Goal: Task Accomplishment & Management: Manage account settings

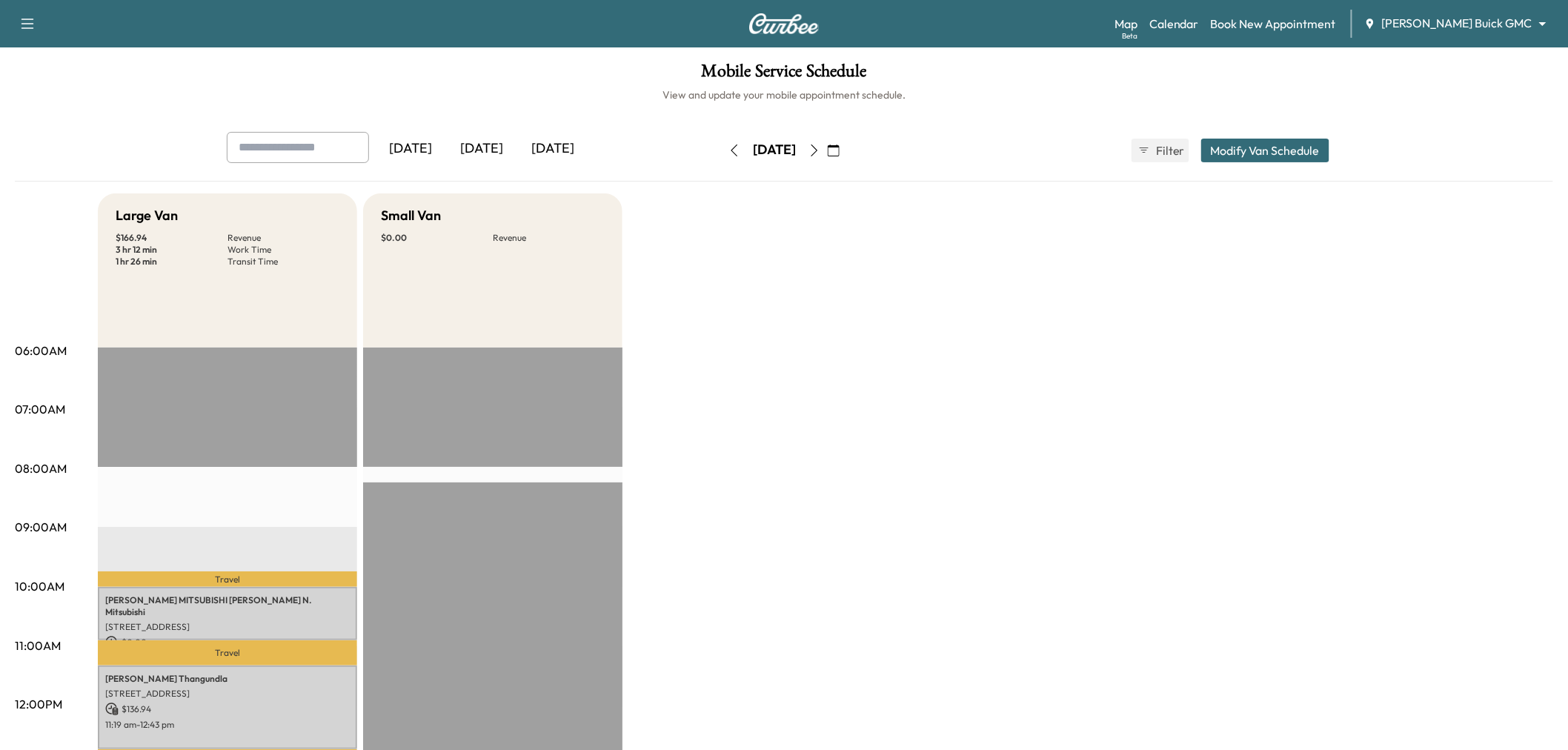
click at [722, 149] on button "button" at bounding box center [734, 150] width 25 height 23
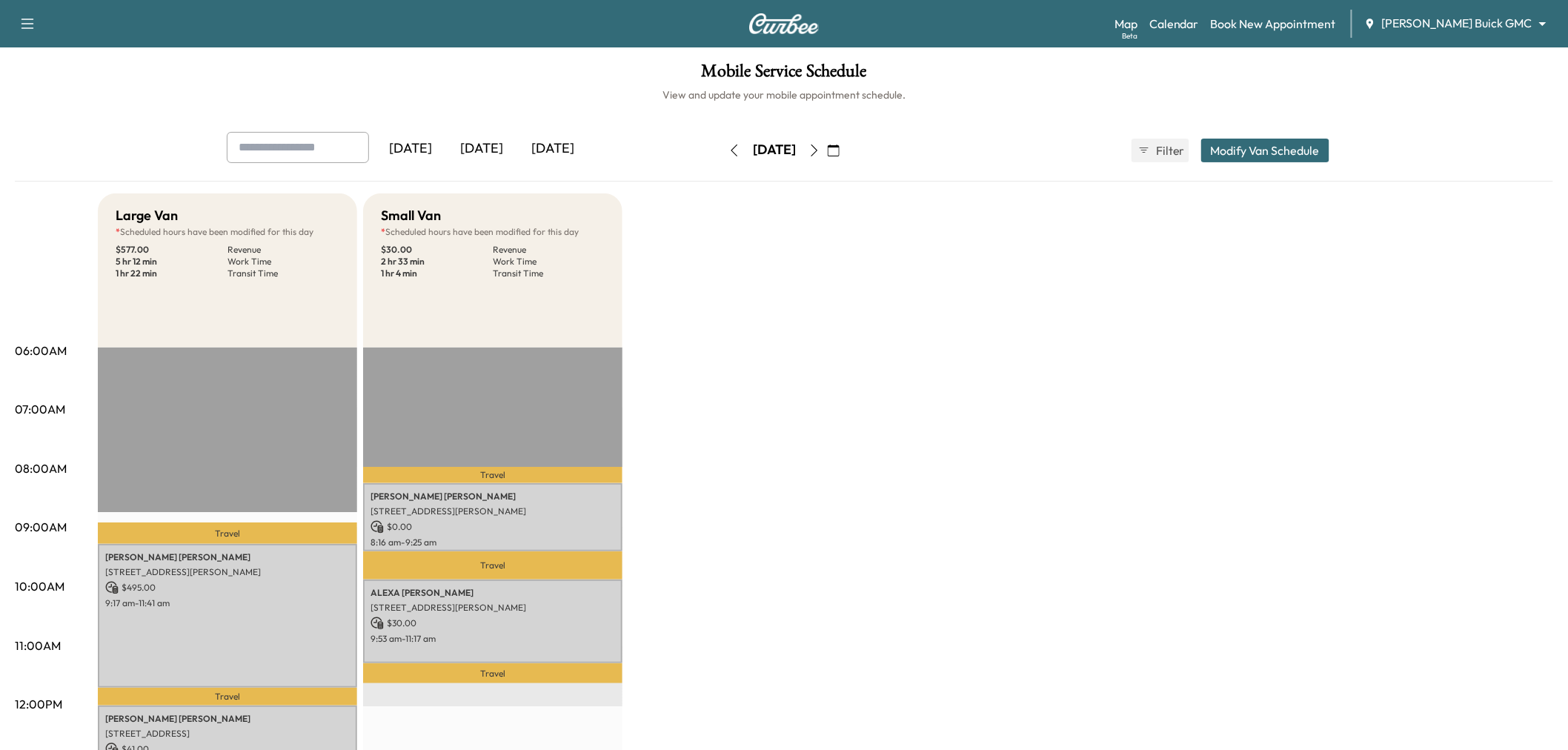
click at [820, 149] on icon "button" at bounding box center [813, 150] width 12 height 12
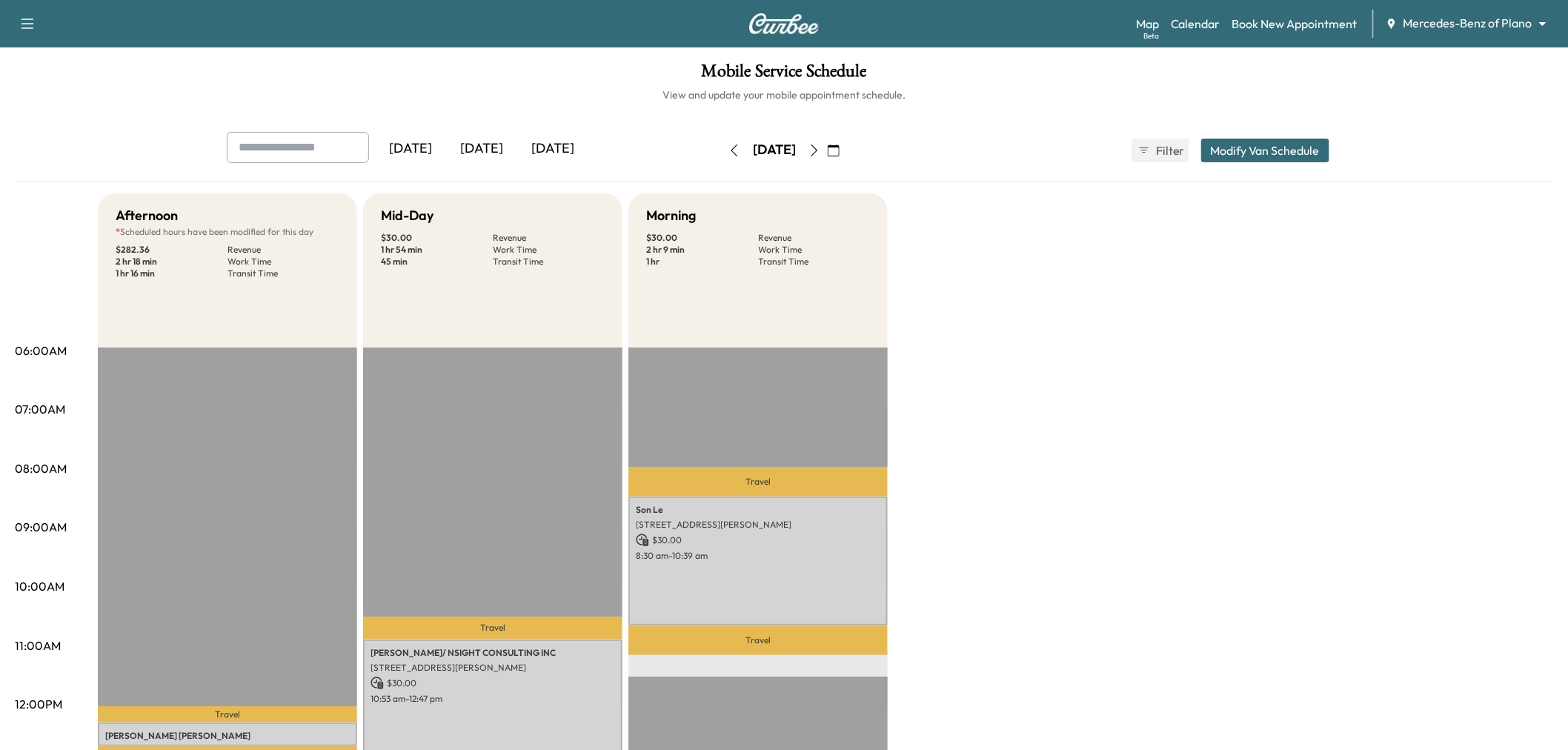
click at [1227, 132] on div "[DATE] [DATE] [DATE] [DATE] August 2025 S M T W T F S 27 28 29 30 31 1 2 3 4 5 …" at bounding box center [784, 151] width 1138 height 37
click at [1233, 140] on button "Modify Van Schedule" at bounding box center [1265, 150] width 128 height 23
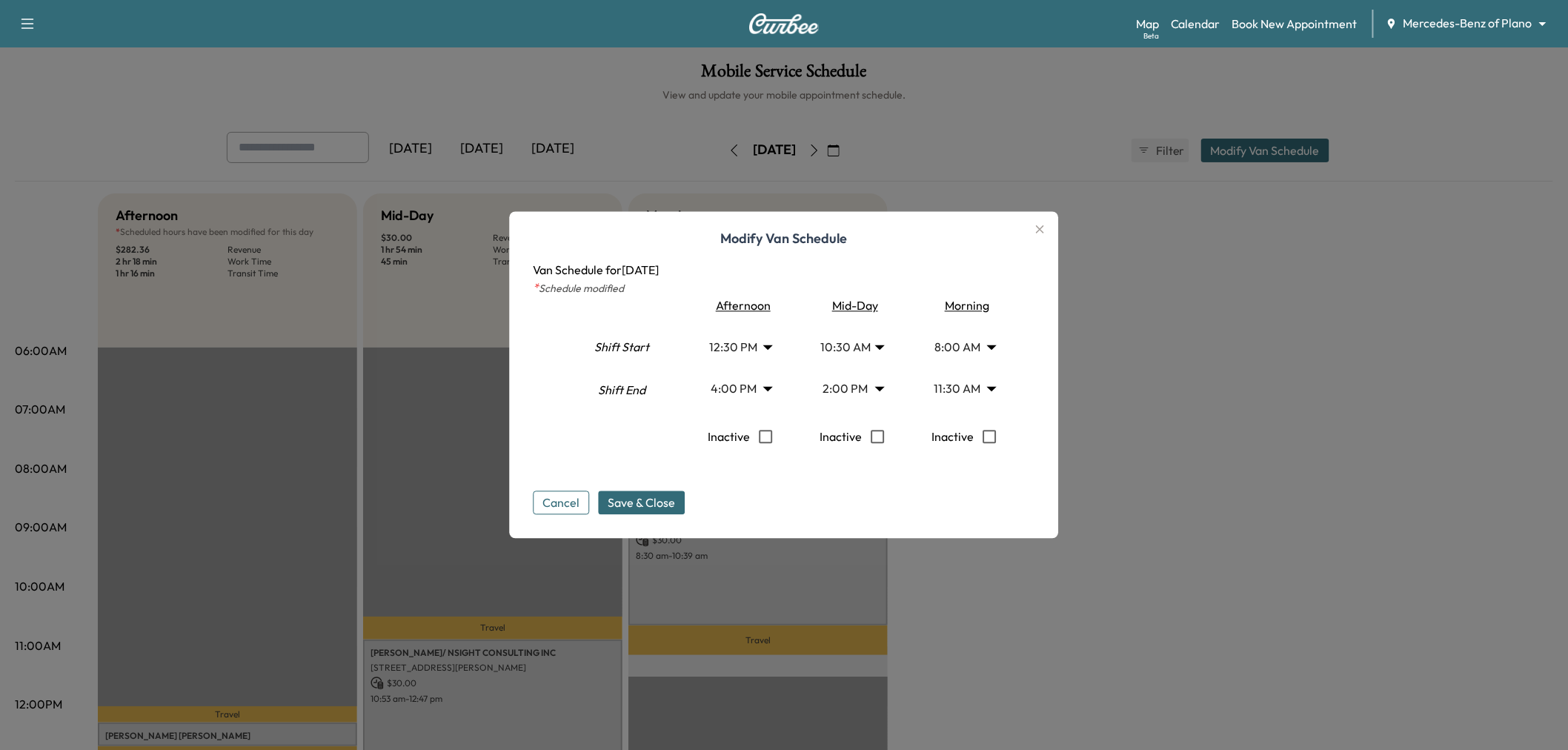
click at [860, 386] on body "Support Log Out Map Beta Calendar Book New Appointment Mercedes-Benz of Plano *…" at bounding box center [784, 375] width 1568 height 750
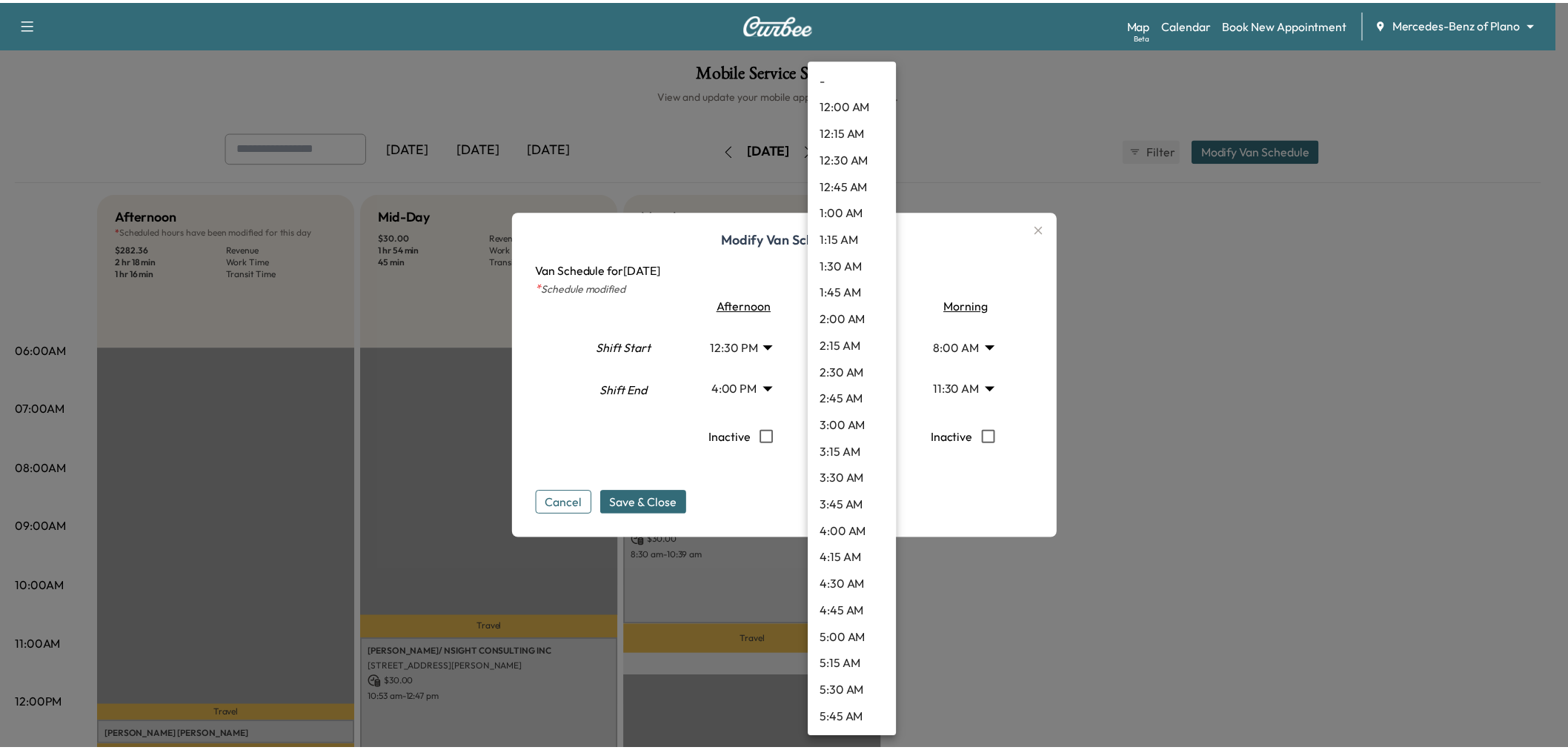
scroll to position [1199, 0]
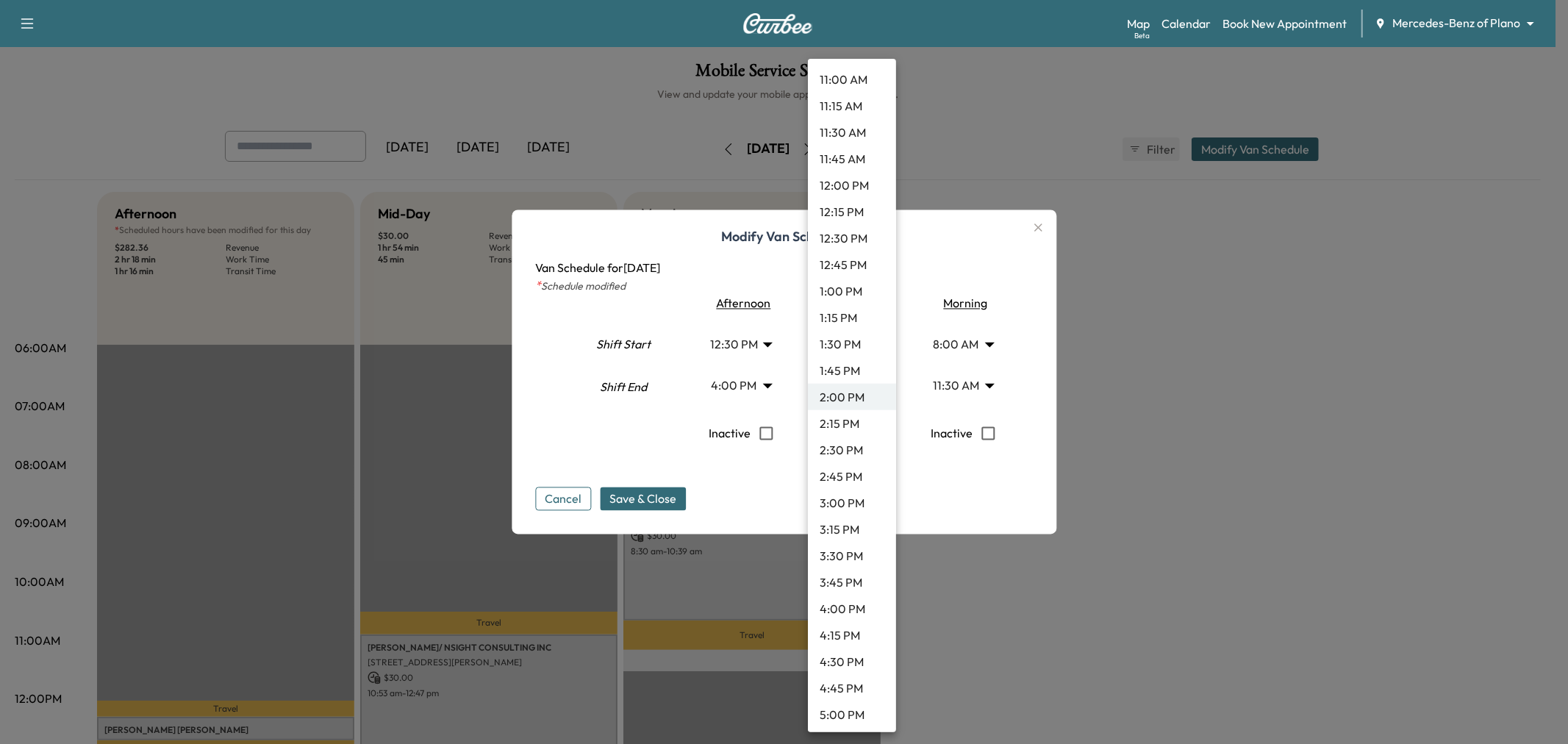
click at [851, 446] on li "2:30 PM" at bounding box center [852, 450] width 88 height 26
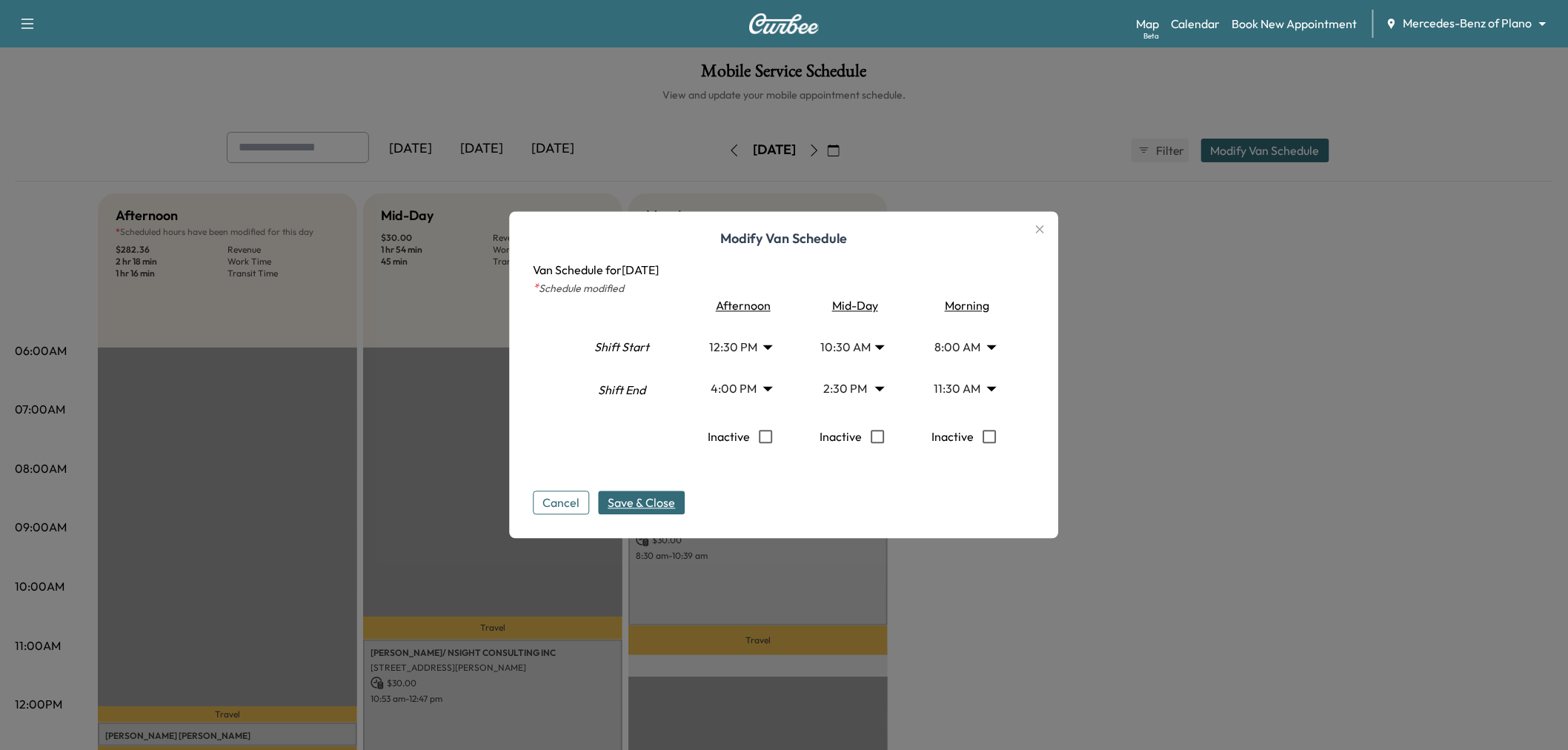
click at [655, 507] on span "Save & Close" at bounding box center [642, 503] width 67 height 18
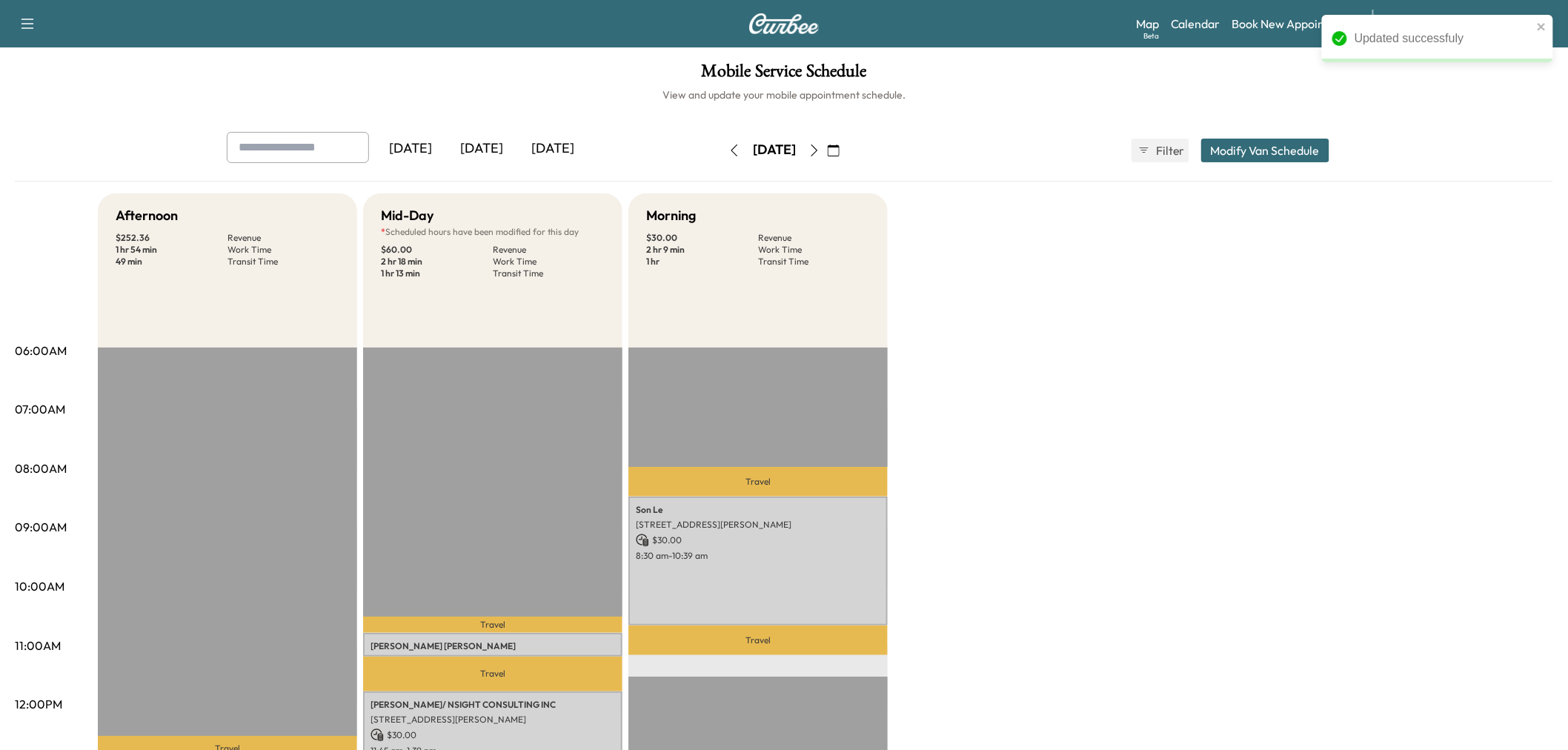
click at [1122, 426] on div "Afternoon $ 252.36 Revenue 1 hr 54 min Work Time 49 min Transit Time Travel [PE…" at bounding box center [825, 749] width 1455 height 1111
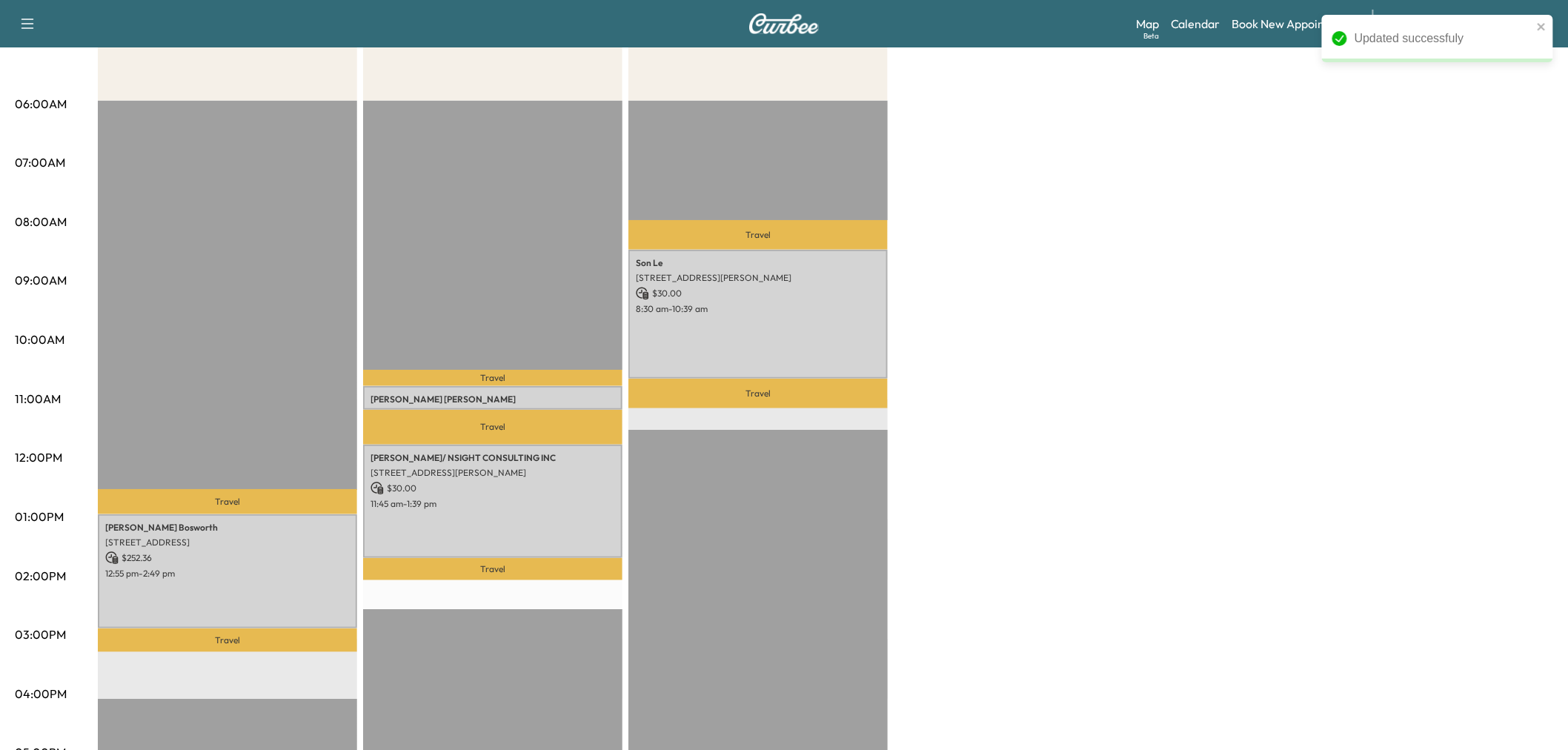
click at [963, 295] on div "Afternoon $ 252.36 Revenue 1 hr 54 min Work Time 49 min Transit Time Travel [PE…" at bounding box center [825, 502] width 1455 height 1111
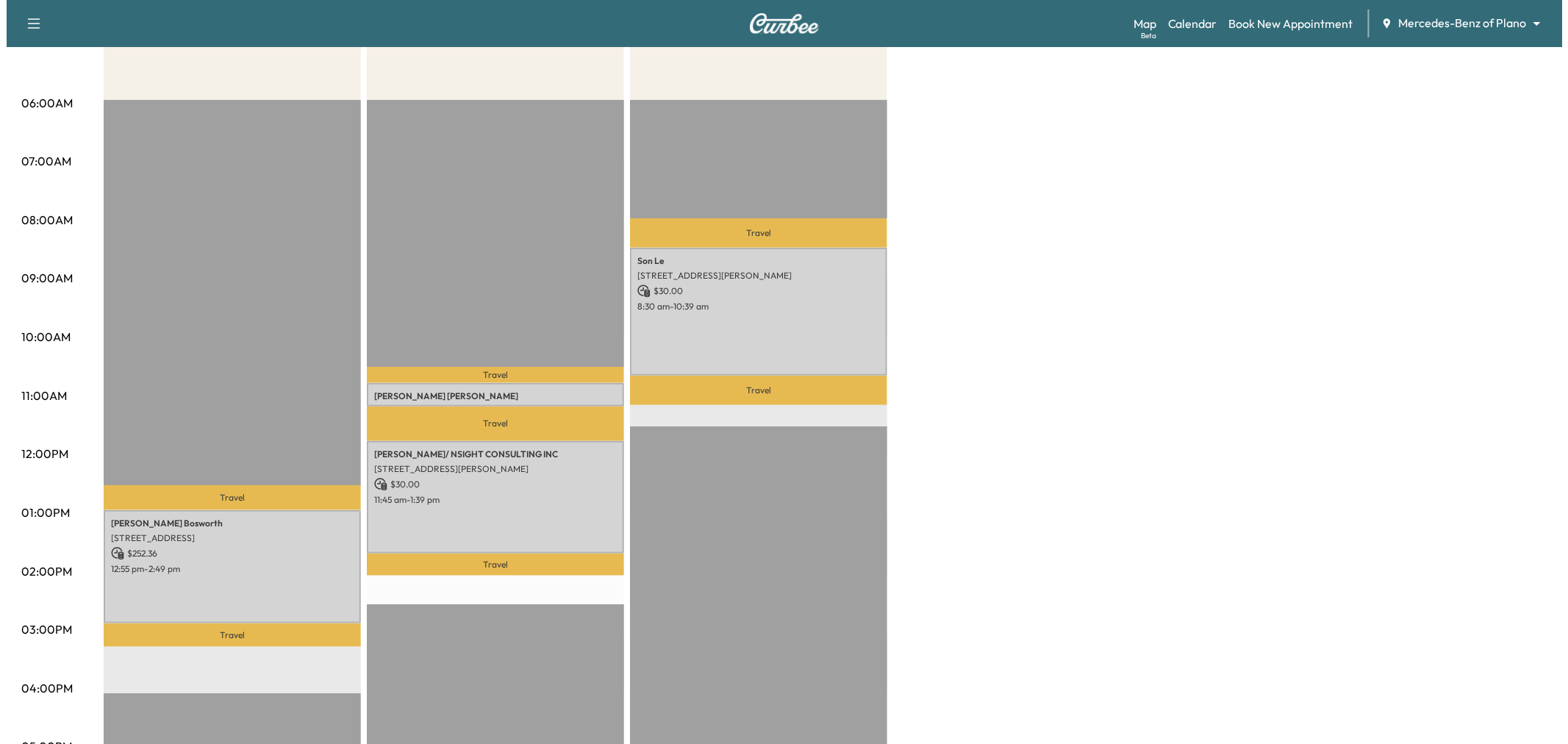
scroll to position [82, 0]
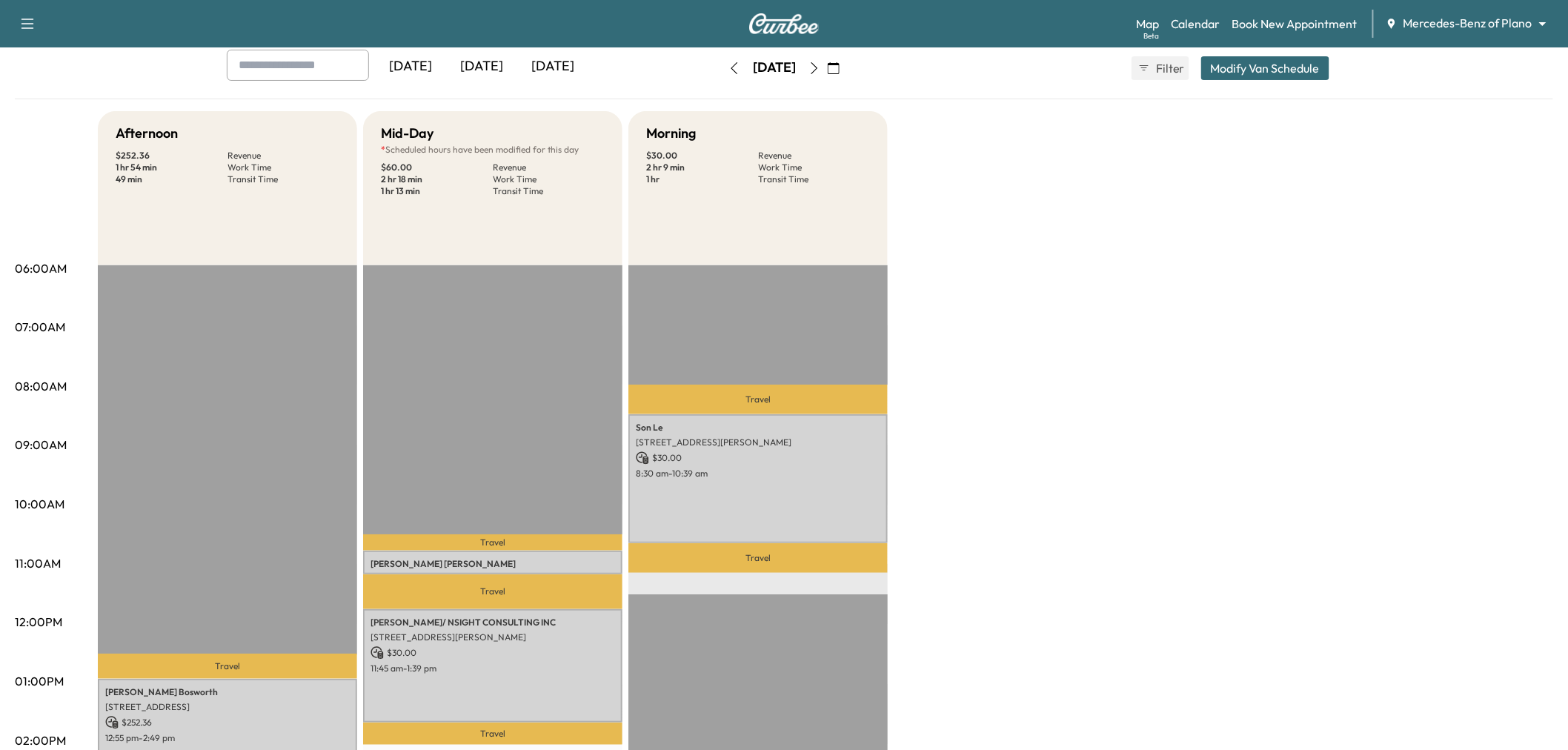
click at [1248, 69] on button "Modify Van Schedule" at bounding box center [1265, 67] width 128 height 23
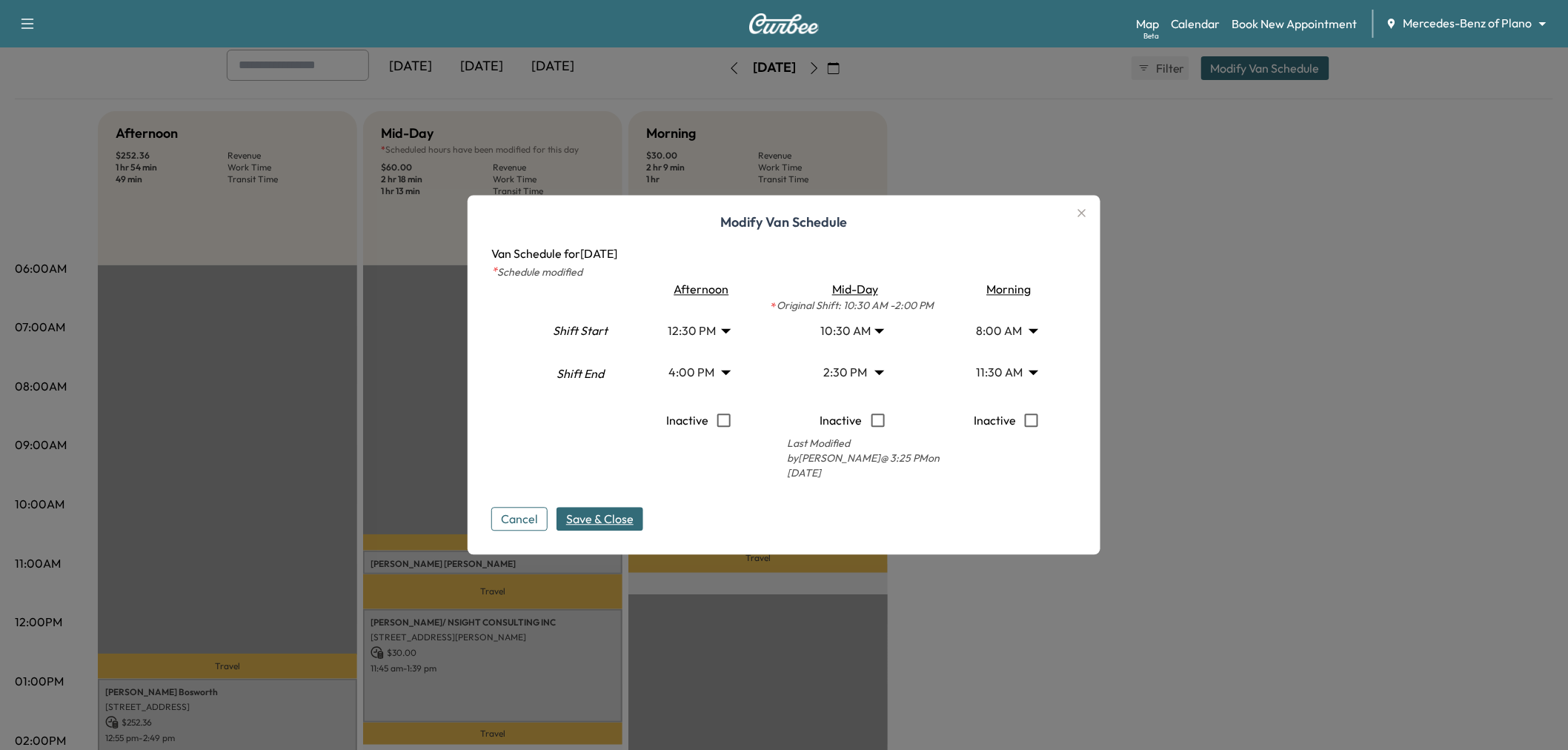
click at [864, 382] on body "Support Log Out Map Beta Calendar Book New Appointment Mercedes-Benz of Plano *…" at bounding box center [784, 292] width 1568 height 750
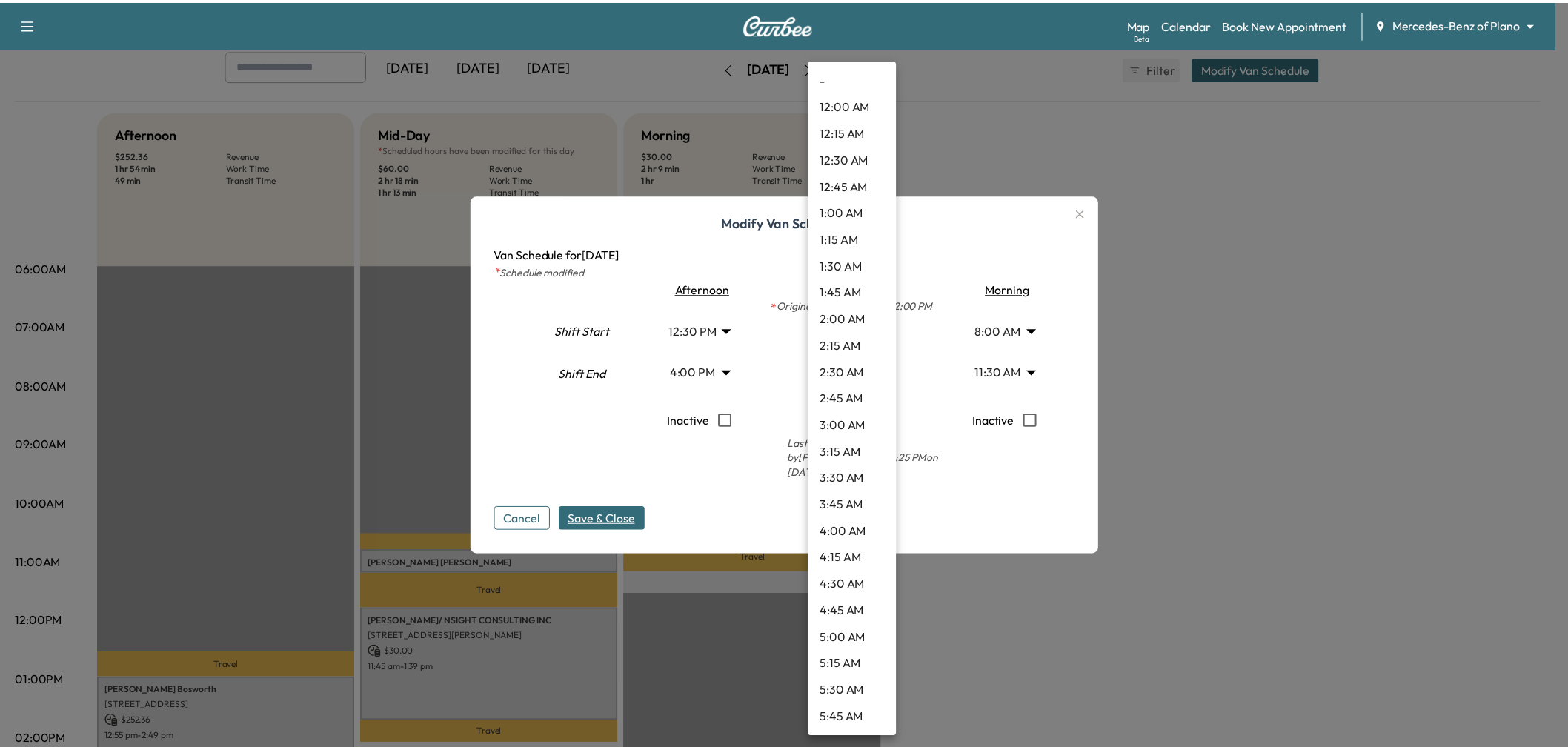
scroll to position [1253, 0]
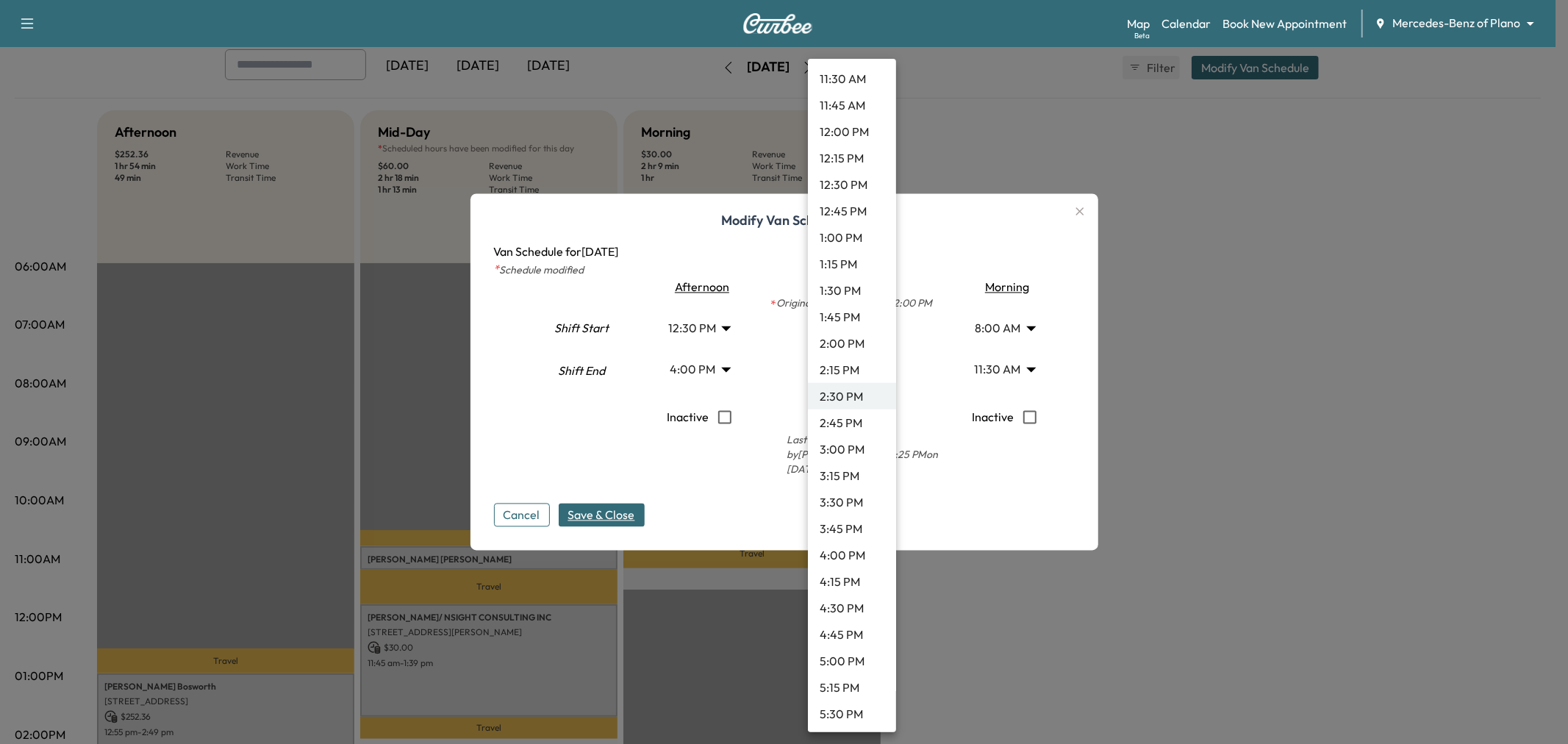
click at [858, 419] on li "2:45 PM" at bounding box center [852, 423] width 88 height 26
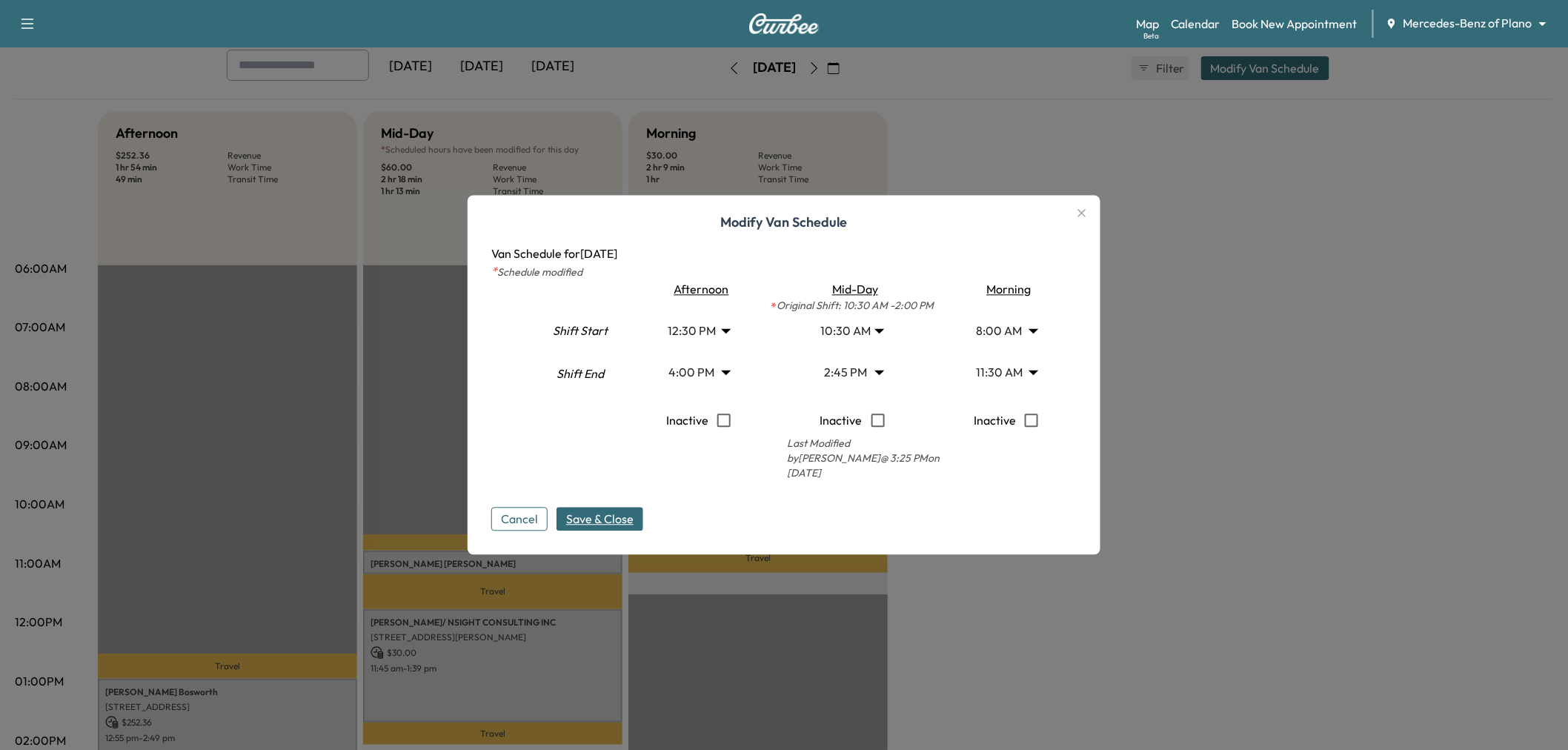
click at [598, 534] on div "Modify Van Schedule Van Schedule for [DATE] * Schedule modified Shift Start Shi…" at bounding box center [784, 375] width 633 height 360
click at [606, 521] on span "Save & Close" at bounding box center [600, 519] width 67 height 18
click at [1256, 450] on div at bounding box center [784, 375] width 1568 height 750
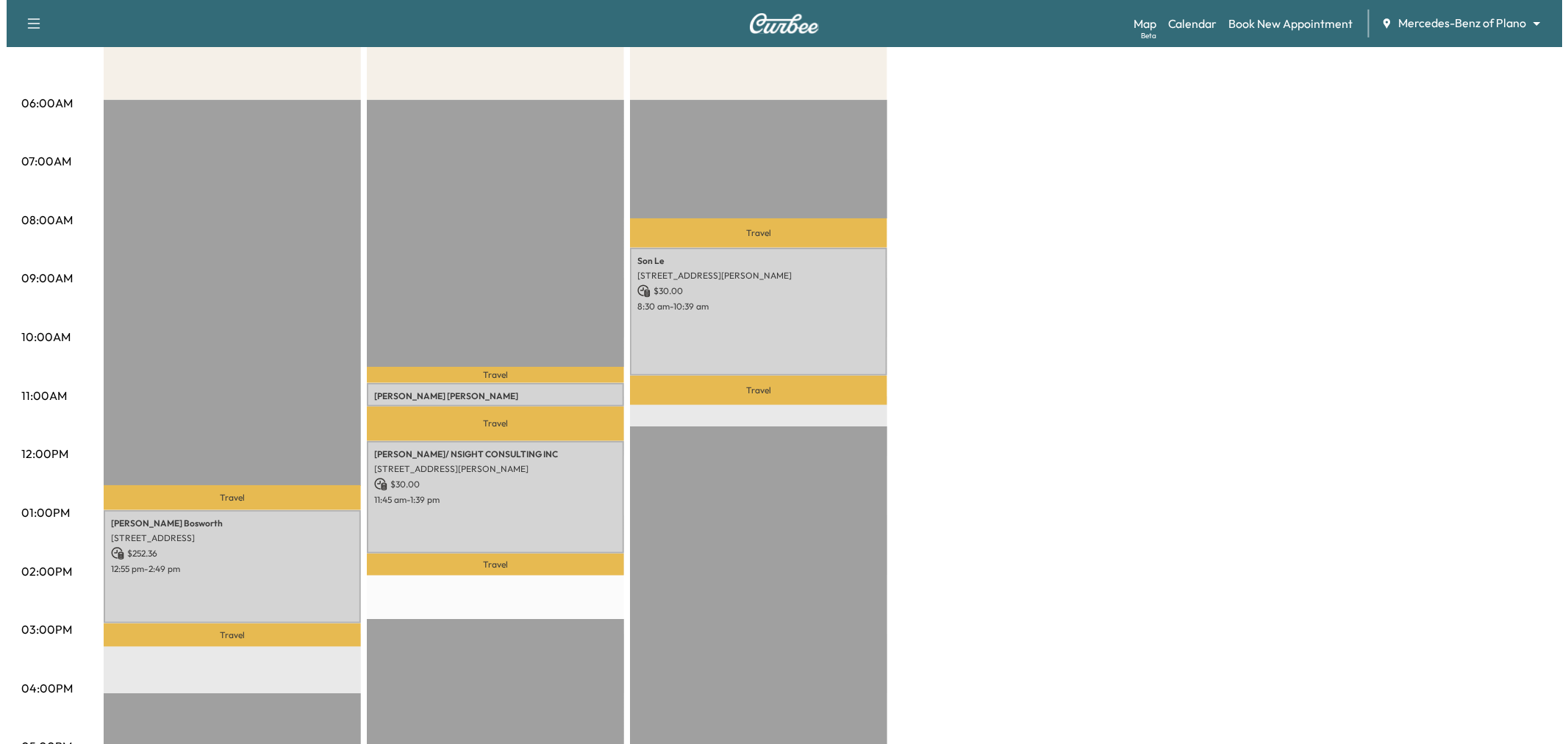
scroll to position [0, 0]
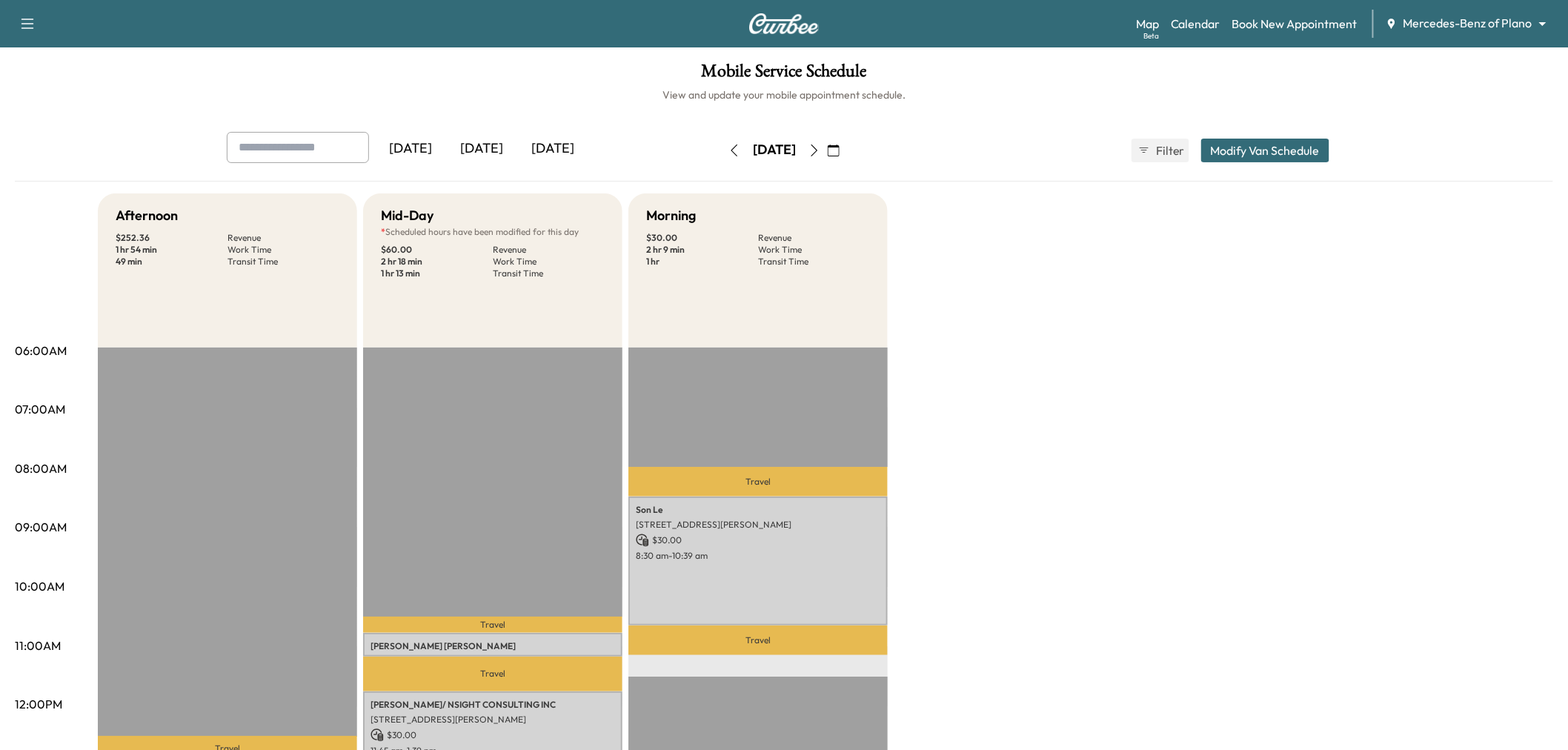
click at [1282, 142] on button "Modify Van Schedule" at bounding box center [1265, 150] width 128 height 23
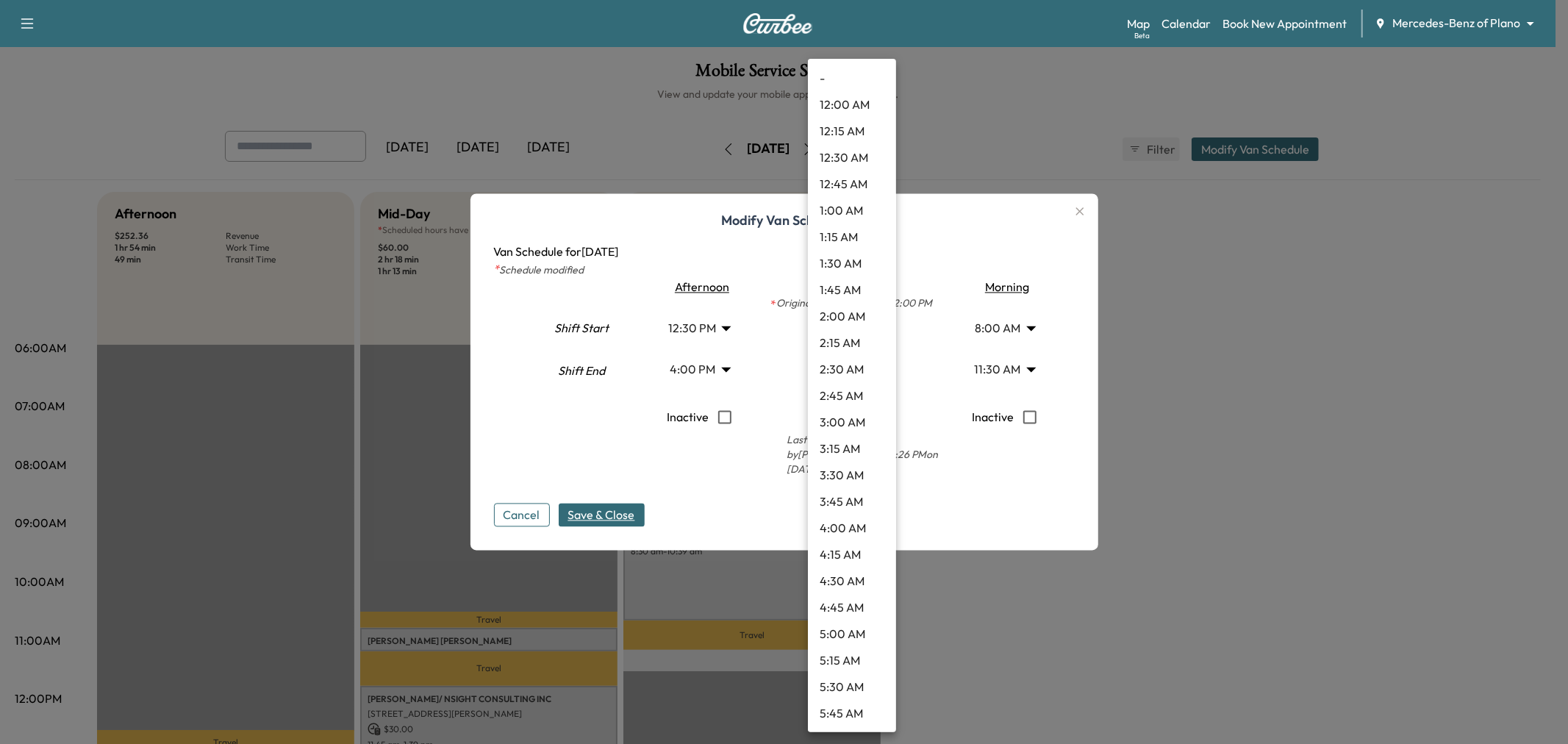
click at [846, 365] on body "Support Log Out Map Beta Calendar Book New Appointment Mercedes-Benz of Plano *…" at bounding box center [784, 372] width 1568 height 744
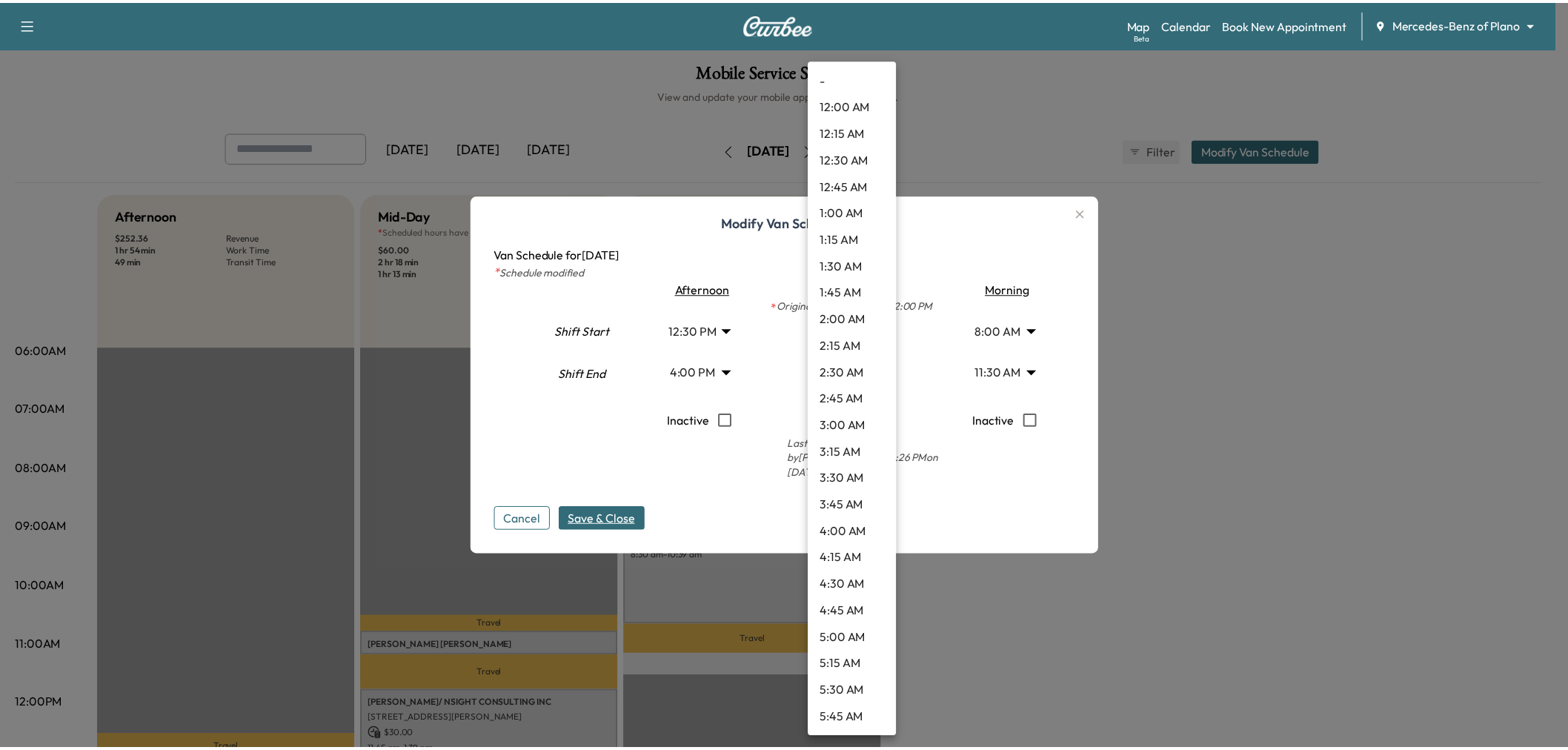
scroll to position [1280, 0]
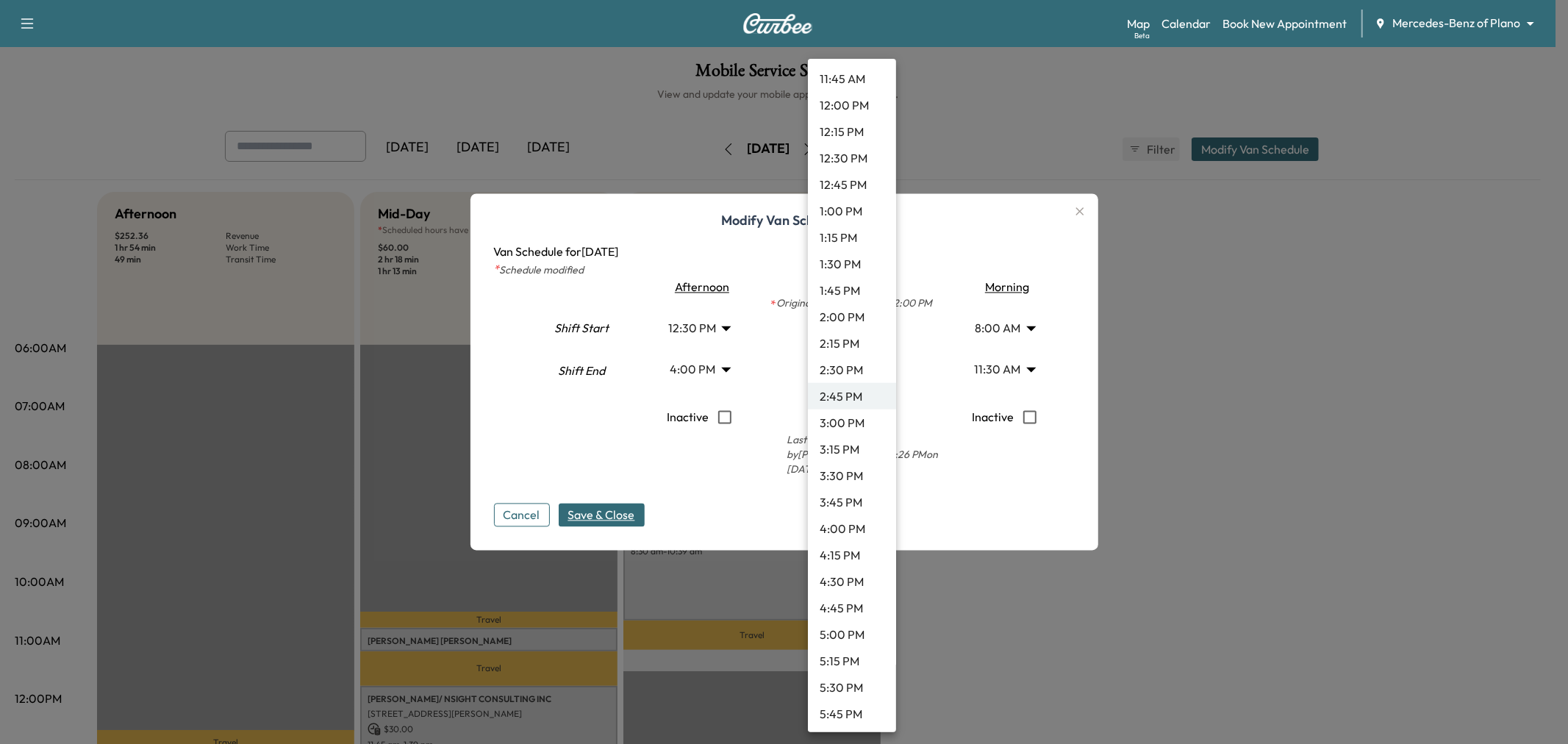
click at [843, 441] on li "3:15 PM" at bounding box center [852, 449] width 88 height 26
type input "*****"
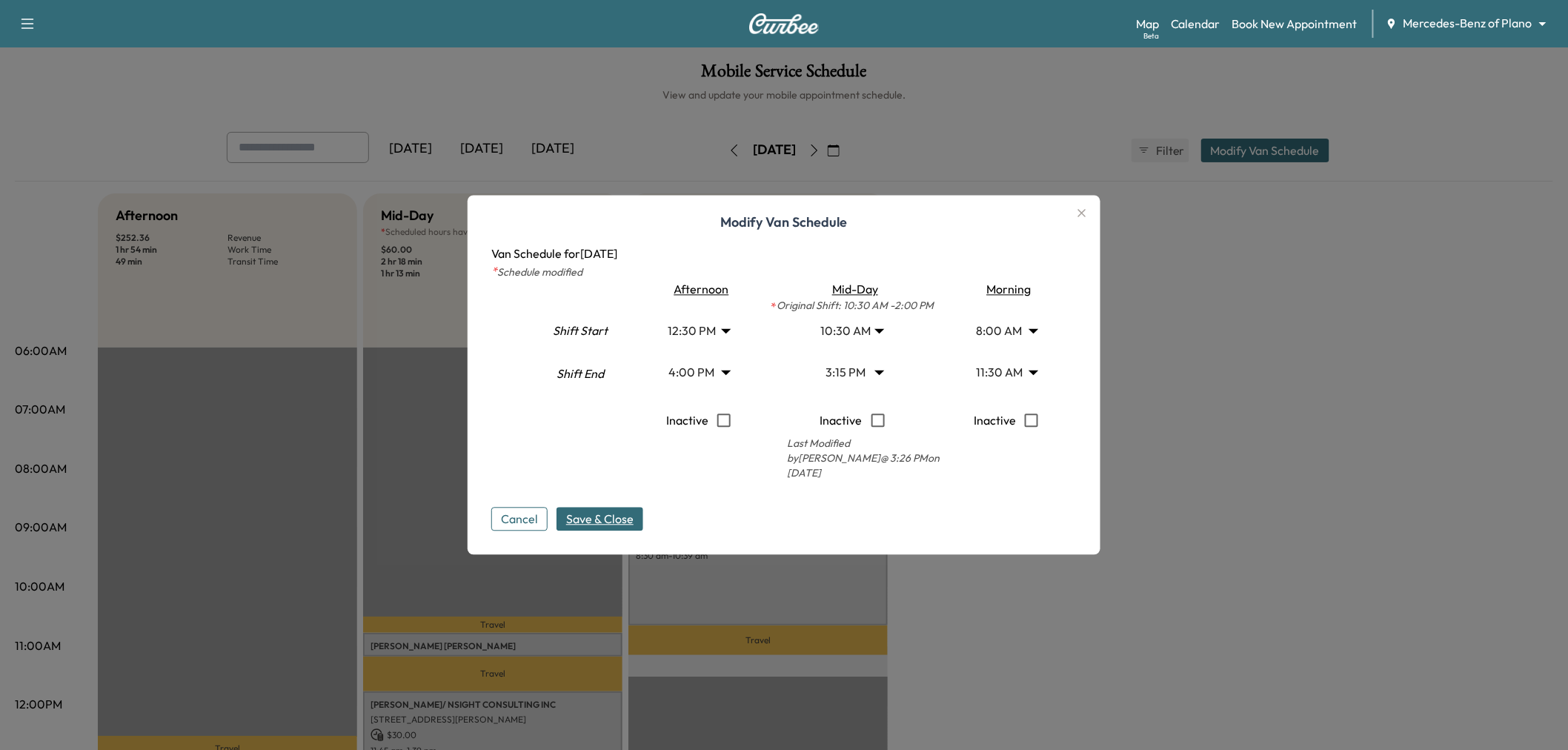
click at [603, 516] on span "Save & Close" at bounding box center [600, 519] width 67 height 18
click at [1209, 424] on div at bounding box center [784, 375] width 1568 height 750
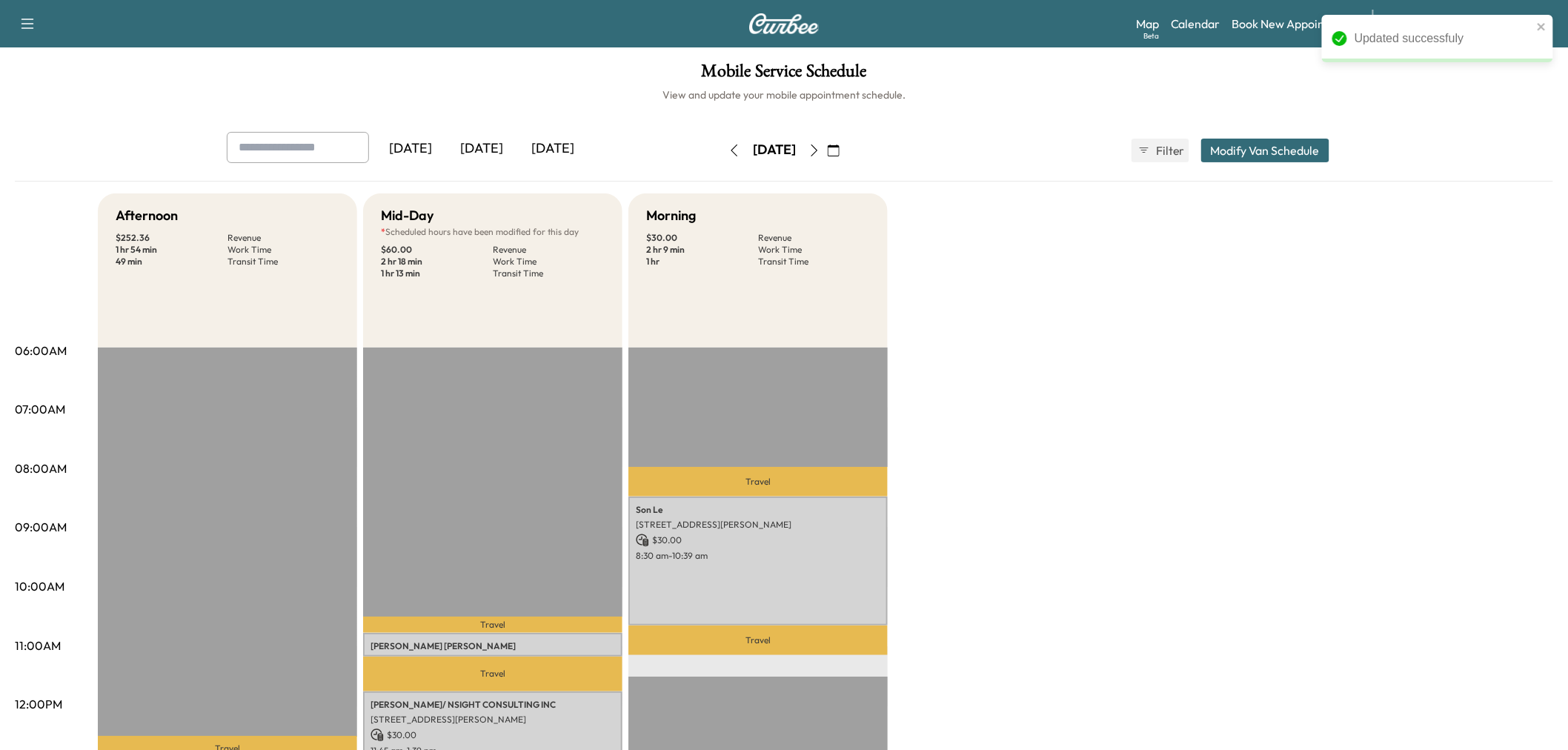
click at [1153, 427] on div "Afternoon $ 252.36 Revenue 1 hr 54 min Work Time 49 min Transit Time Travel [PE…" at bounding box center [825, 749] width 1455 height 1111
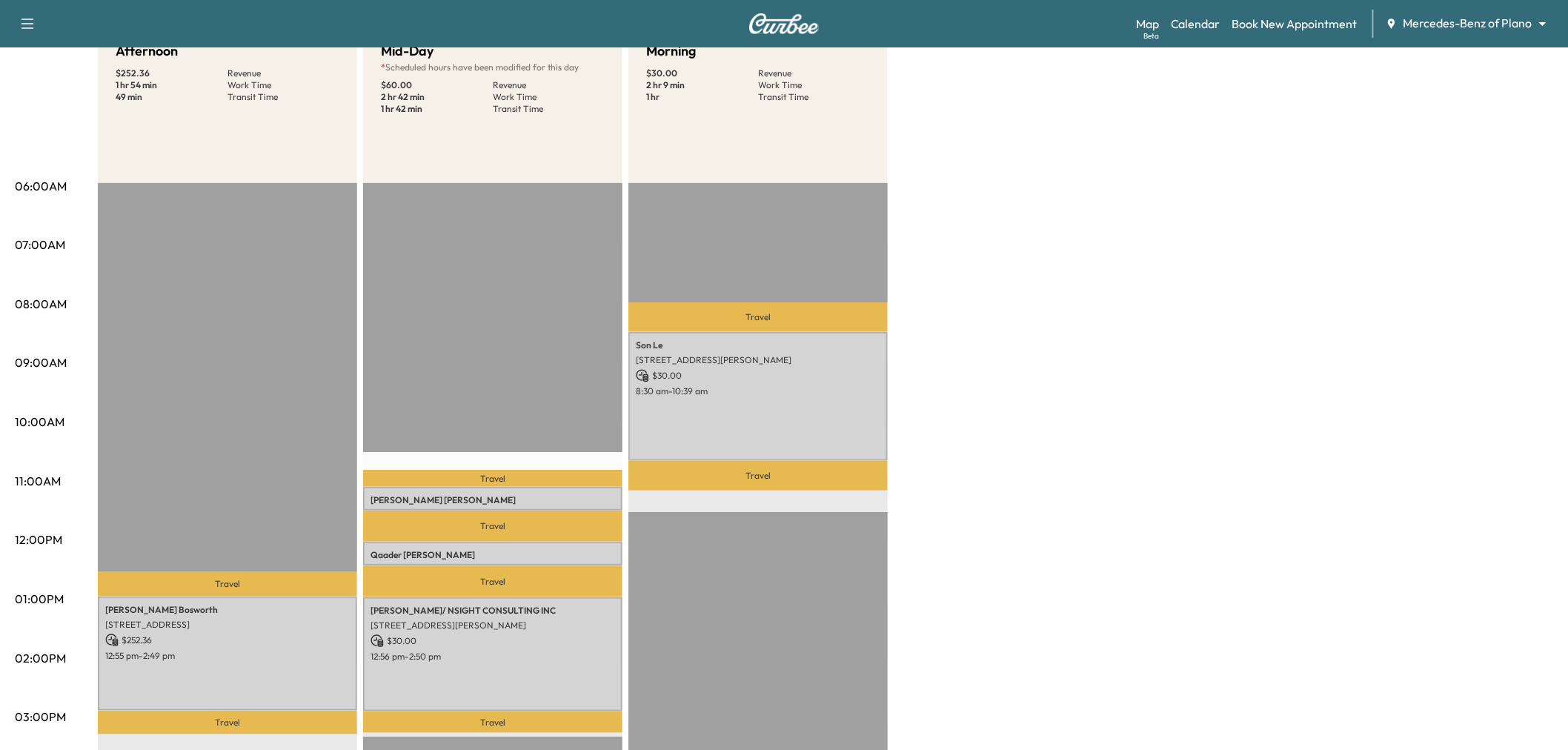
scroll to position [247, 0]
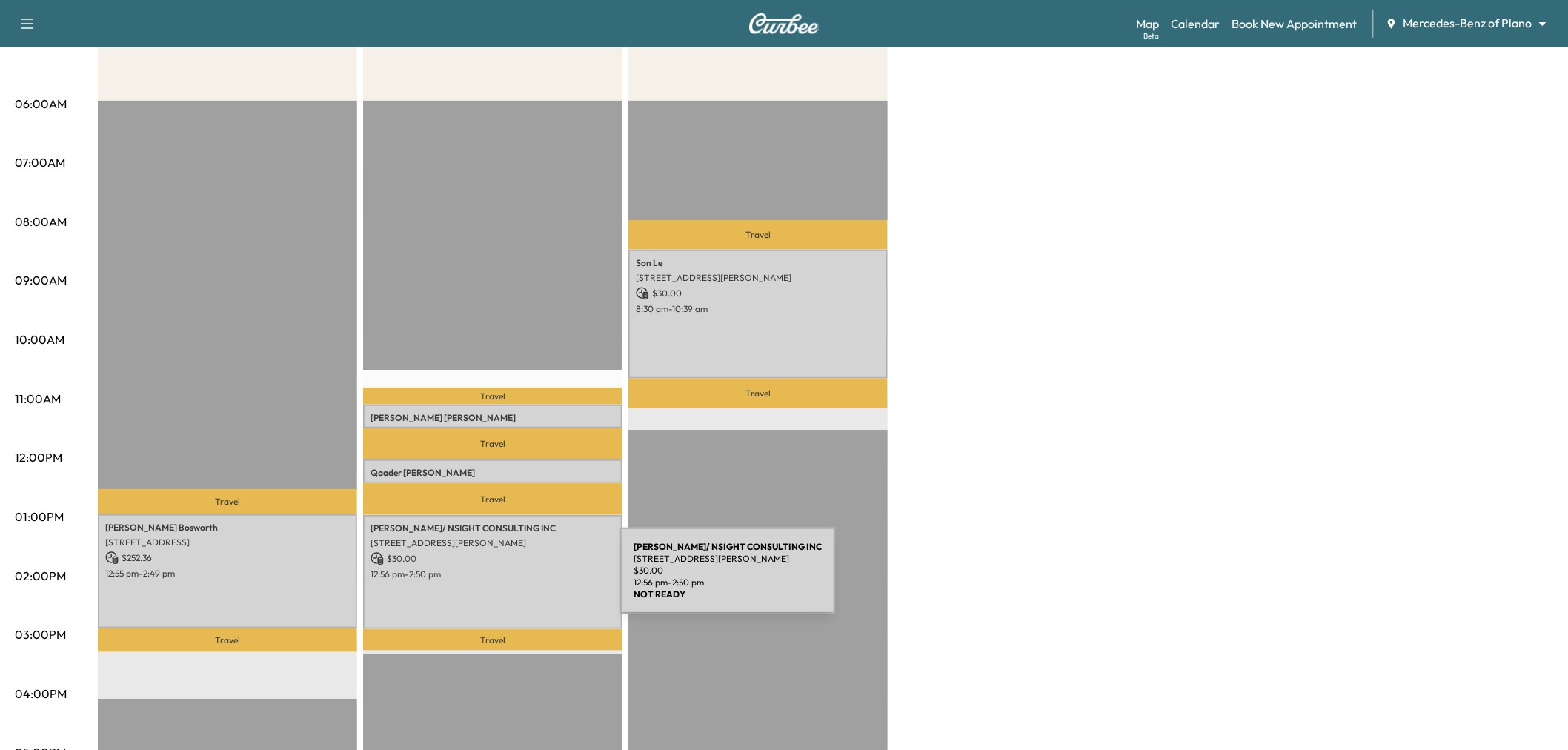
click at [509, 580] on div "[PERSON_NAME]/ NSIGHT CONSULTING INC [STREET_ADDRESS][PERSON_NAME] $ 30.00 12:5…" at bounding box center [492, 571] width 259 height 113
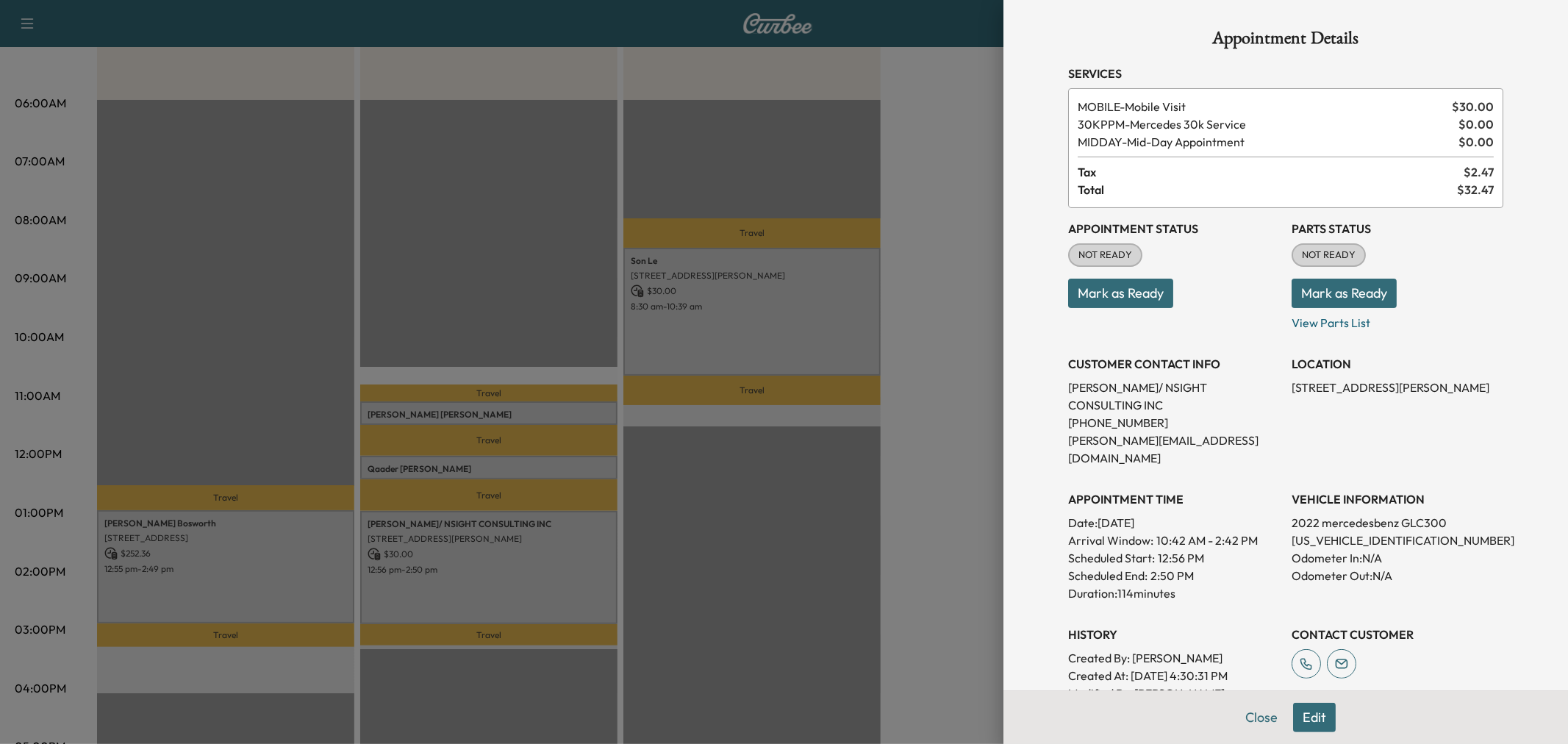
click at [926, 340] on div at bounding box center [784, 372] width 1568 height 744
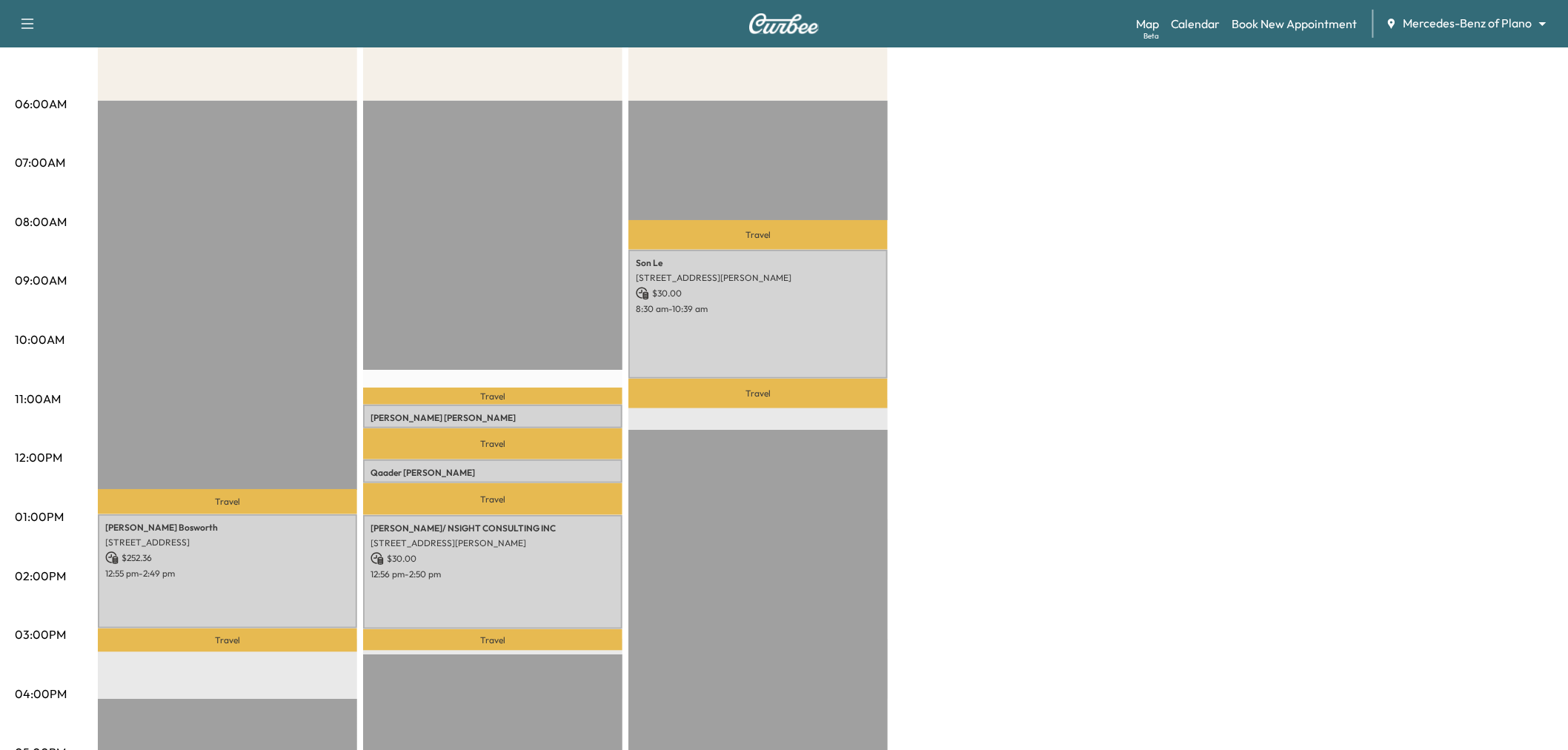
click at [996, 379] on div "Afternoon $ 252.36 Revenue 1 hr 54 min Work Time 49 min Transit Time Travel Don…" at bounding box center [825, 502] width 1455 height 1111
click at [547, 412] on p "Joseph Lynch" at bounding box center [492, 418] width 244 height 12
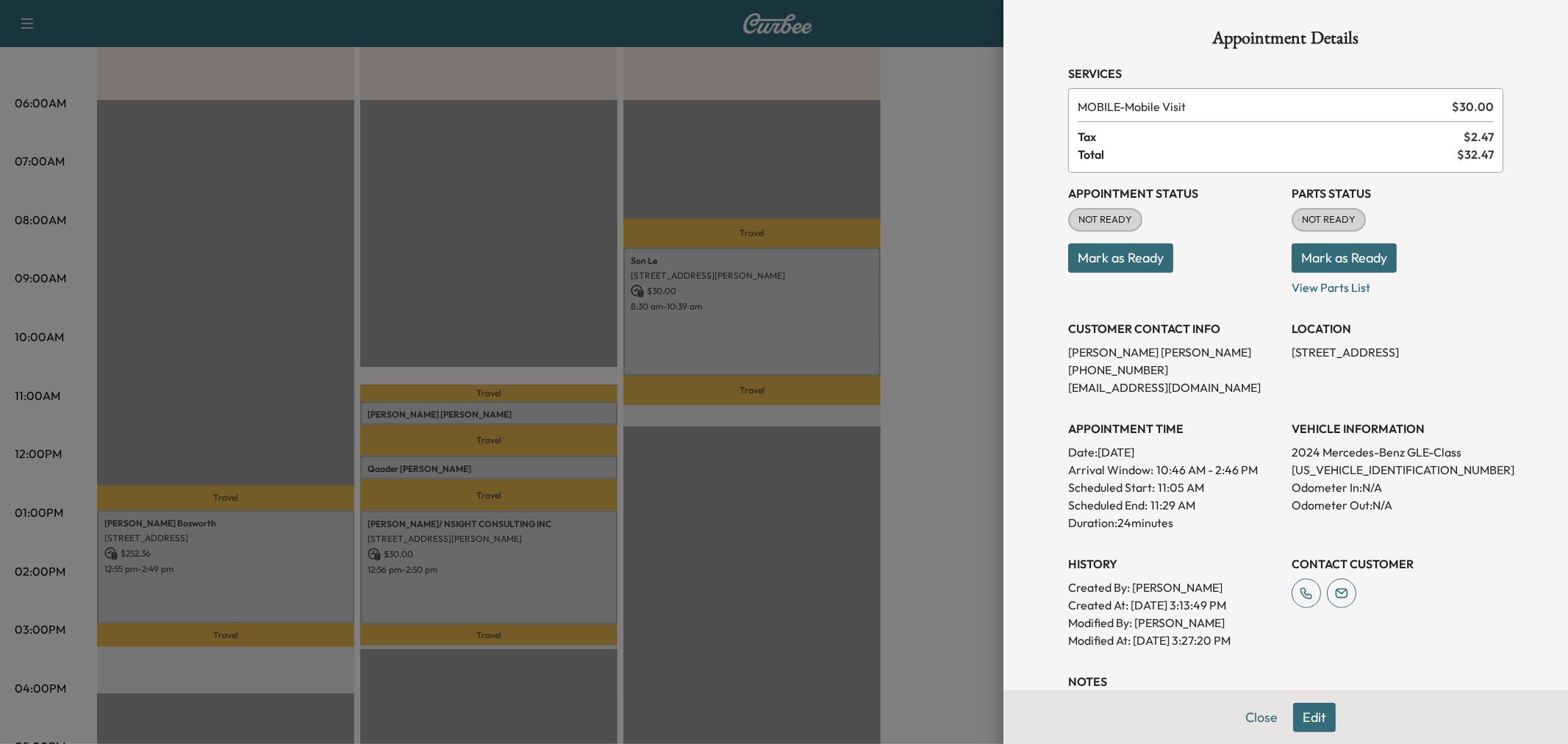
click at [947, 270] on div at bounding box center [784, 372] width 1568 height 744
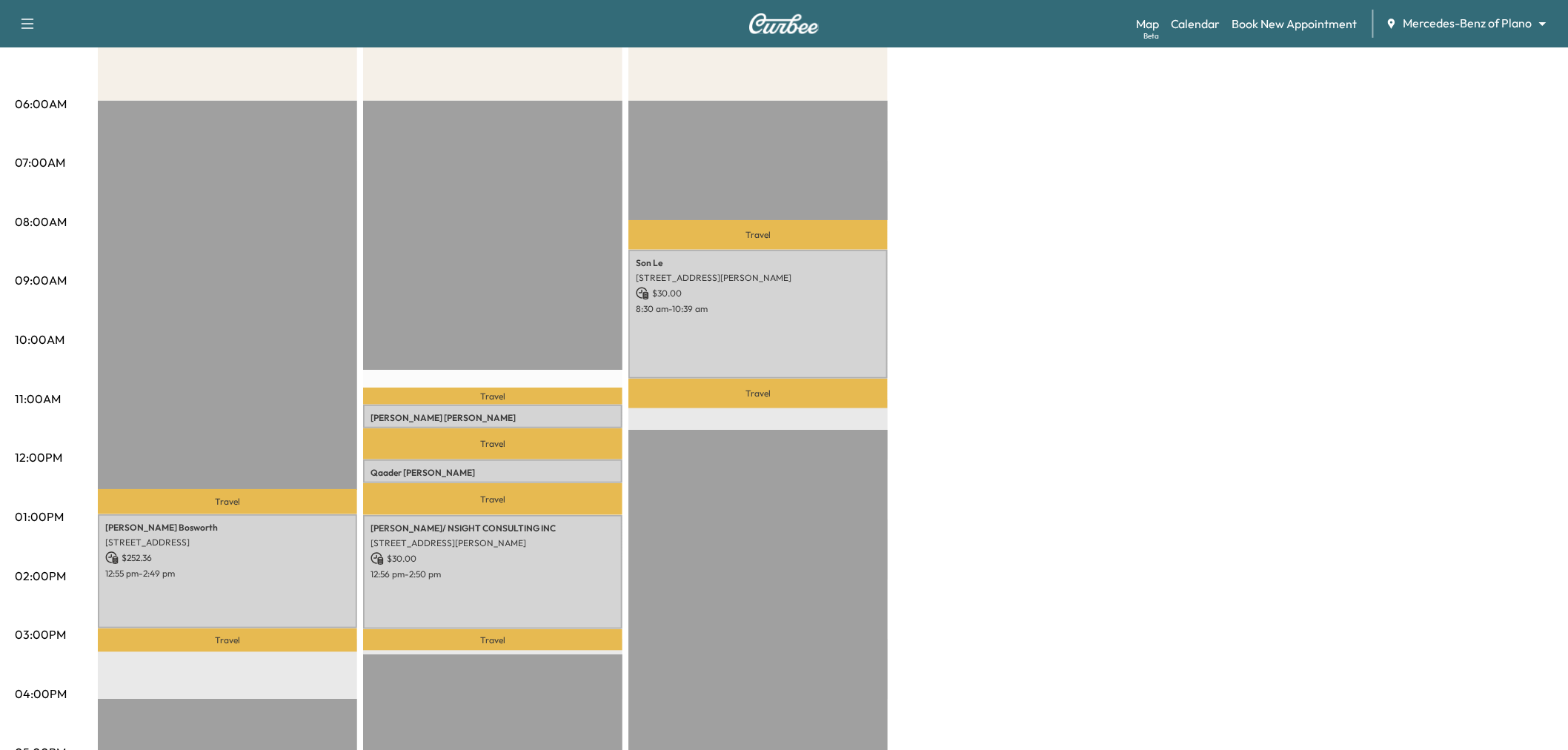
click at [974, 305] on div "Afternoon $ 252.36 Revenue 1 hr 54 min Work Time 49 min Transit Time Travel Don…" at bounding box center [825, 502] width 1455 height 1111
click at [488, 467] on p "Qaader Rahman" at bounding box center [492, 473] width 244 height 12
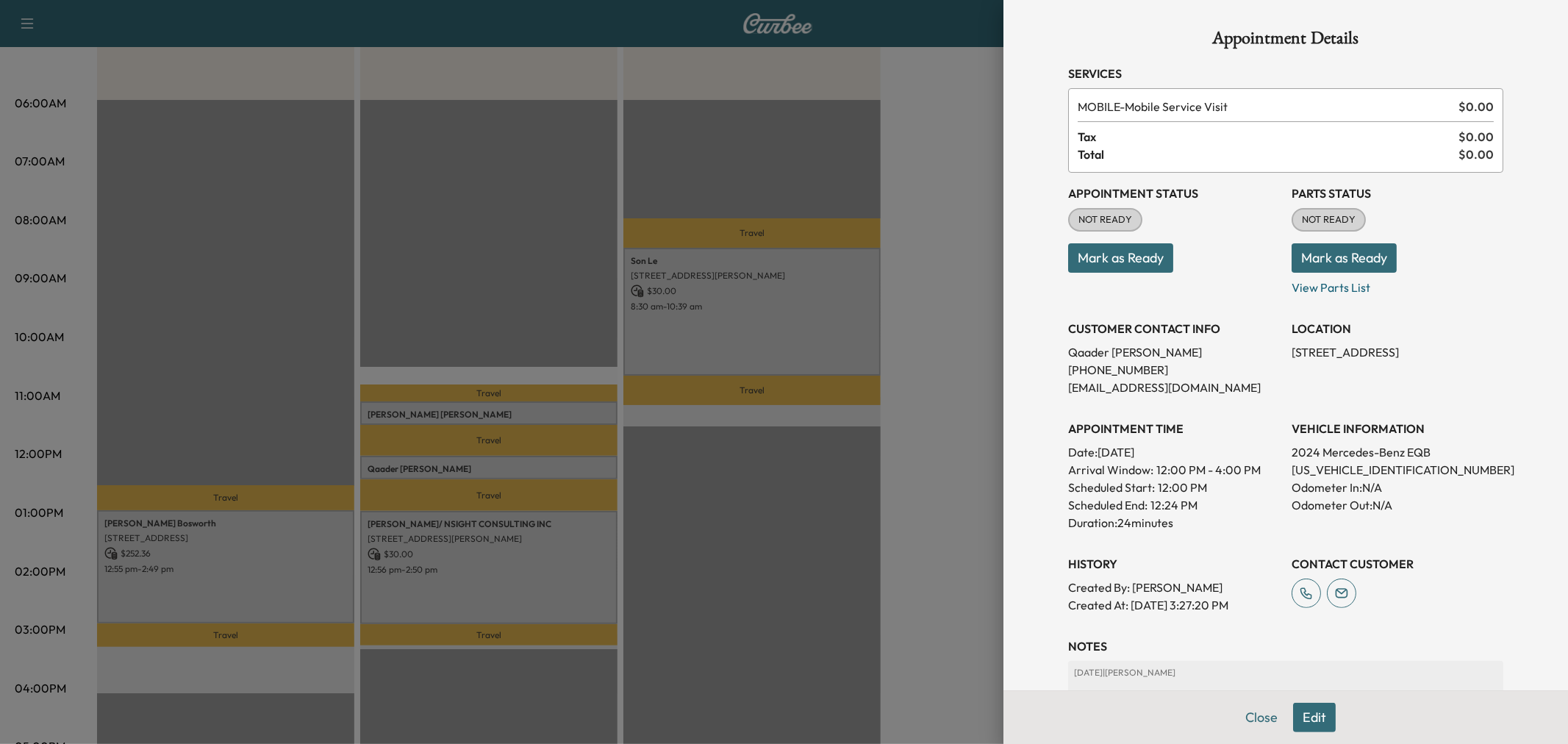
click at [1306, 710] on button "Edit" at bounding box center [1314, 718] width 43 height 30
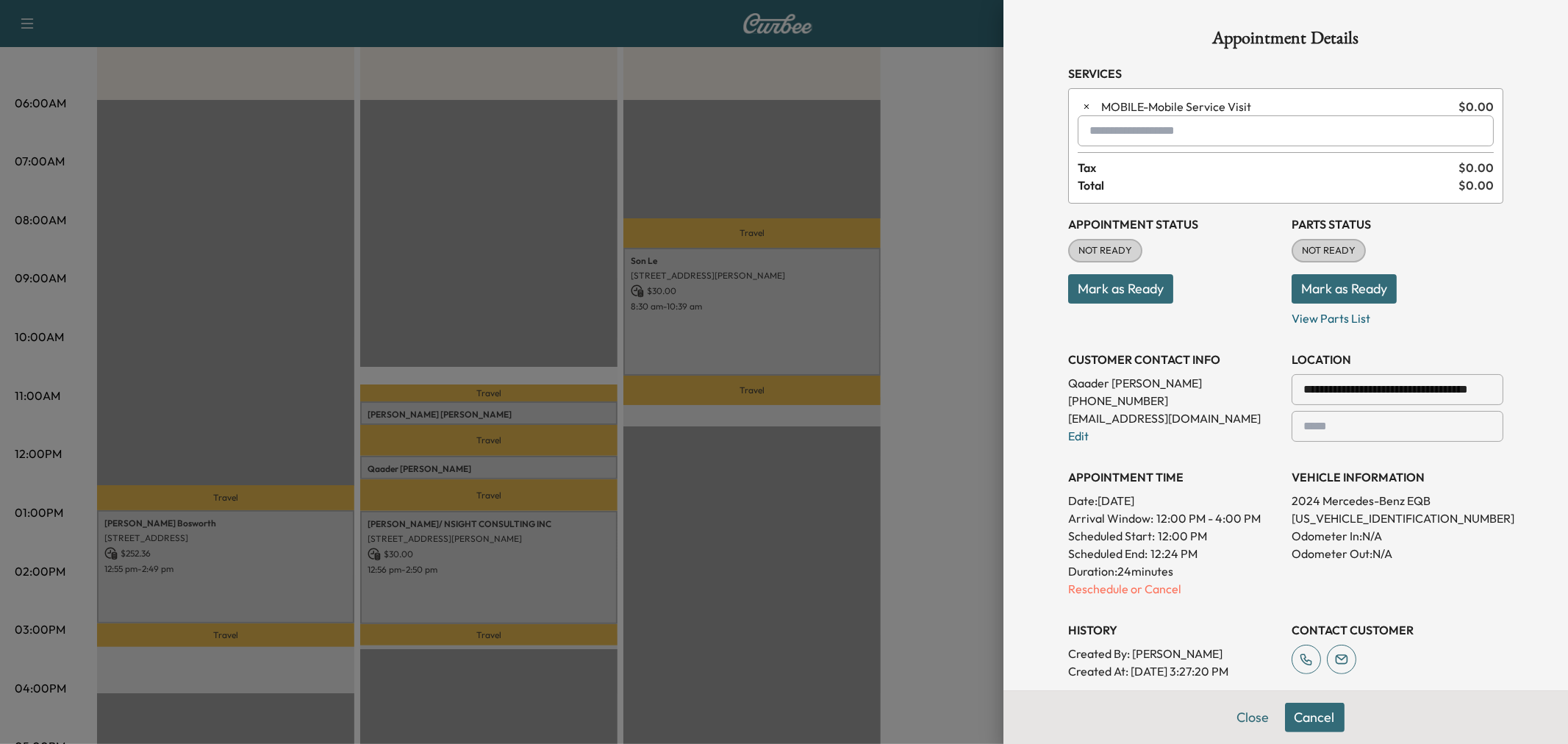
click at [1116, 132] on input "text" at bounding box center [1286, 130] width 416 height 31
click at [1176, 167] on p "AFTER - Afternoon Appointment" at bounding box center [1233, 169] width 320 height 20
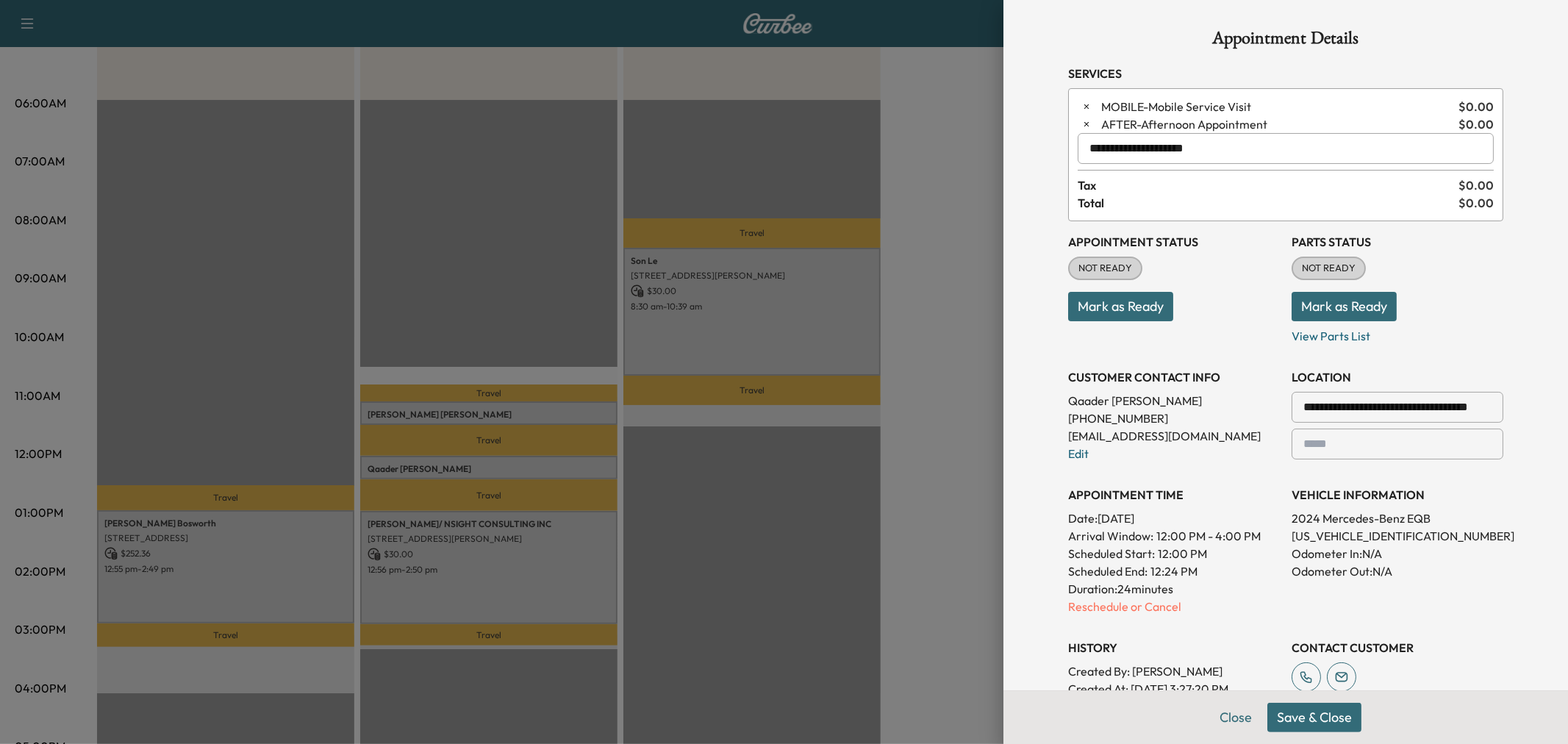
type input "**********"
click at [1318, 721] on button "Save & Close" at bounding box center [1313, 718] width 94 height 30
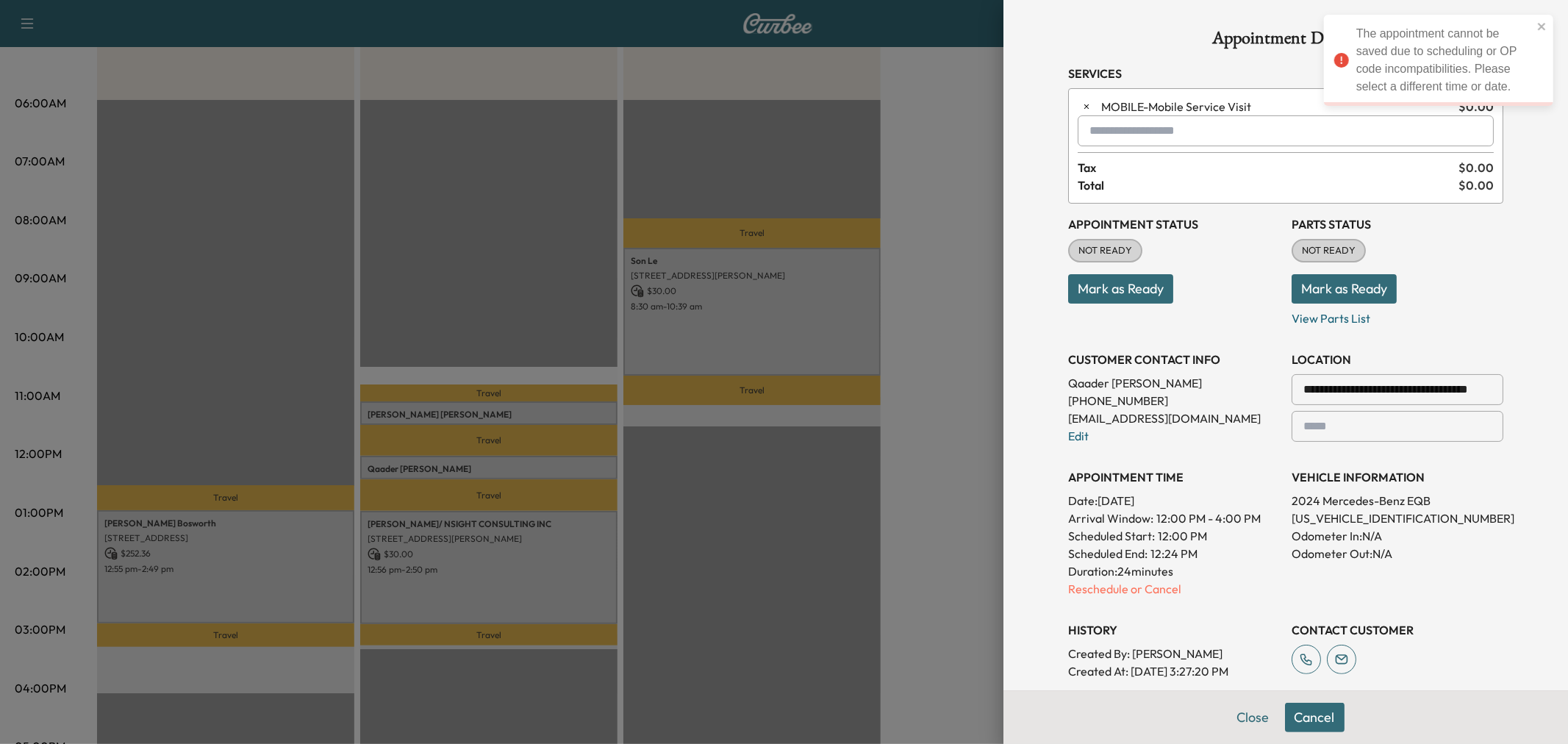
click at [935, 442] on div at bounding box center [784, 372] width 1568 height 744
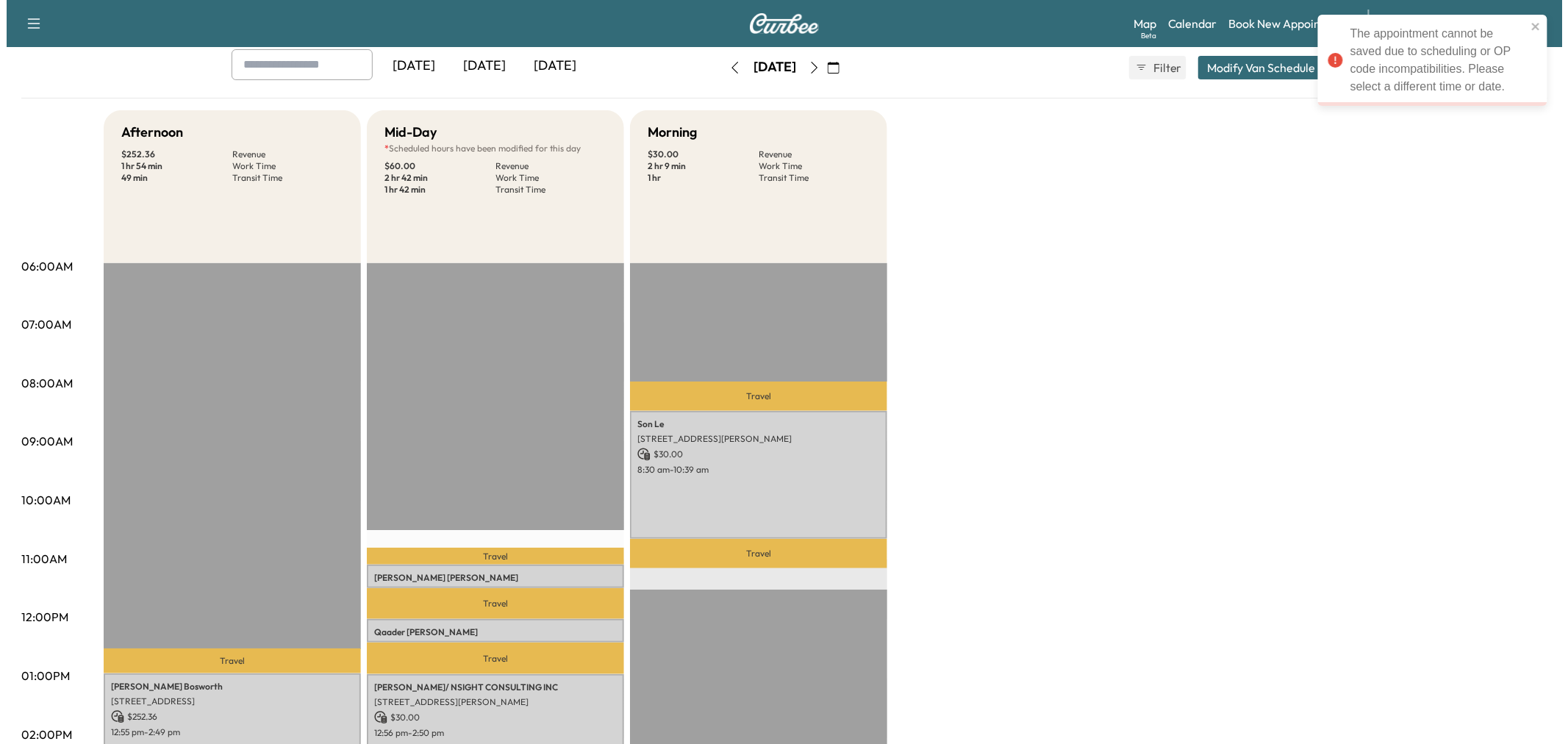
scroll to position [0, 0]
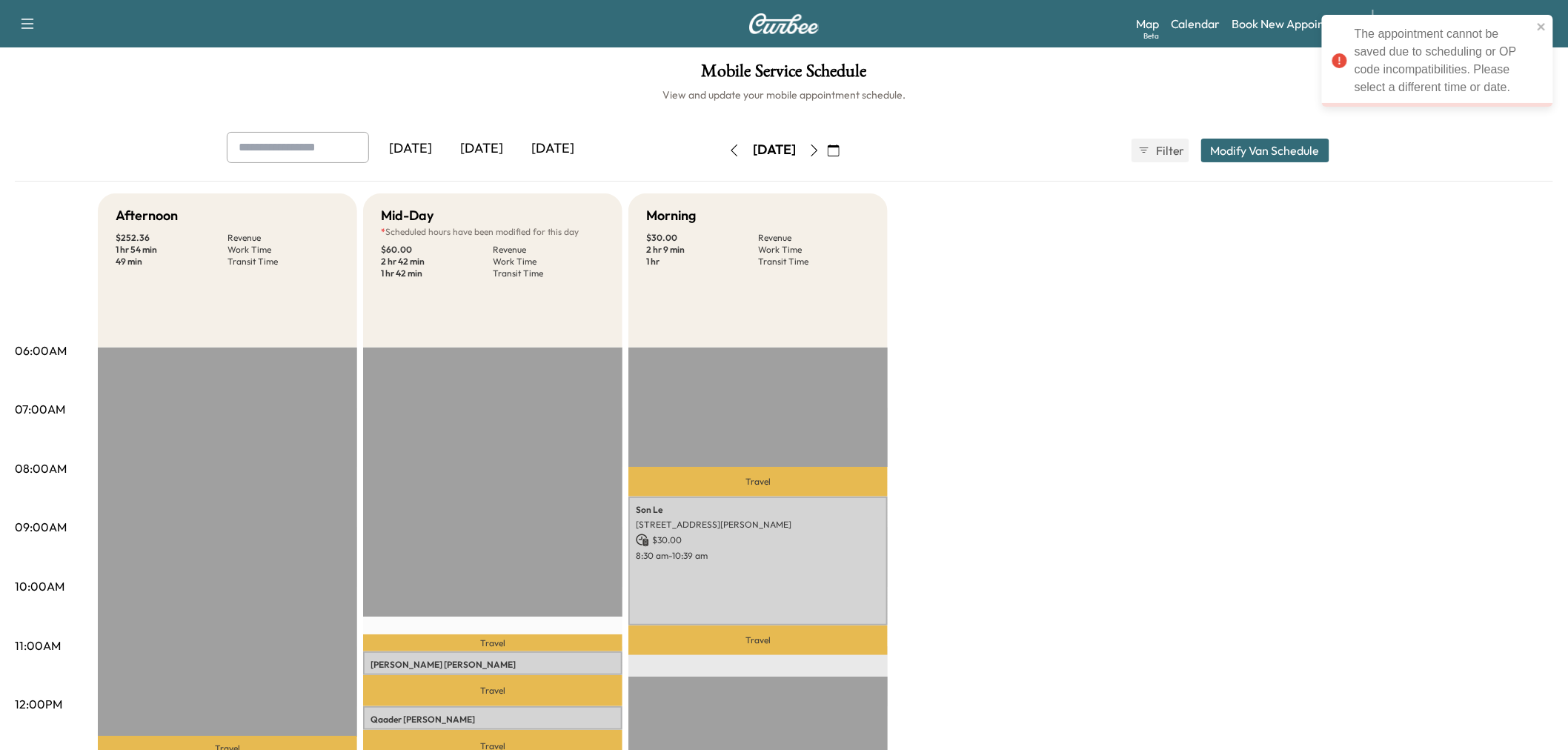
click at [1227, 143] on button "Modify Van Schedule" at bounding box center [1265, 150] width 128 height 23
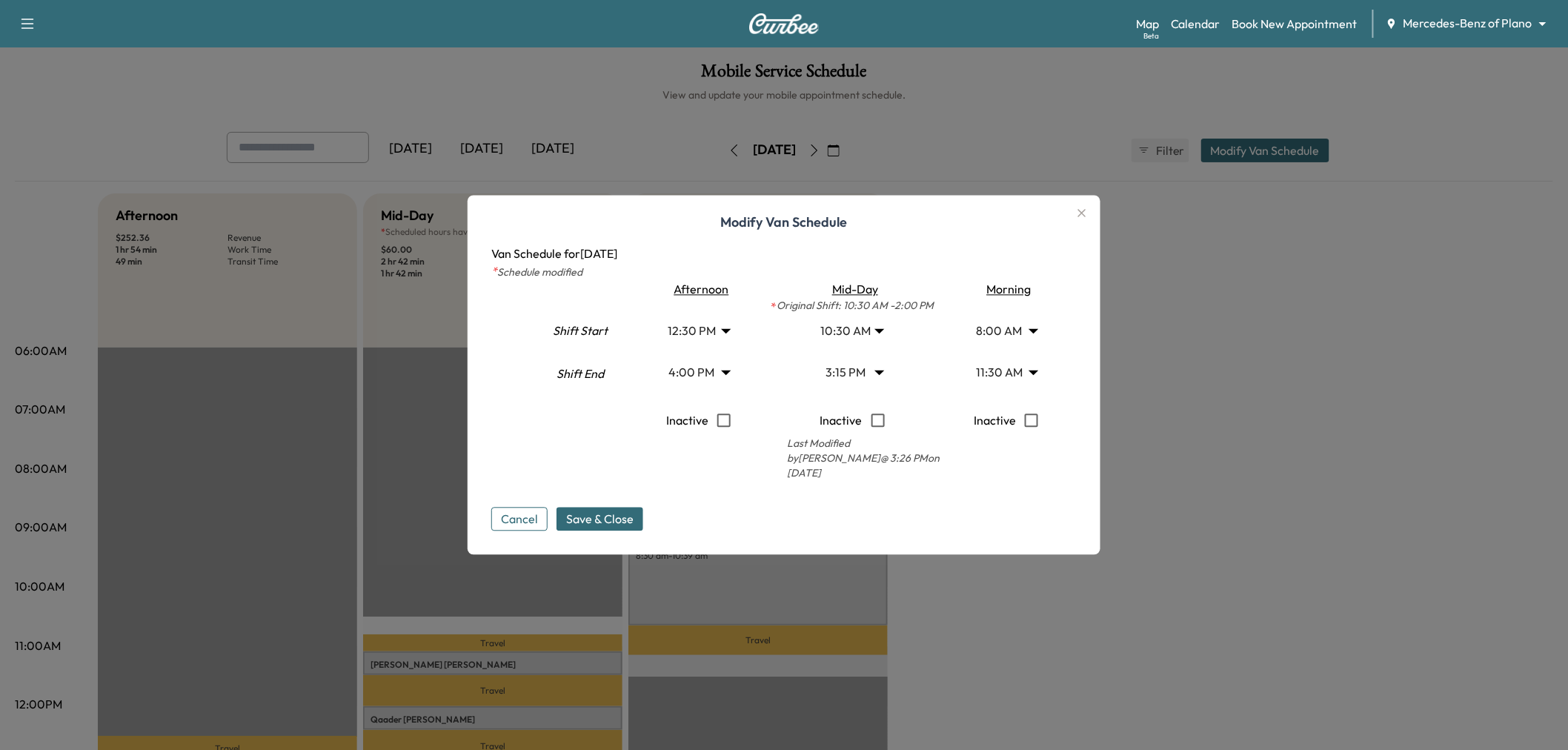
click at [715, 327] on body "Support Log Out Map Beta Calendar Book New Appointment Mercedes-Benz of Plano *…" at bounding box center [784, 375] width 1568 height 750
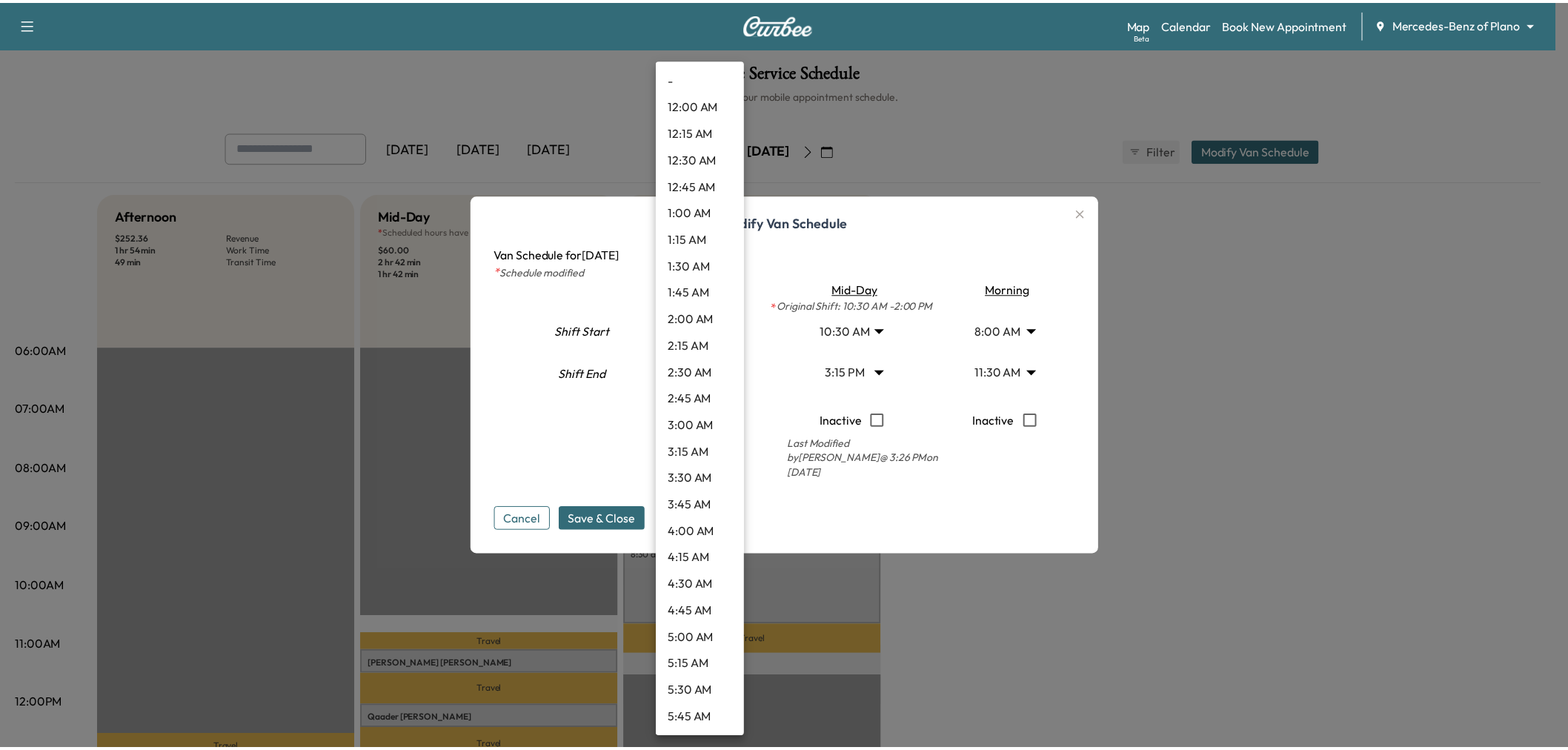
scroll to position [1039, 0]
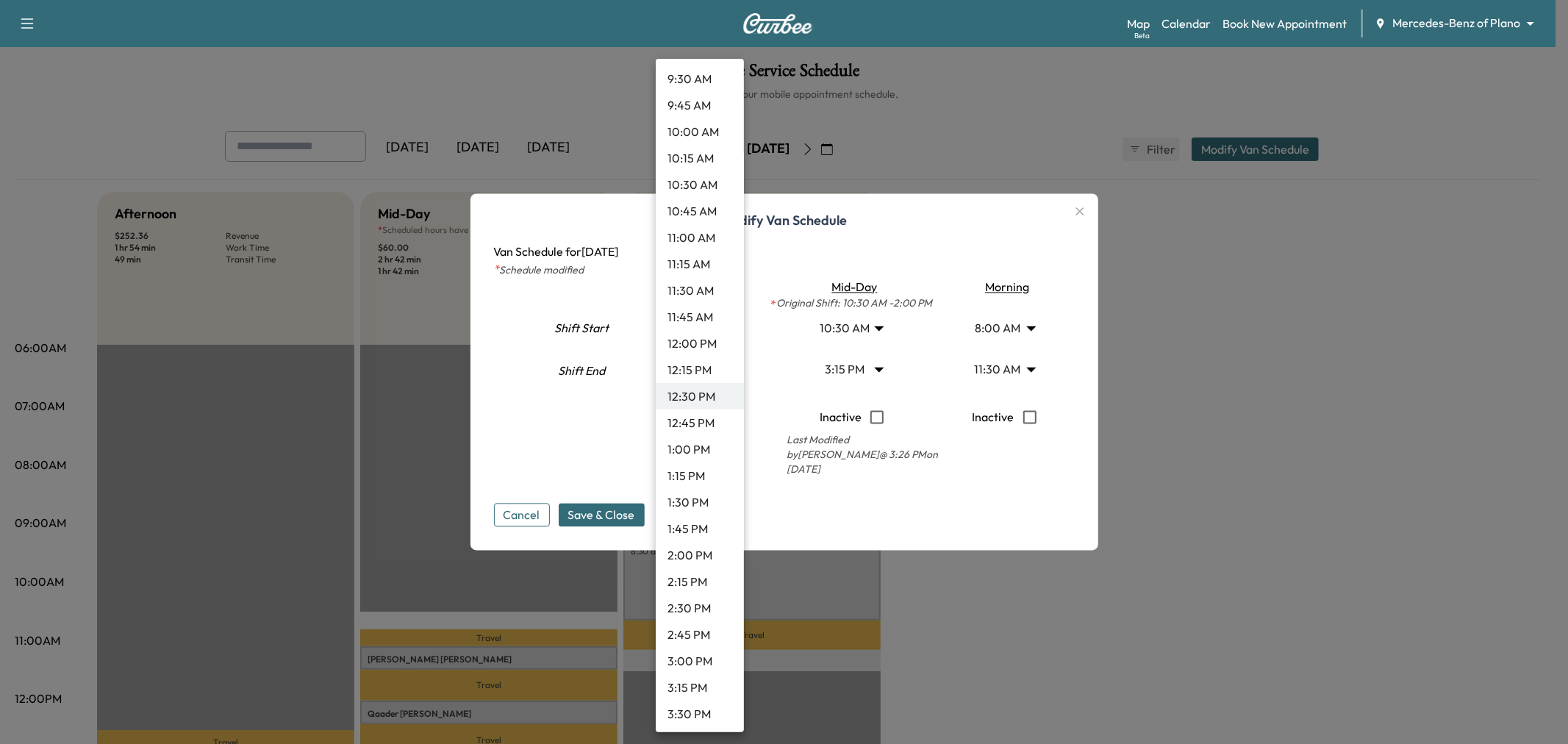
click at [707, 335] on li "12:00 PM" at bounding box center [699, 343] width 88 height 26
type input "**"
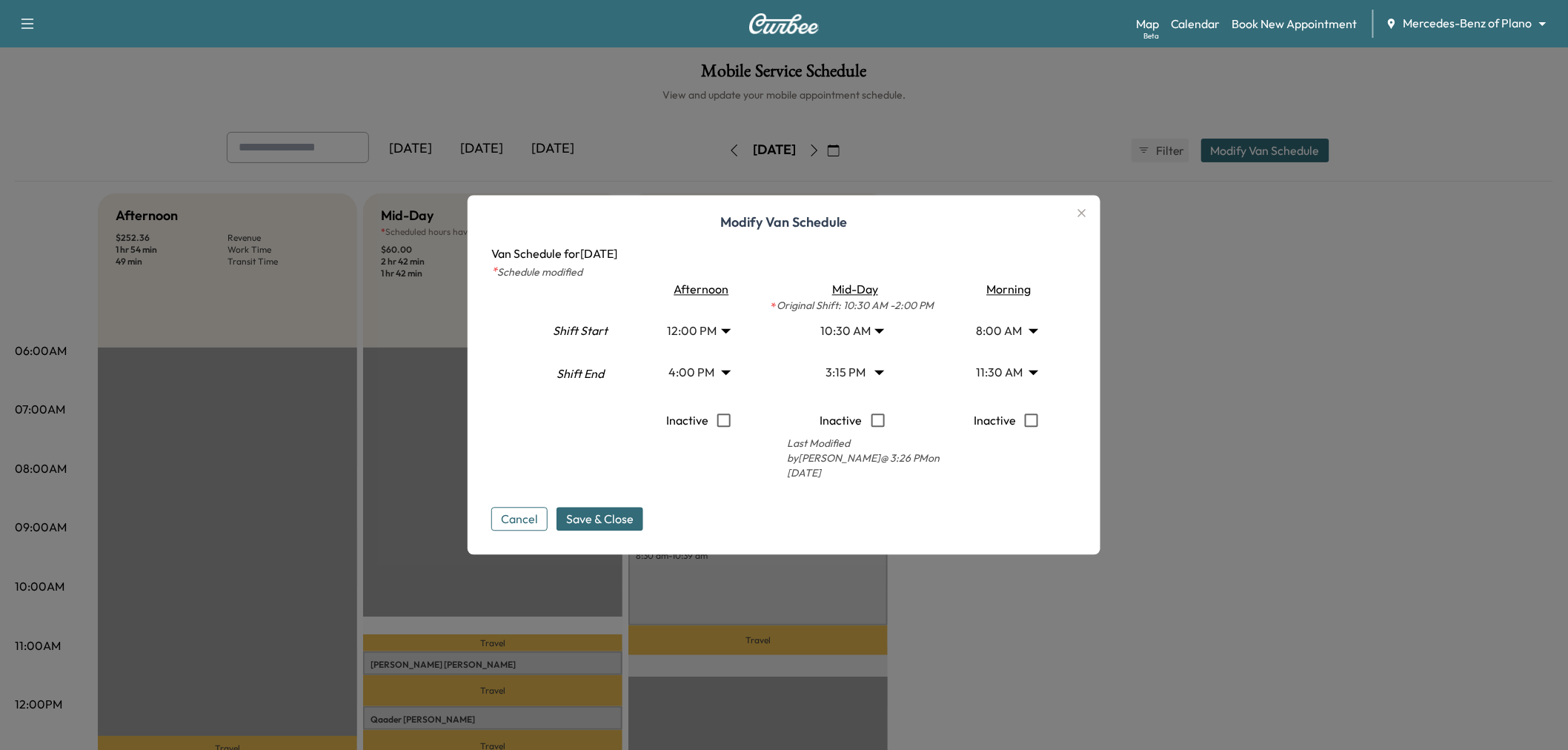
click at [608, 506] on div "Cancel Save & Close" at bounding box center [784, 507] width 585 height 48
click at [606, 515] on span "Save & Close" at bounding box center [600, 519] width 67 height 18
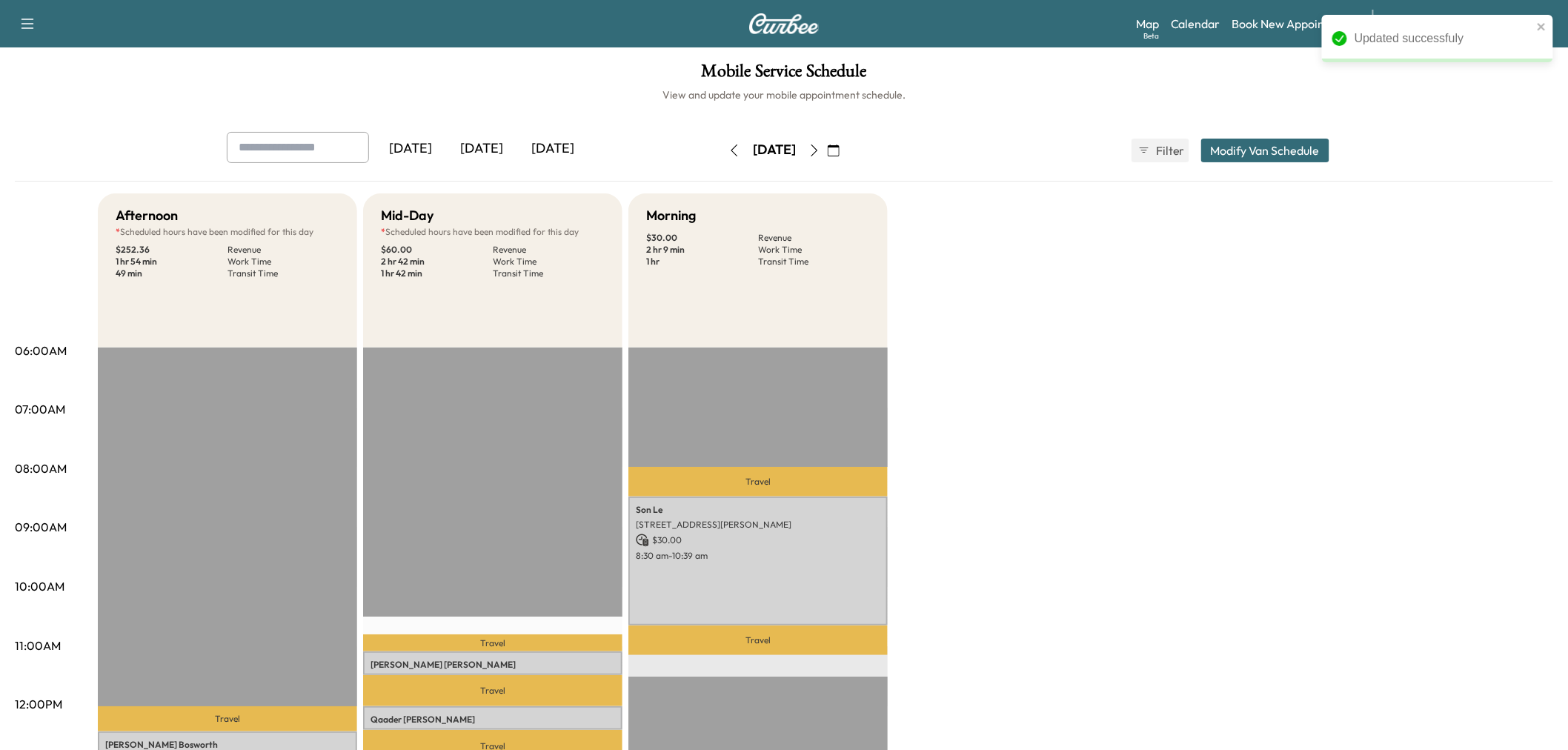
click at [1224, 156] on button "Modify Van Schedule" at bounding box center [1265, 150] width 128 height 23
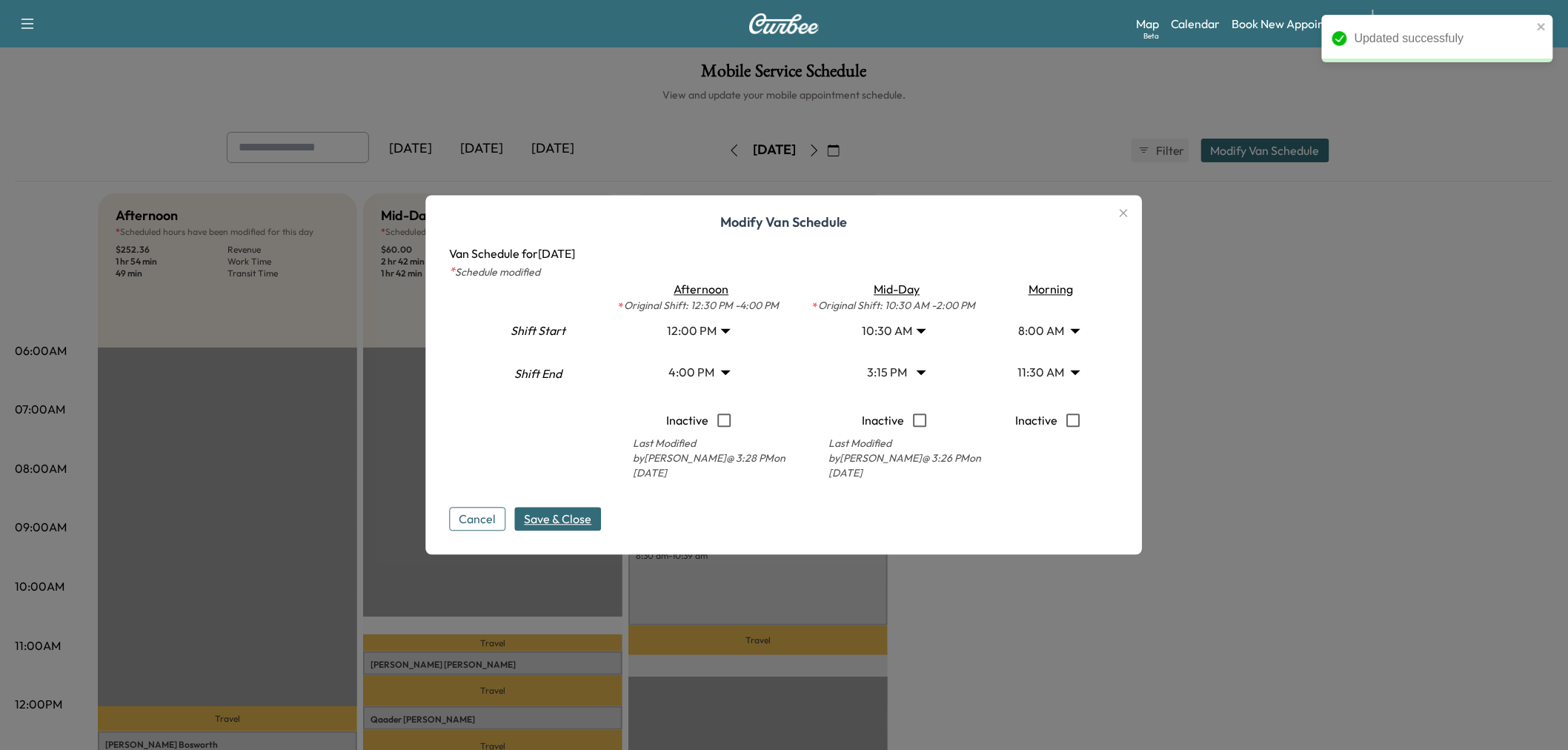
click at [1200, 324] on div at bounding box center [784, 375] width 1568 height 750
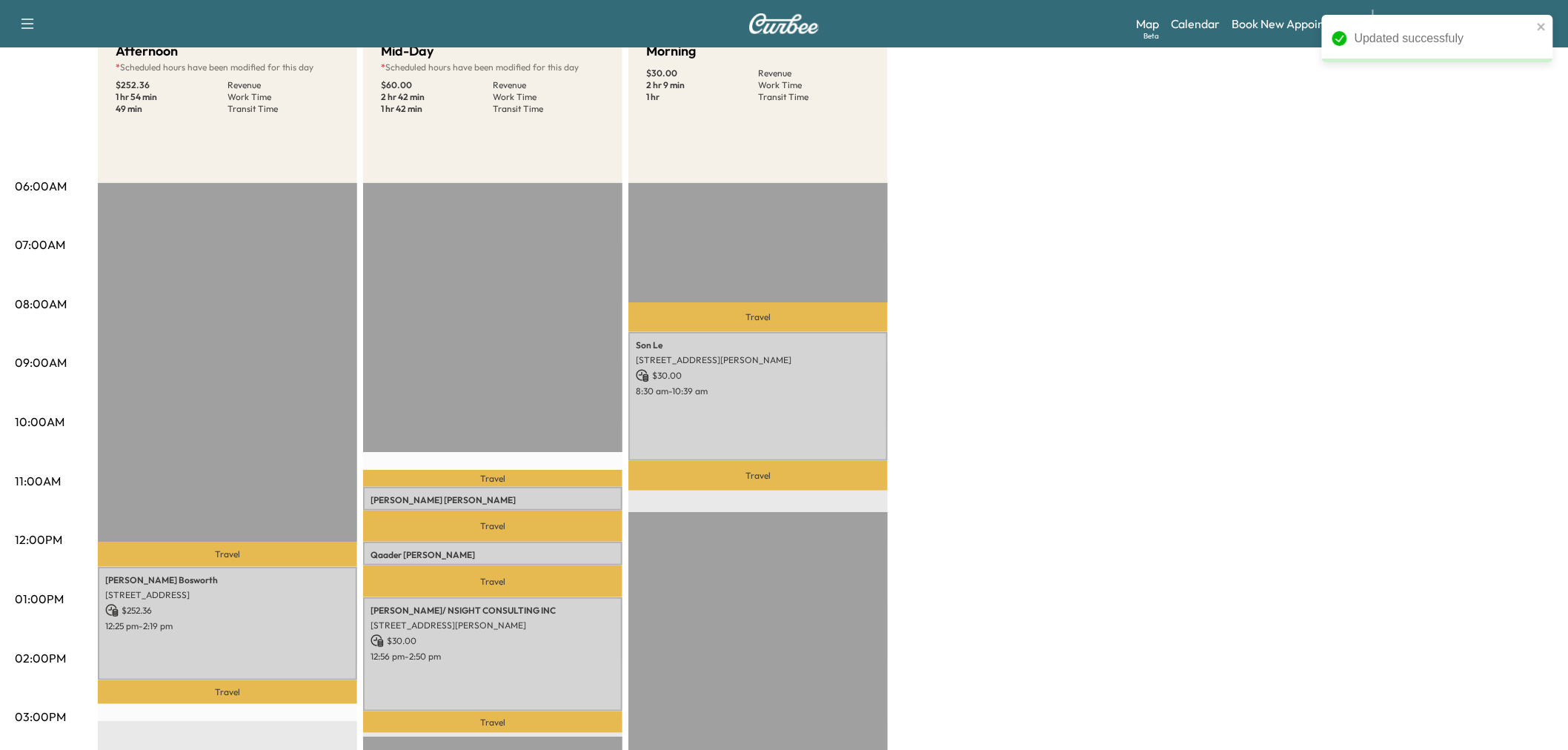
scroll to position [329, 0]
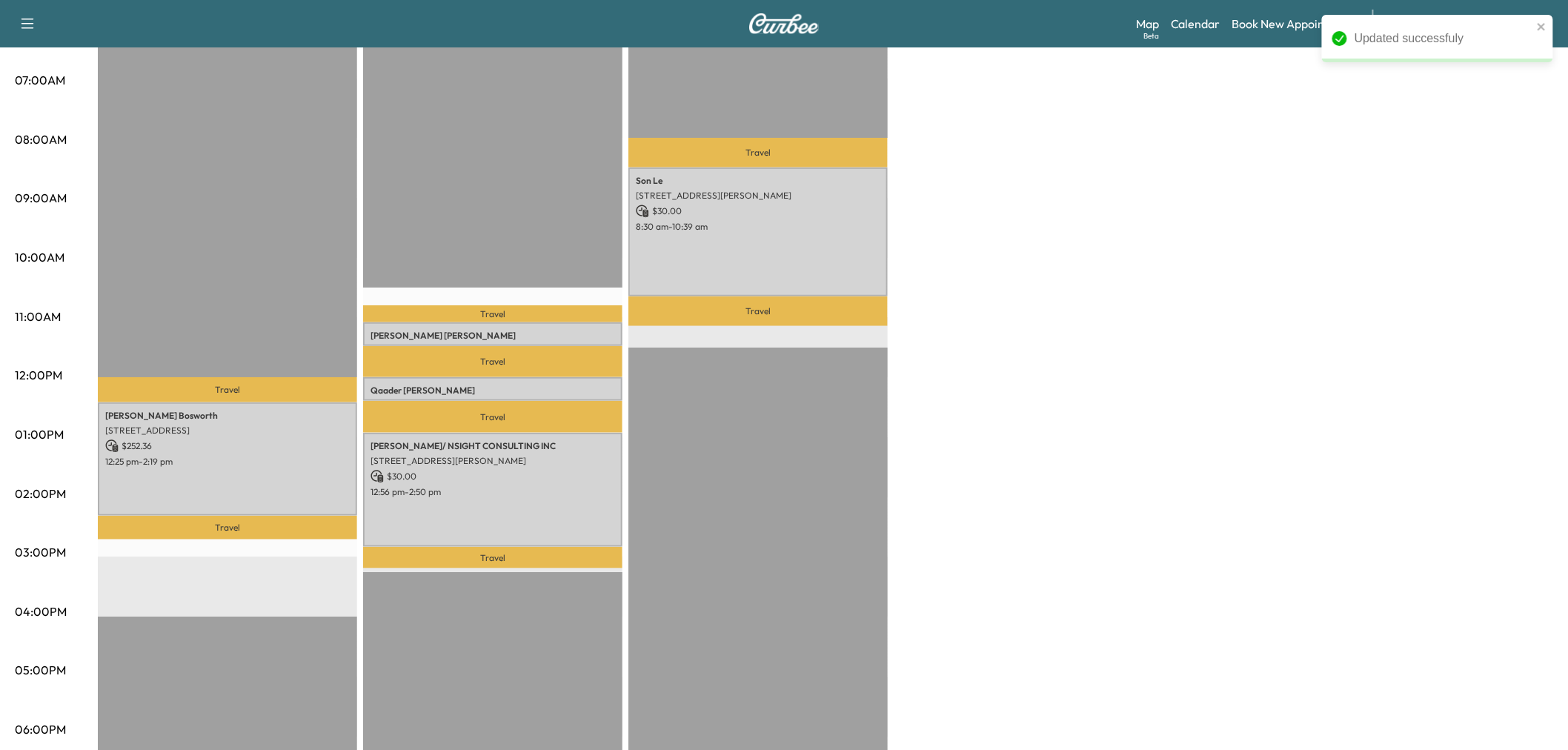
click at [556, 389] on p "Qaader Rahman" at bounding box center [492, 390] width 244 height 12
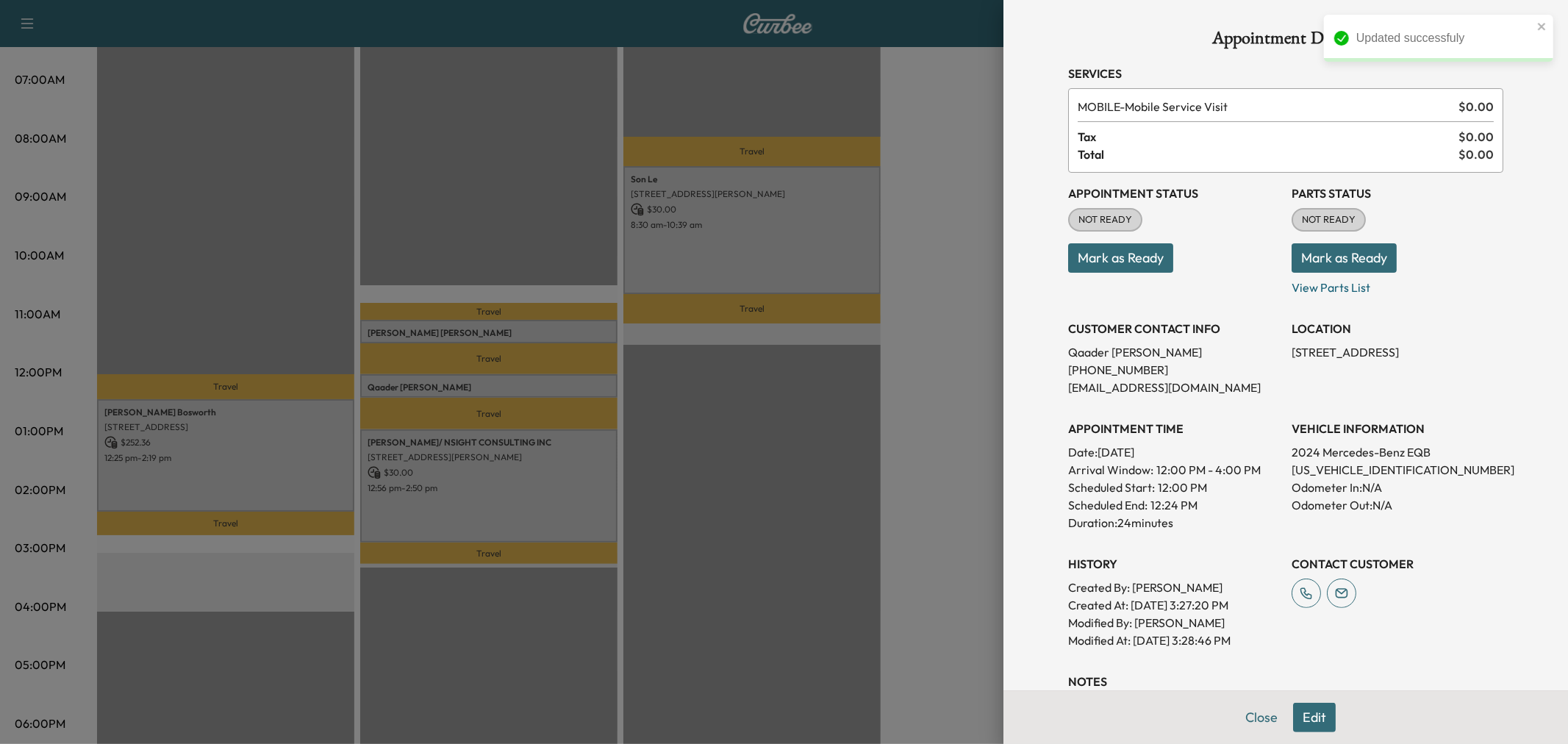
drag, startPoint x: 1301, startPoint y: 724, endPoint x: 1246, endPoint y: 619, distance: 118.5
click at [1298, 724] on button "Edit" at bounding box center [1314, 718] width 43 height 30
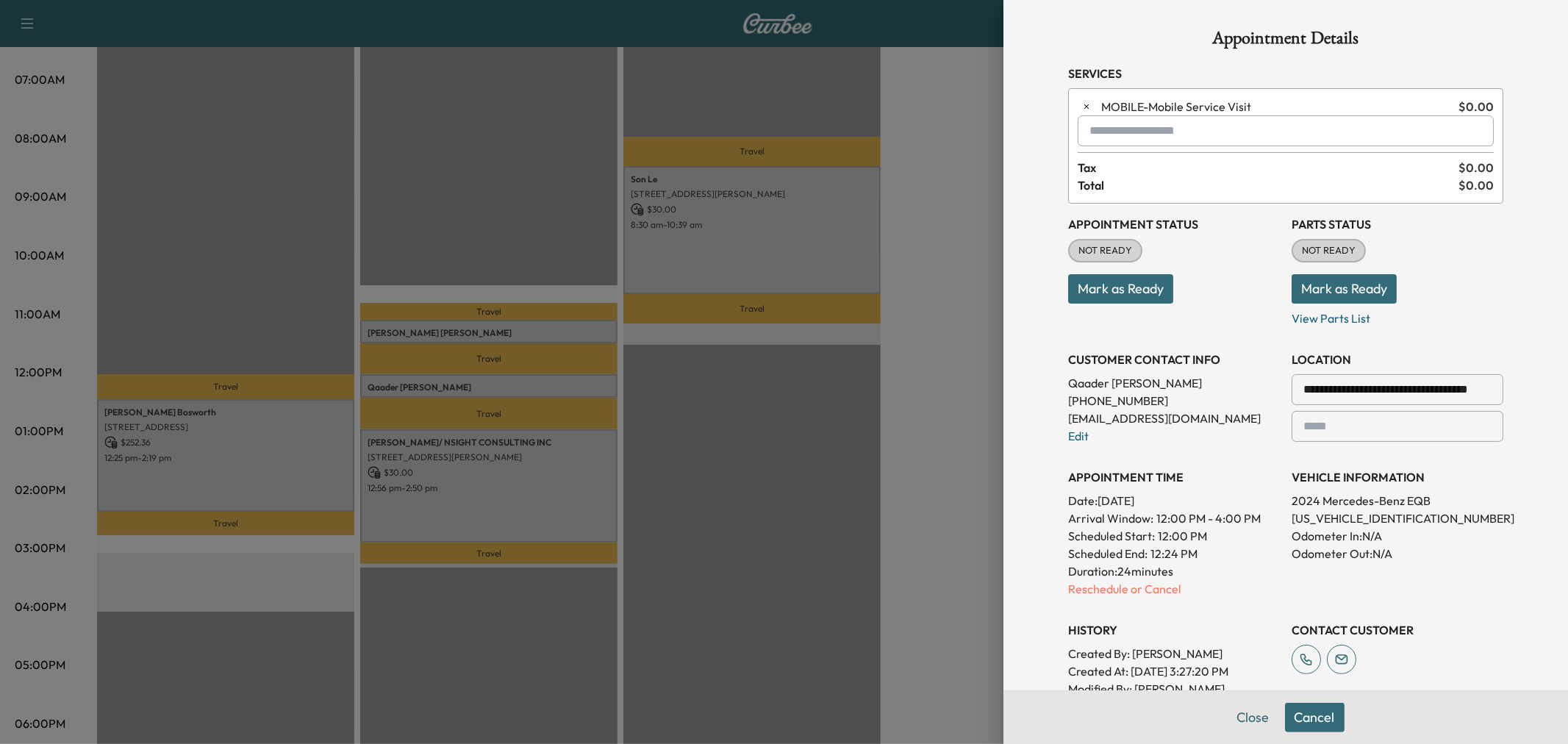
click at [1108, 143] on input "text" at bounding box center [1286, 130] width 416 height 31
click at [1196, 171] on p "AFTER - Afternoon Appointment" at bounding box center [1233, 169] width 320 height 20
type input "**********"
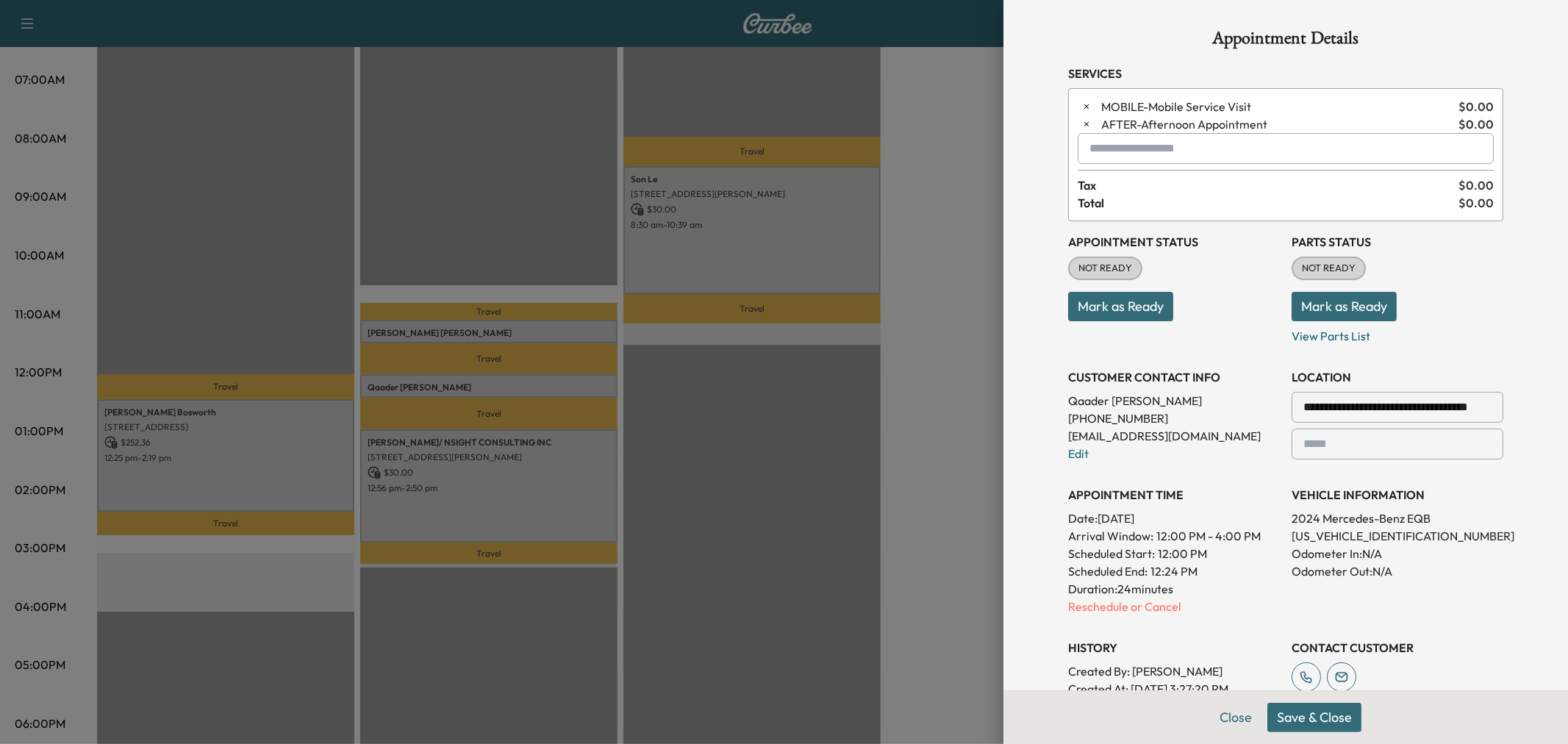
click at [1290, 724] on button "Save & Close" at bounding box center [1313, 718] width 94 height 30
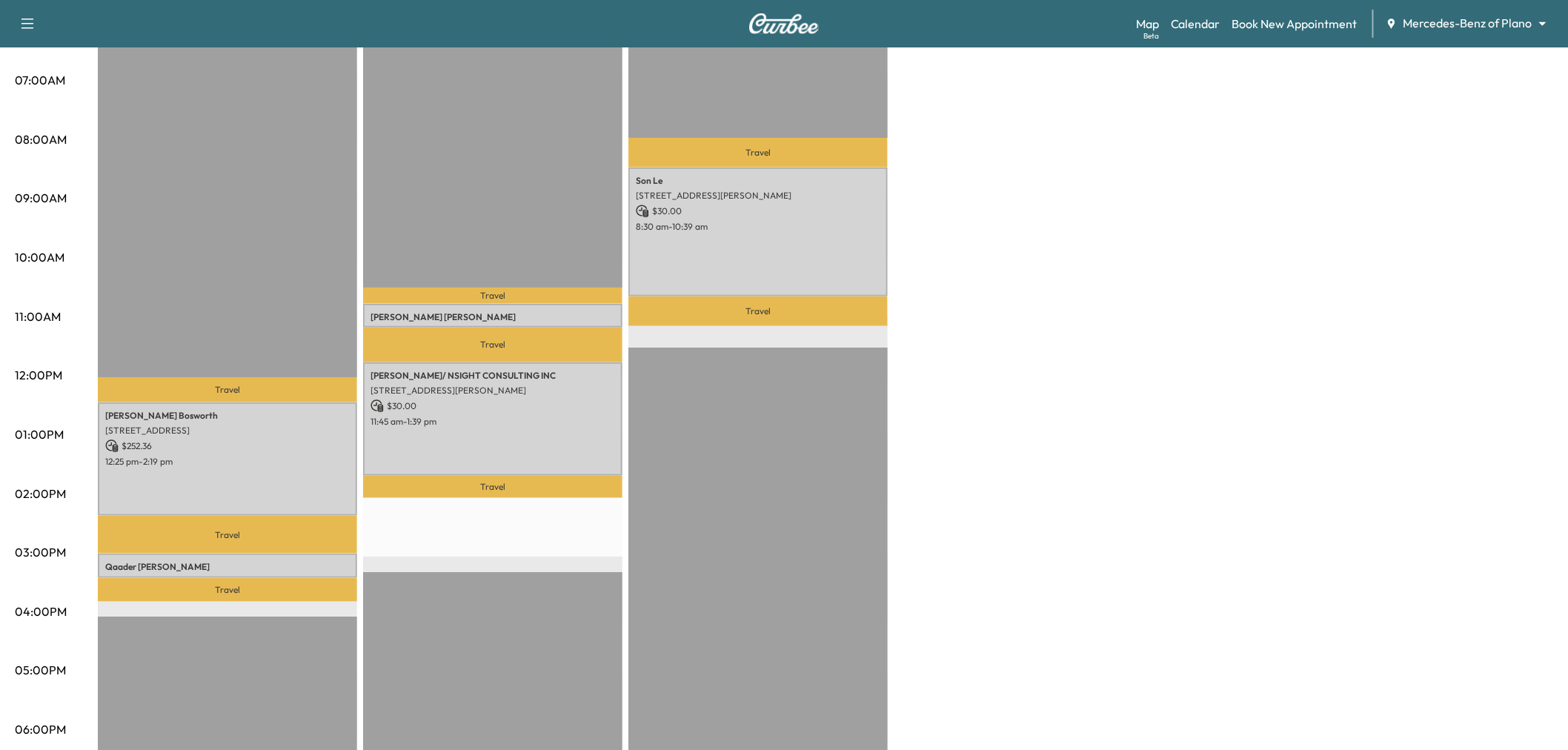
click at [780, 455] on div "Travel Son Le 477 Tablerock Drive, Murphy, TX 75094, US $ 30.00 8:30 am - 10:39…" at bounding box center [757, 497] width 259 height 957
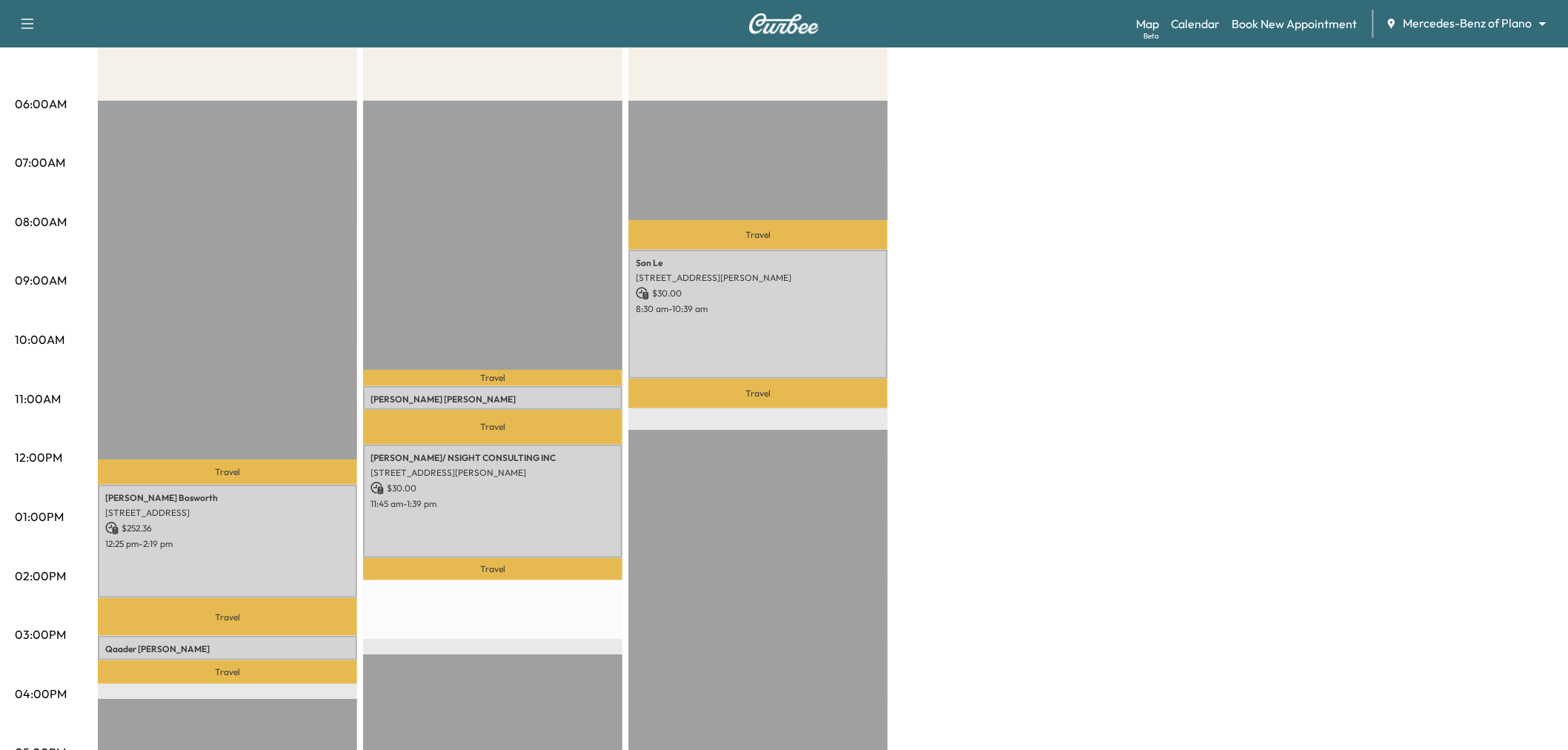
scroll to position [82, 0]
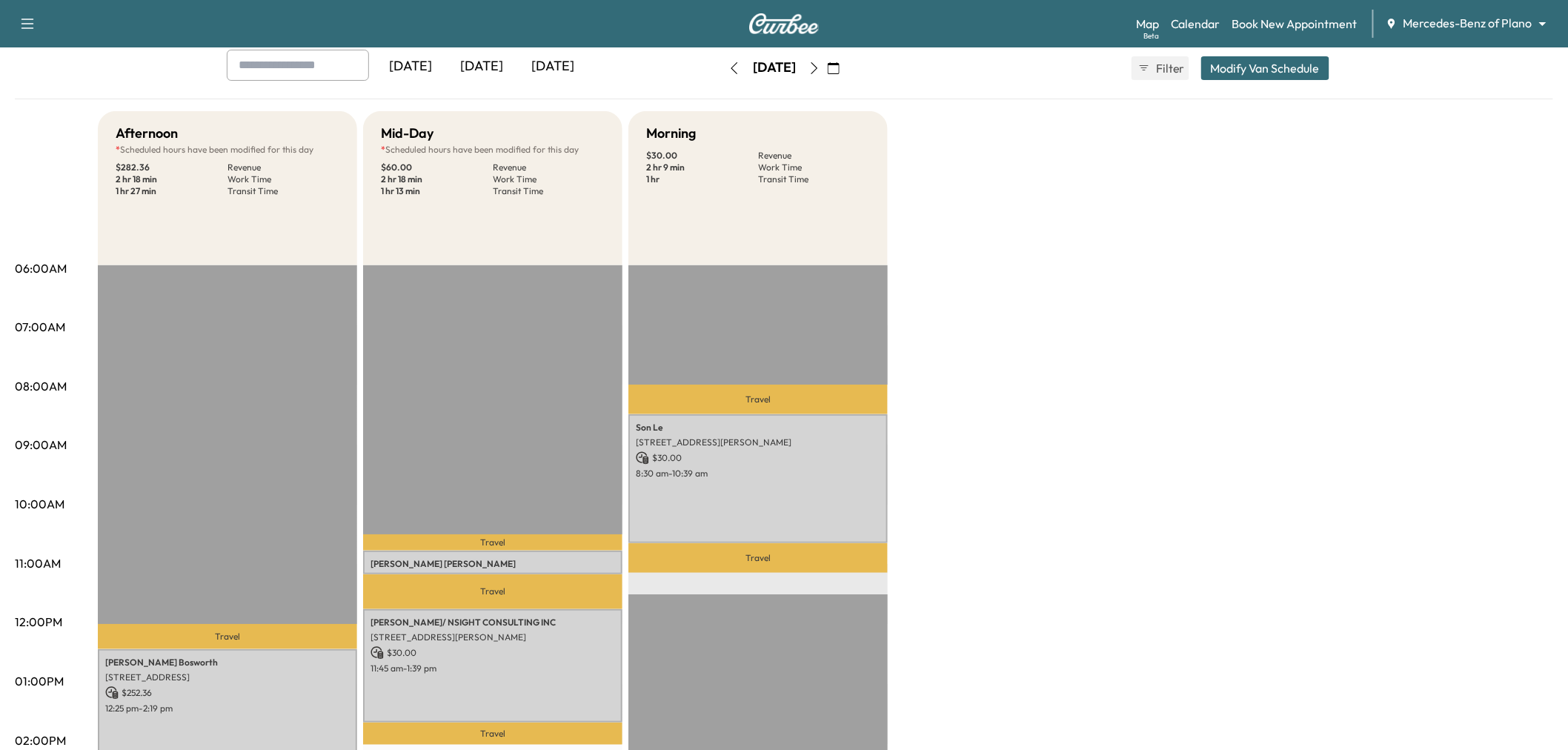
click at [1299, 60] on button "Modify Van Schedule" at bounding box center [1265, 67] width 128 height 23
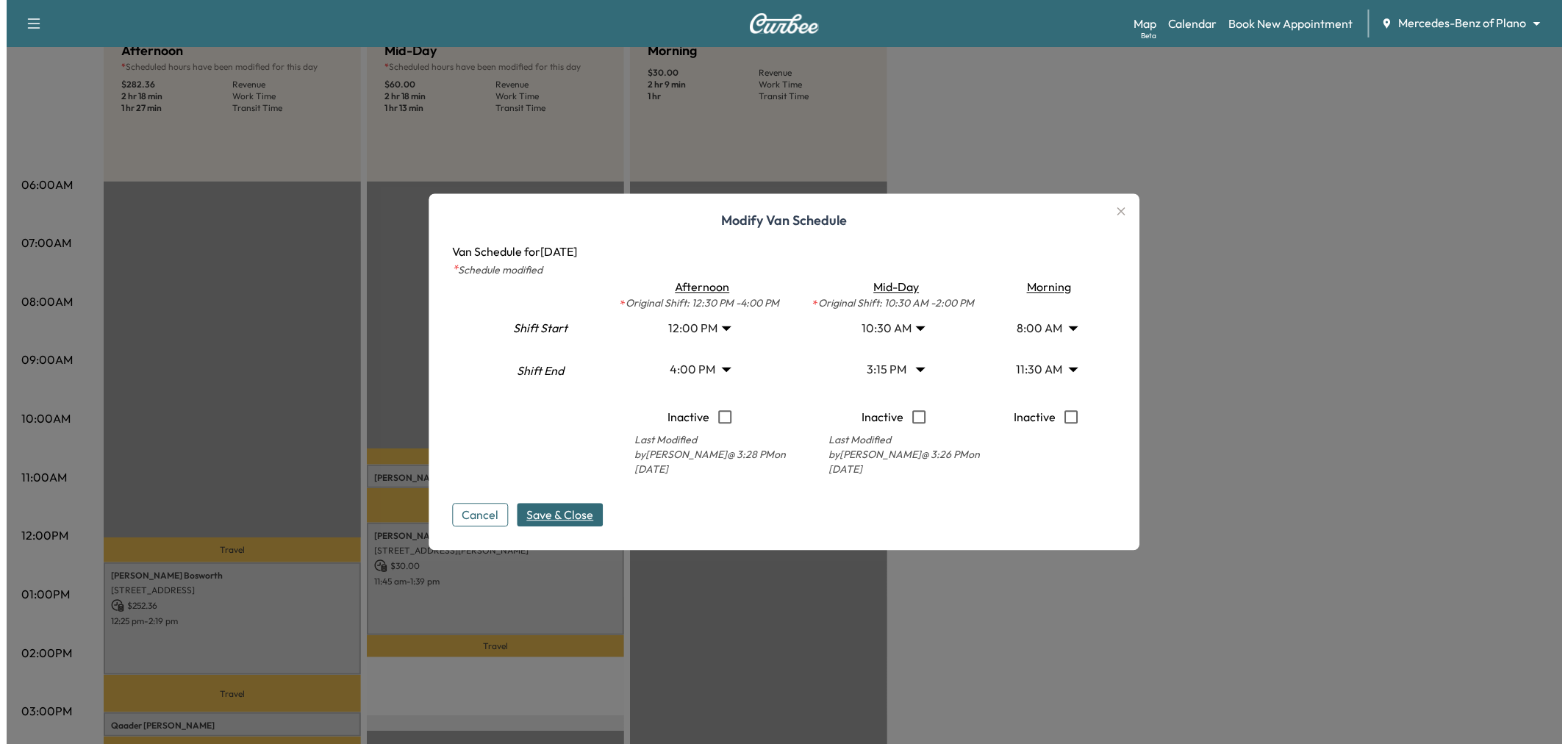
scroll to position [245, 0]
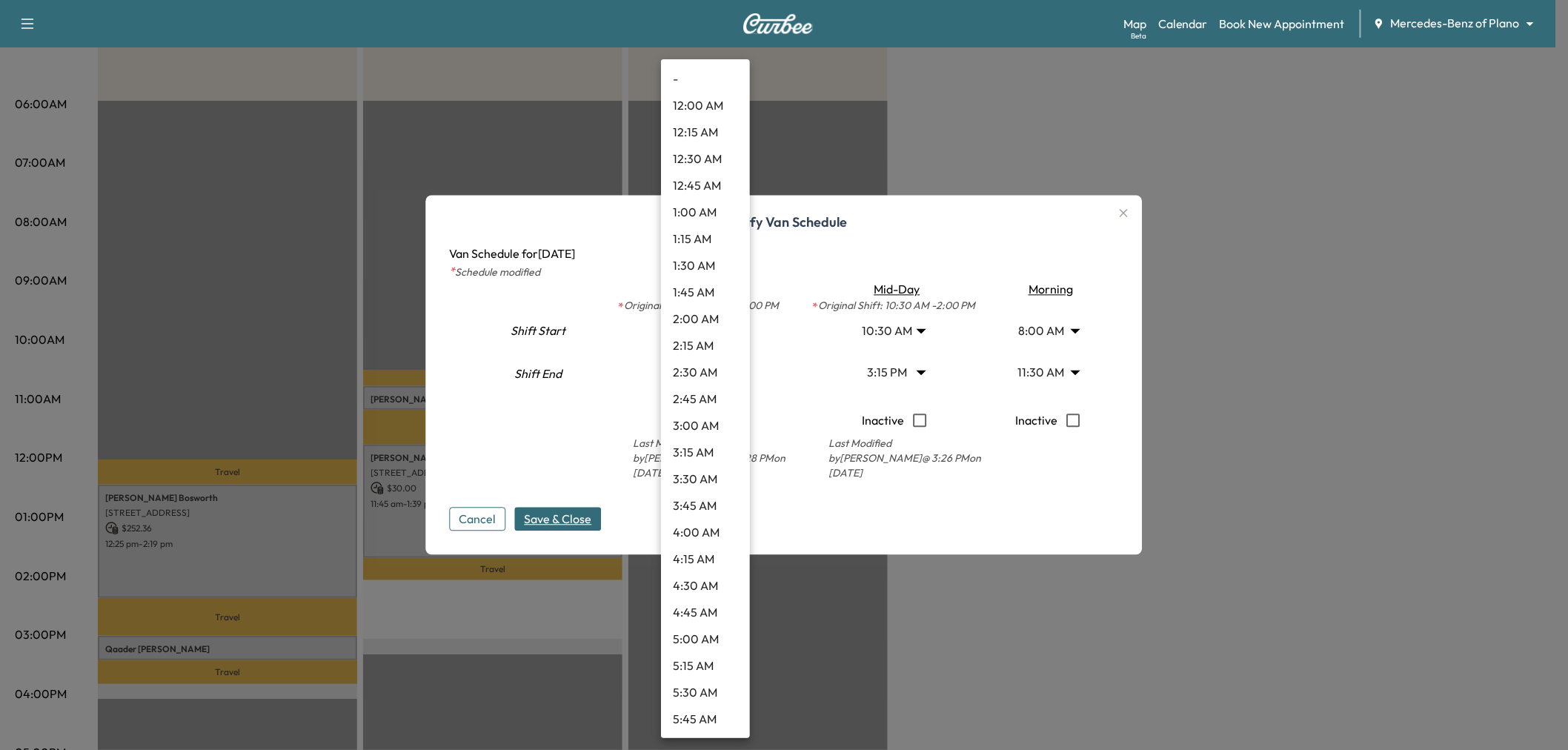
click at [719, 376] on body "Support Log Out Map Beta Calendar Book New Appointment Mercedes-Benz of Plano *…" at bounding box center [784, 127] width 1568 height 750
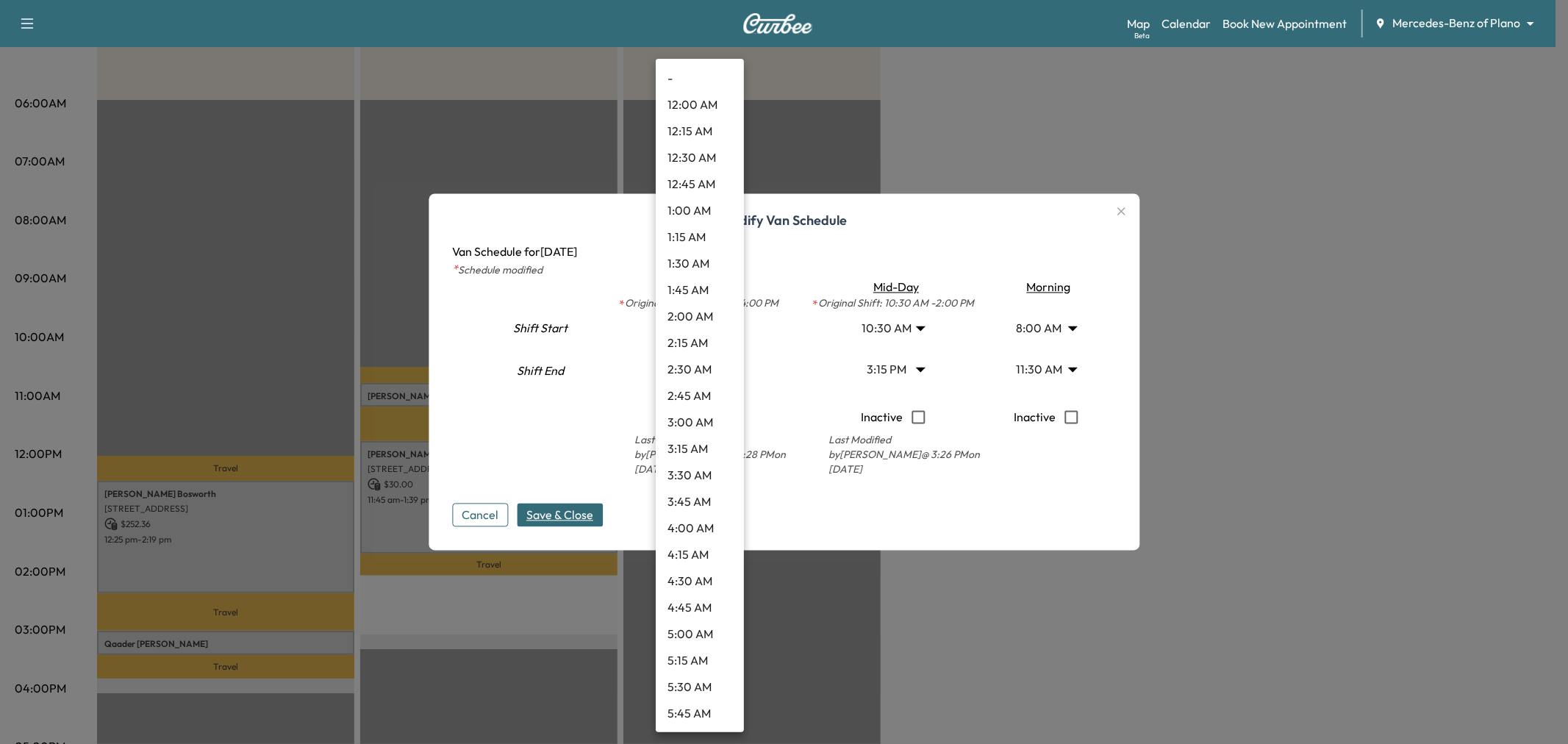
scroll to position [1401, 0]
click at [839, 516] on div at bounding box center [784, 372] width 1568 height 744
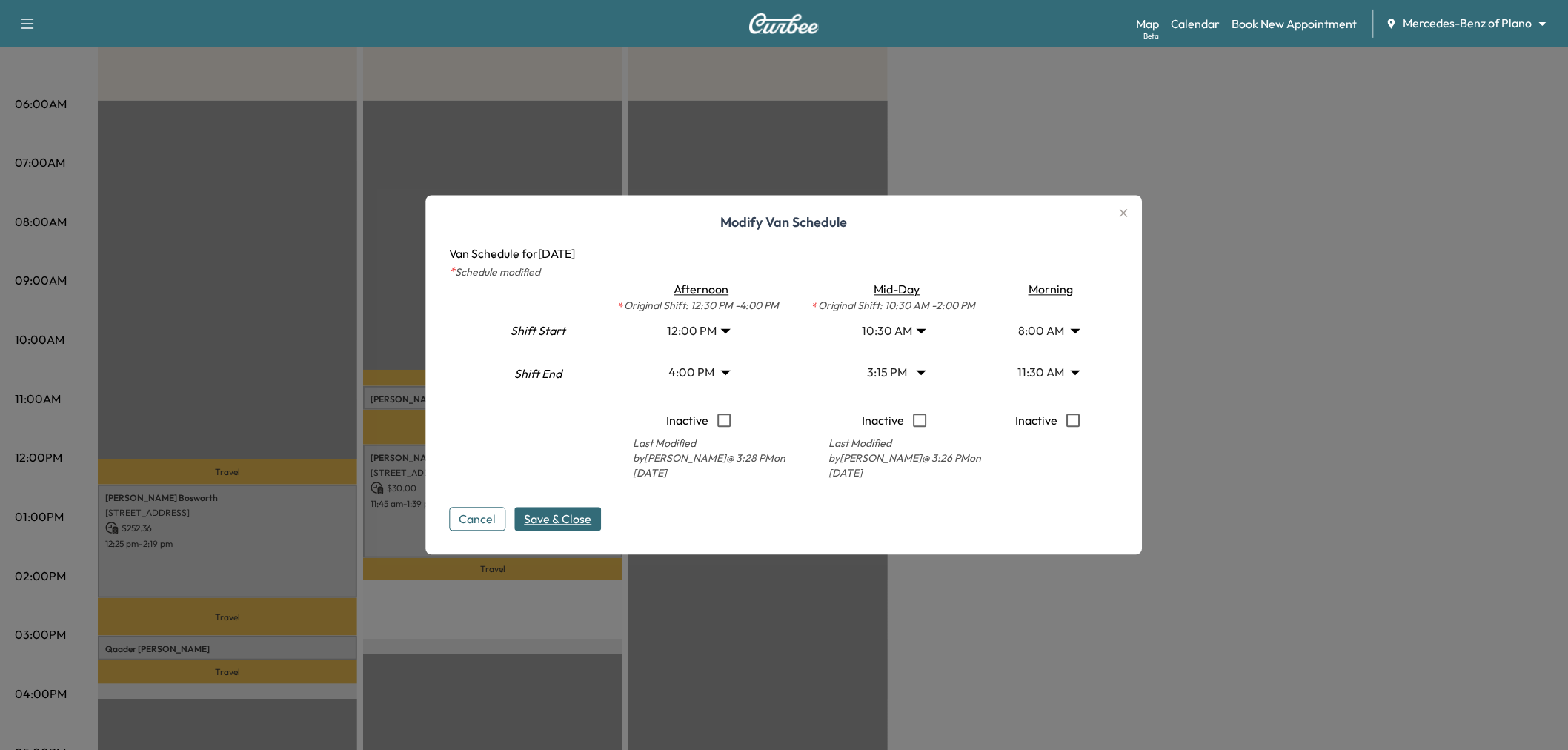
click at [905, 333] on body "Support Log Out Map Beta Calendar Book New Appointment Mercedes-Benz of Plano *…" at bounding box center [784, 127] width 1568 height 750
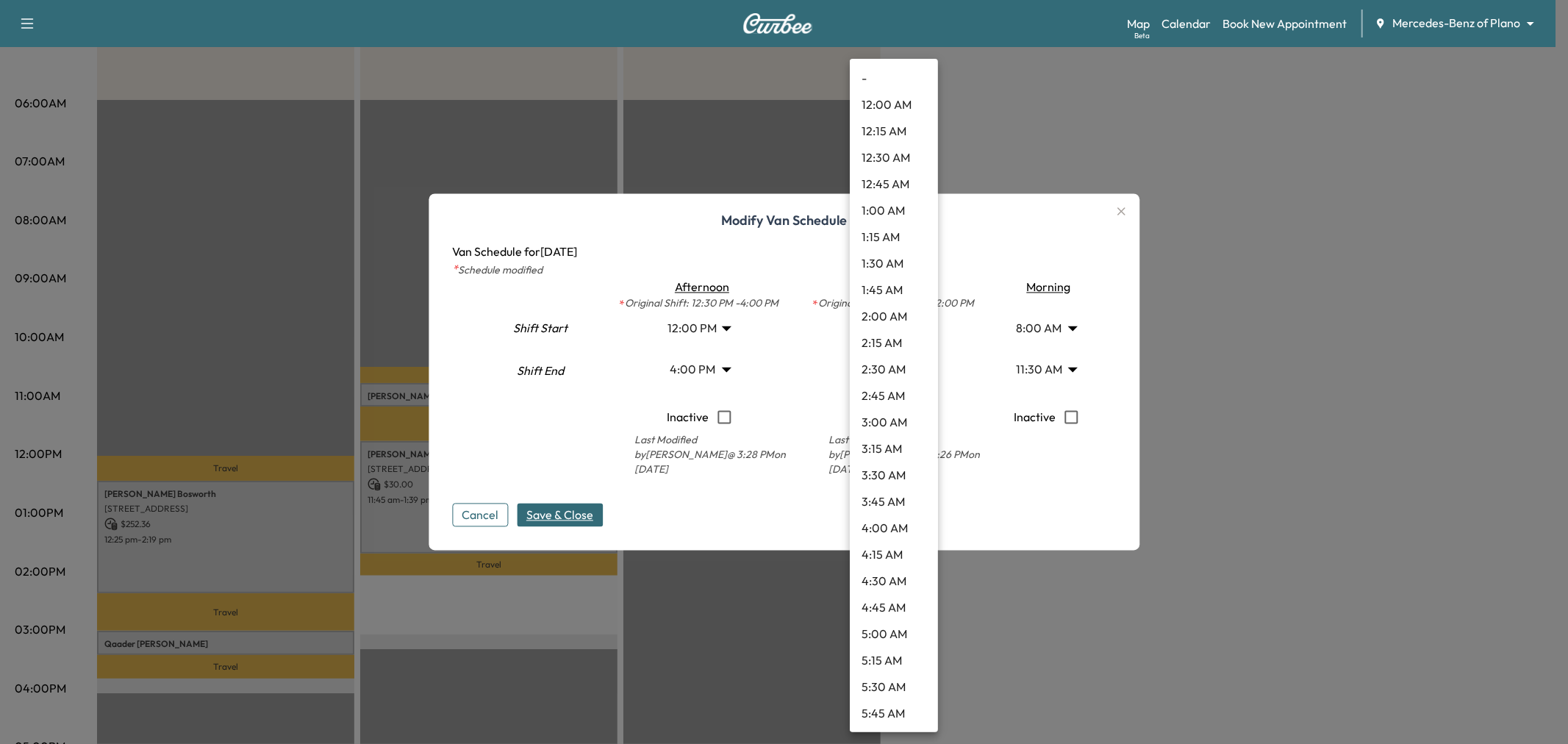
scroll to position [819, 0]
click at [883, 342] on li "10:00 AM" at bounding box center [894, 343] width 88 height 26
type input "**"
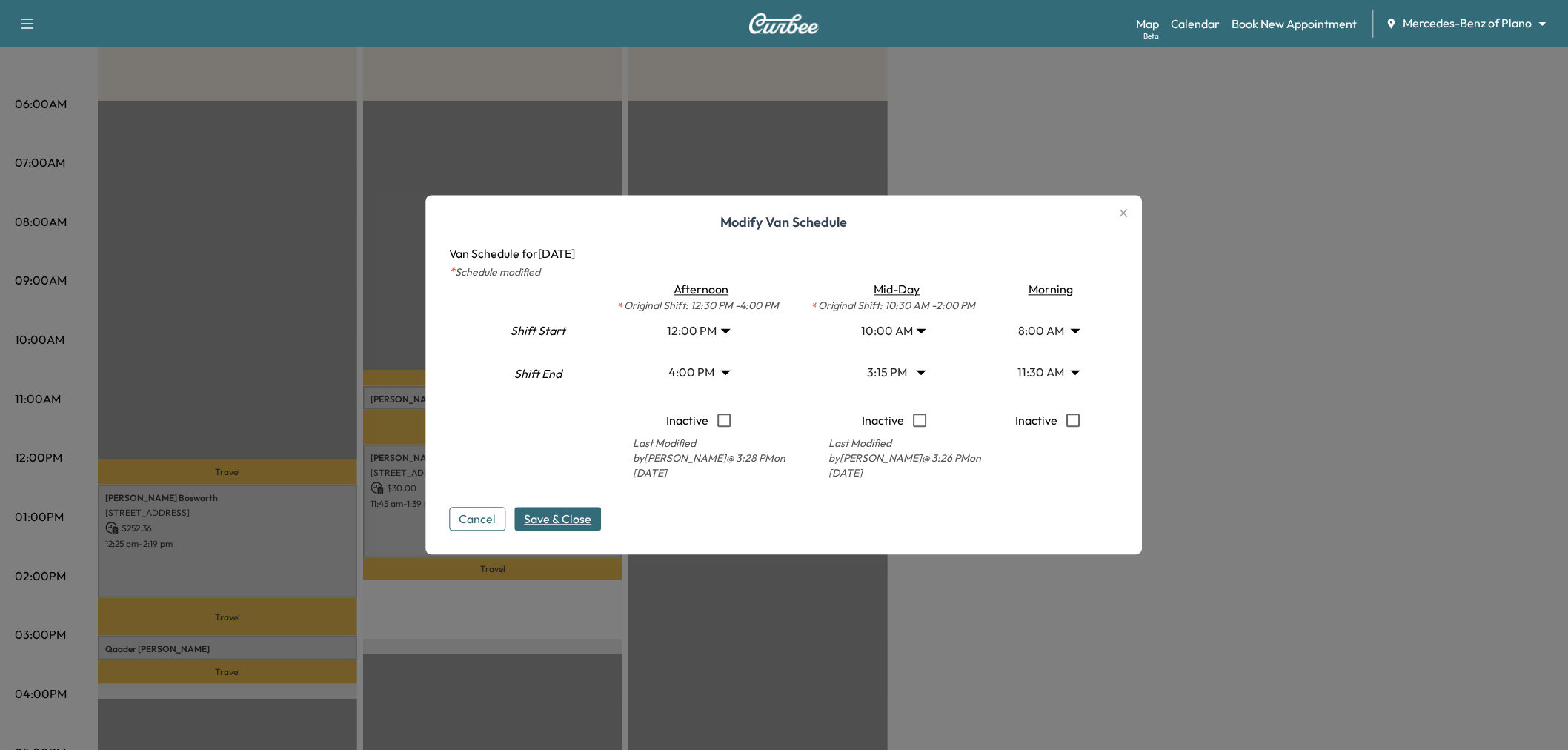
click at [827, 513] on div "Cancel Save & Close" at bounding box center [784, 507] width 669 height 48
click at [894, 375] on body "Support Log Out Map Beta Calendar Book New Appointment Mercedes-Benz of Plano *…" at bounding box center [784, 127] width 1568 height 750
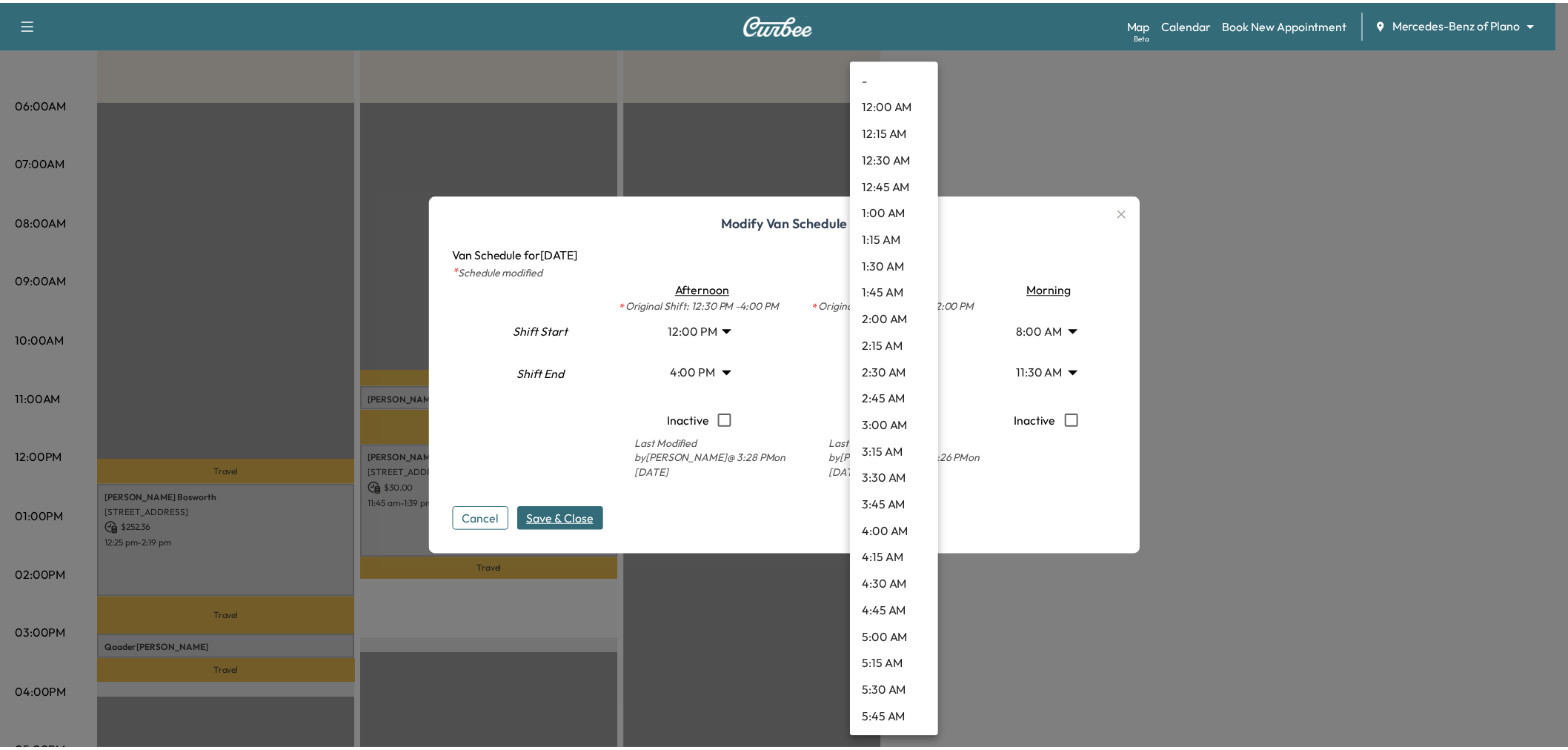
scroll to position [1332, 0]
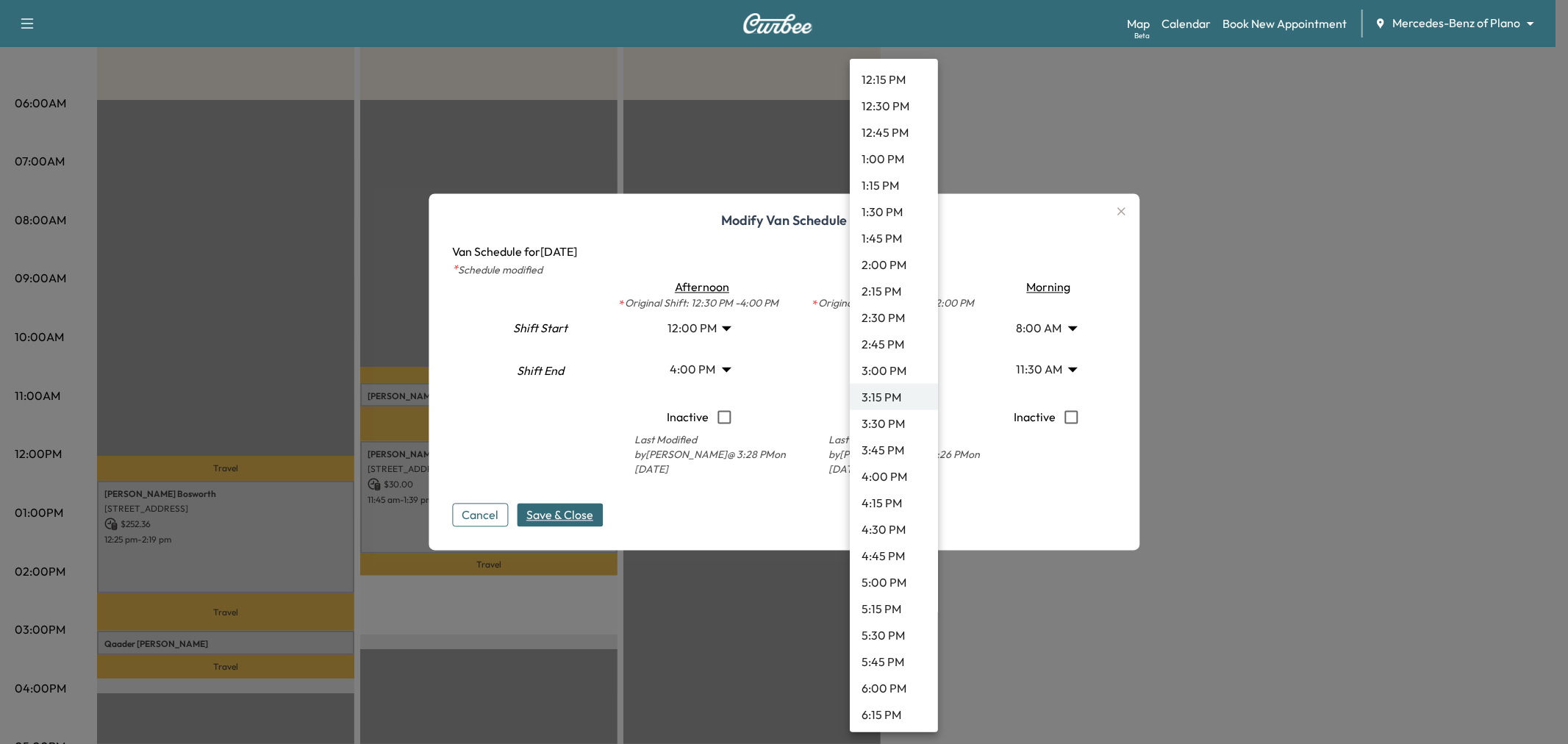
click at [885, 291] on li "2:15 PM" at bounding box center [894, 291] width 88 height 26
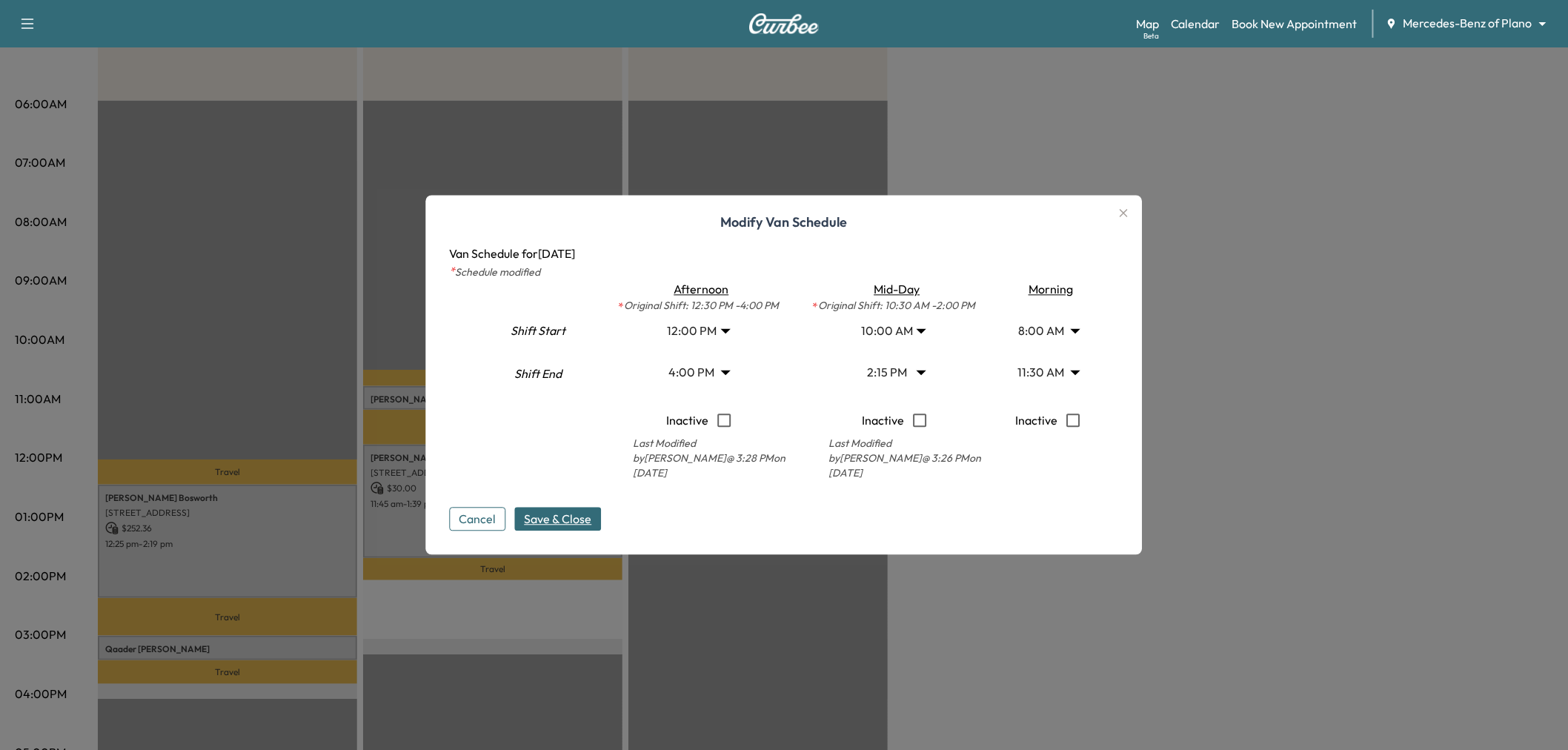
click at [577, 522] on span "Save & Close" at bounding box center [558, 519] width 67 height 18
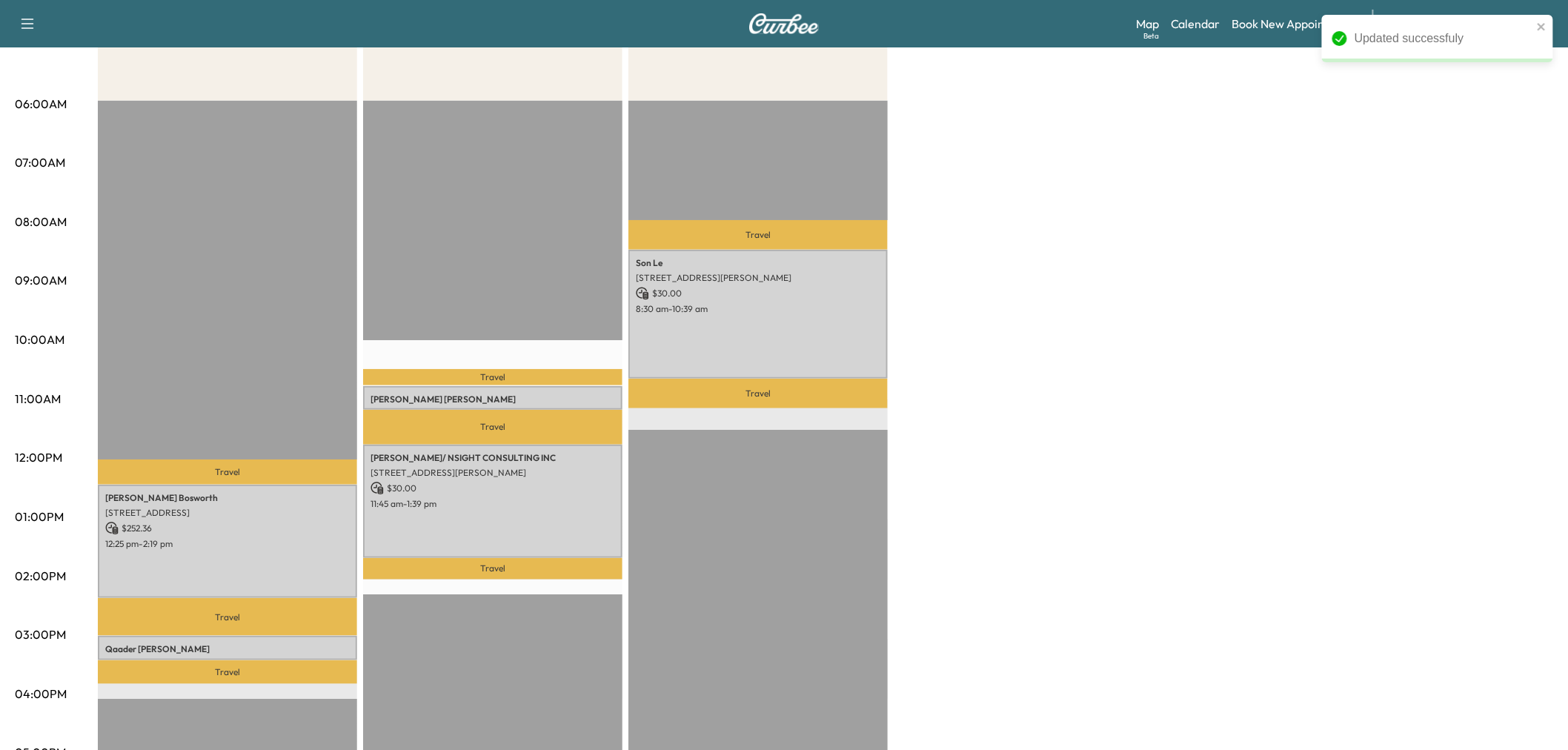
click at [1097, 400] on div "Afternoon * Scheduled hours have been modified for this day $ 282.36 Revenue 2 …" at bounding box center [825, 502] width 1455 height 1111
drag, startPoint x: 566, startPoint y: 298, endPoint x: 627, endPoint y: 297, distance: 61.0
click at [567, 297] on div "Travel Joseph Lynch 11110 RUSSWOOD CIR, DALLAS, TX 75229, USA $ 30.00 10:46 am …" at bounding box center [492, 580] width 259 height 957
click at [719, 303] on p "8:30 am - 10:39 am" at bounding box center [757, 309] width 244 height 12
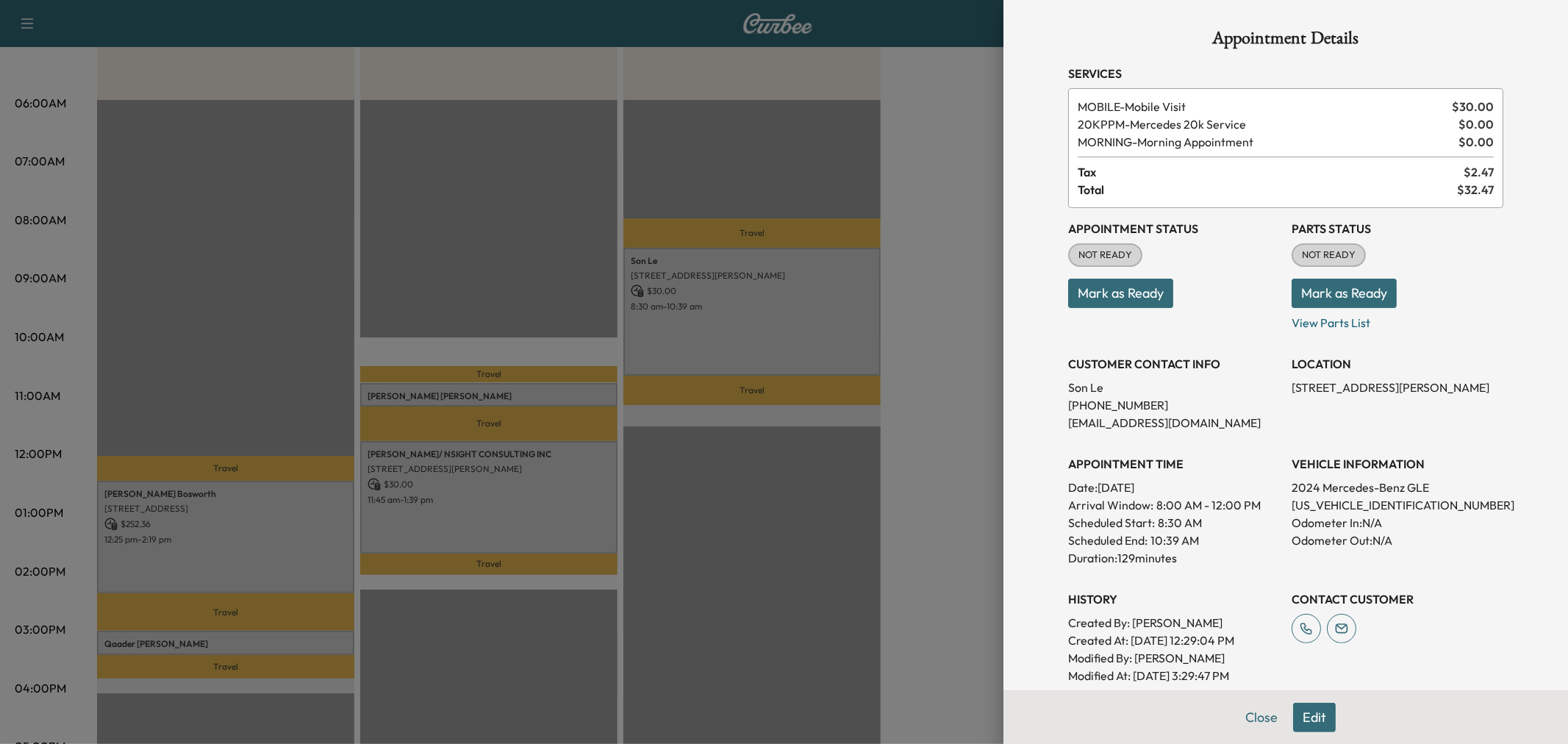
click at [763, 313] on div at bounding box center [784, 372] width 1568 height 744
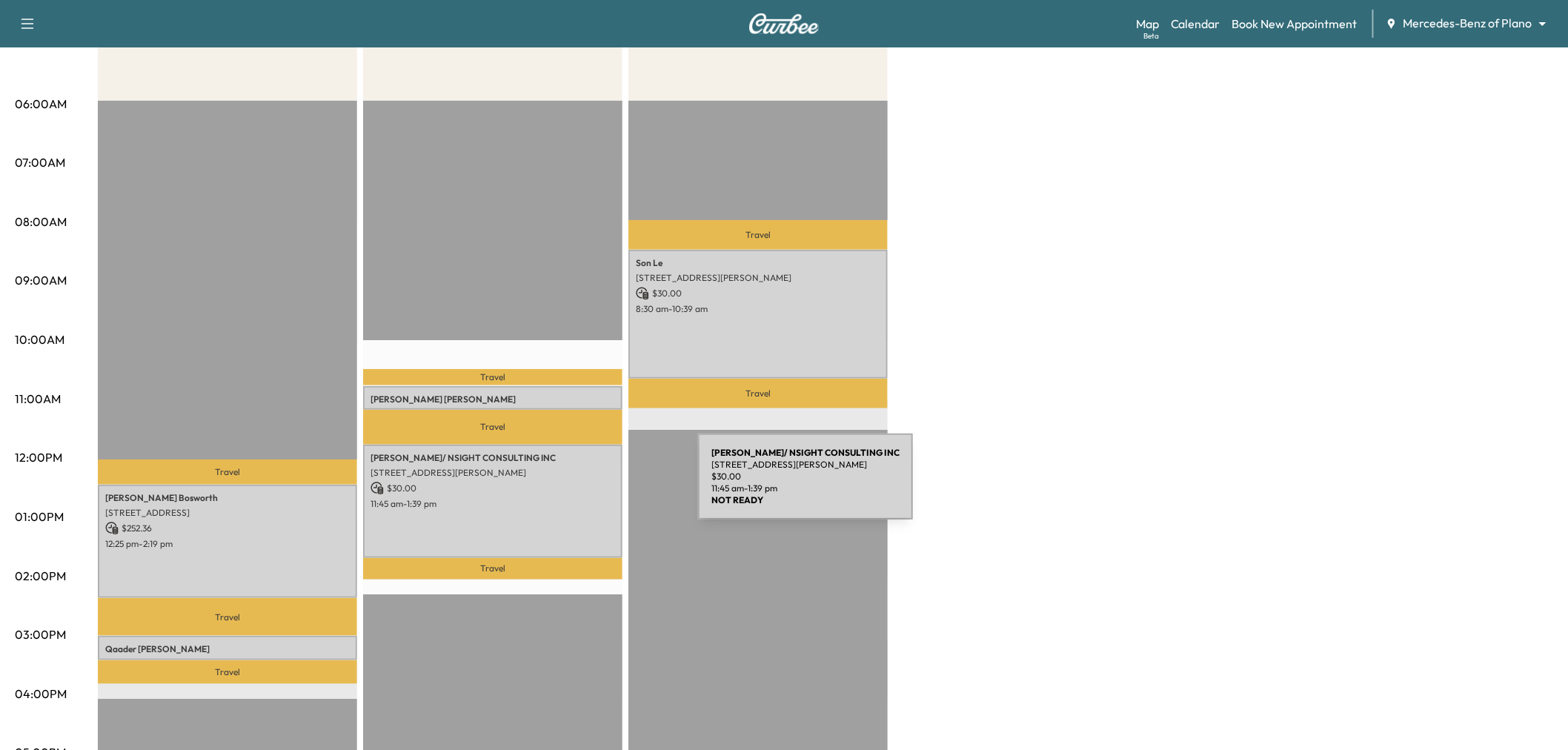
click at [587, 485] on p "$ 30.00" at bounding box center [492, 488] width 244 height 13
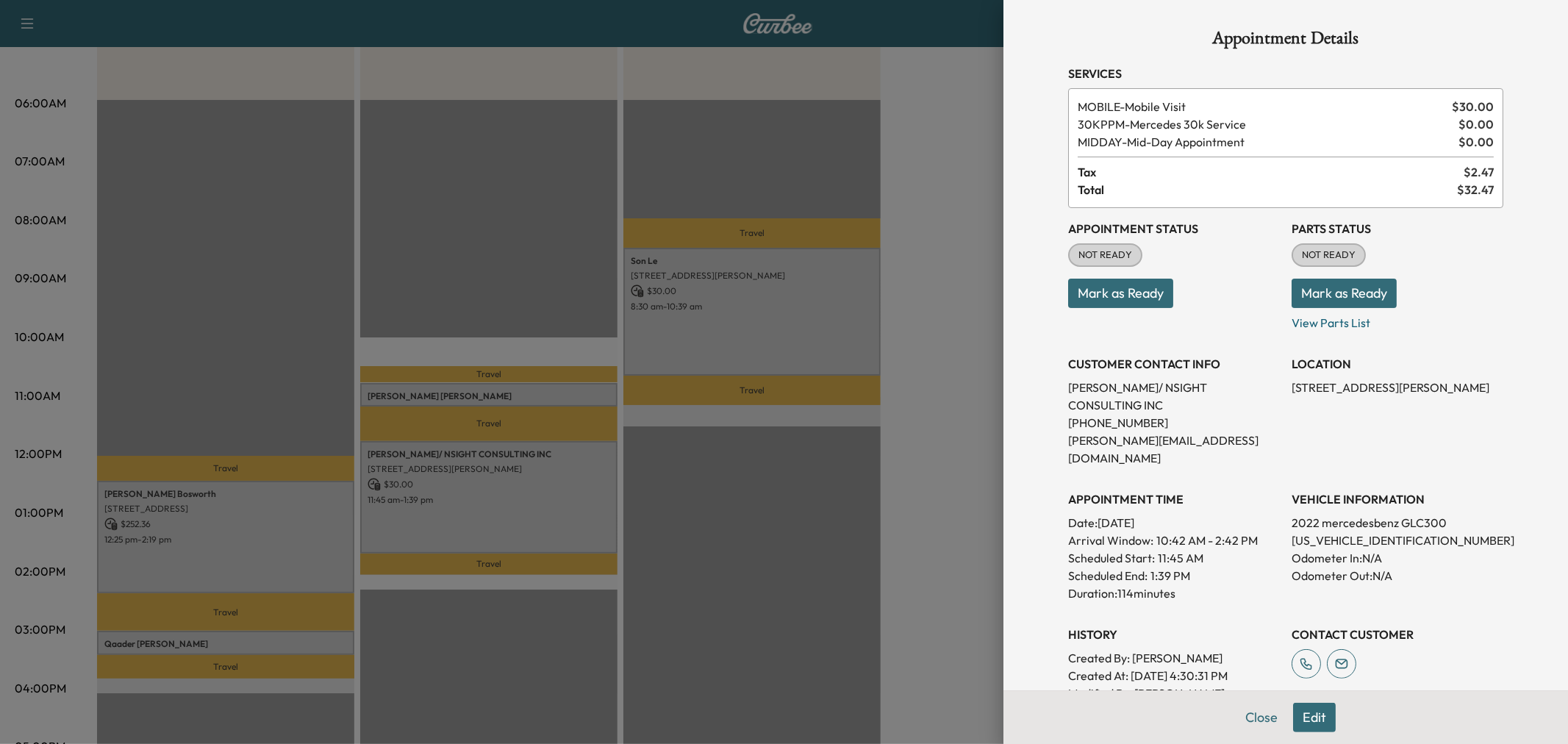
click at [582, 483] on div at bounding box center [784, 372] width 1568 height 744
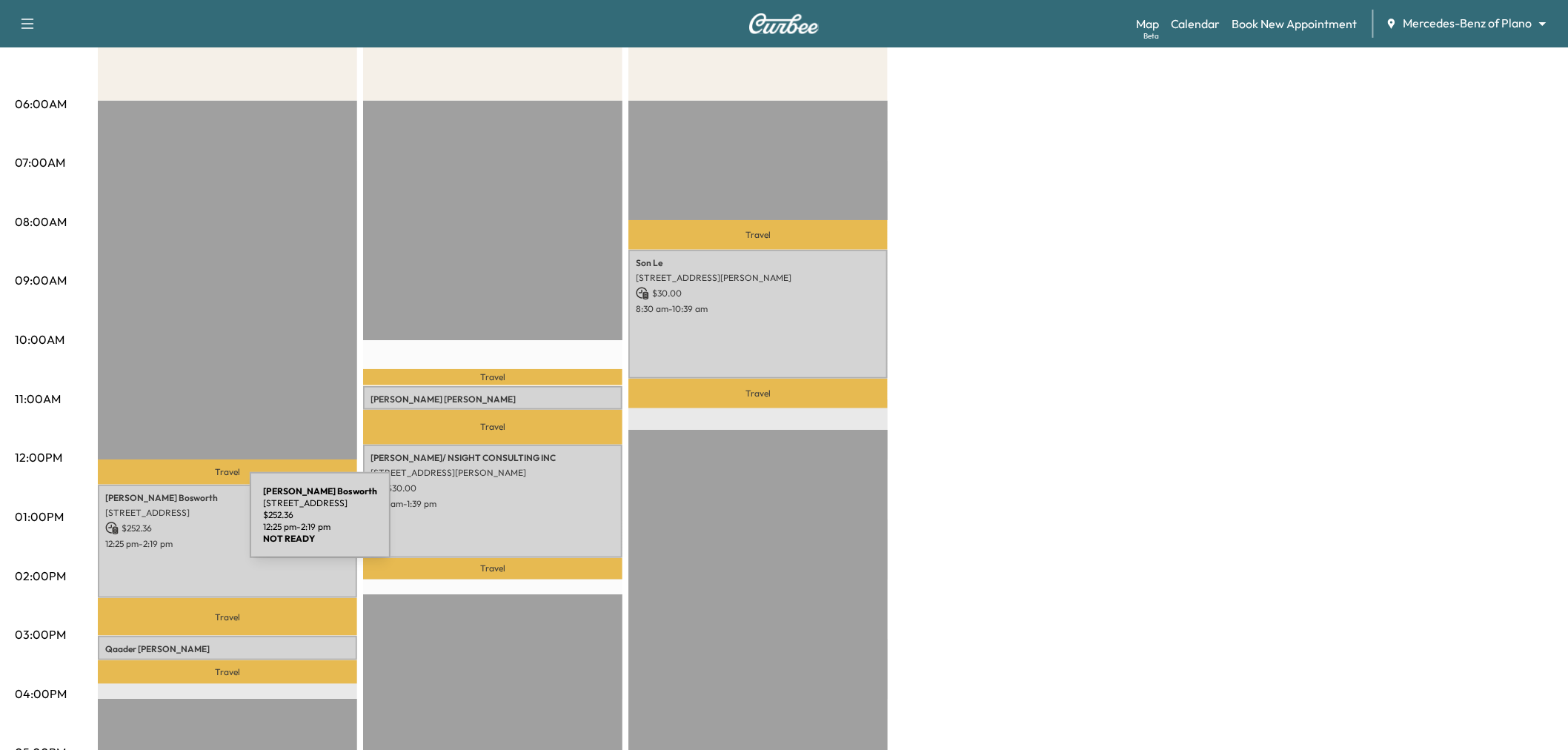
click at [139, 524] on p "$ 252.36" at bounding box center [227, 528] width 244 height 13
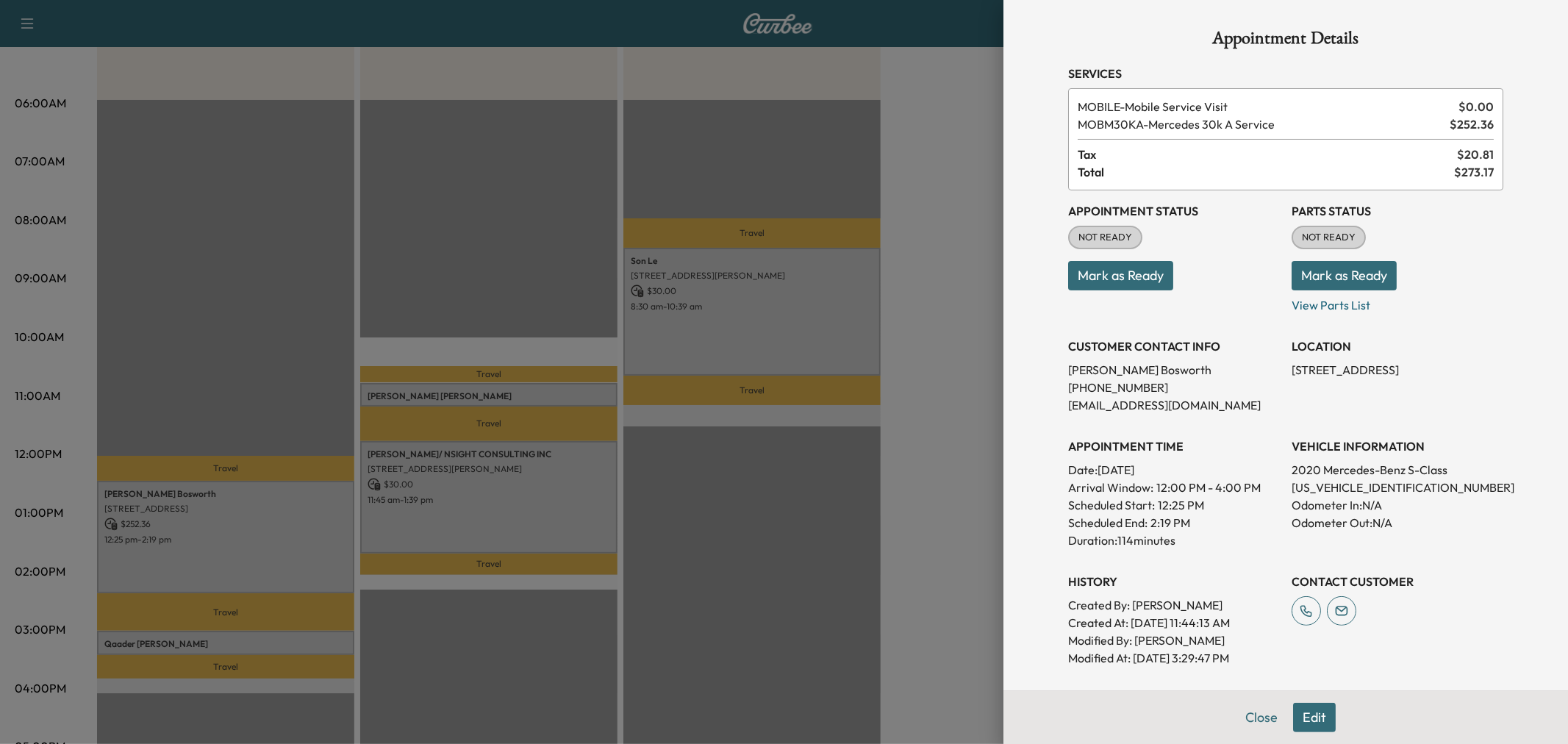
click at [296, 513] on div at bounding box center [784, 372] width 1568 height 744
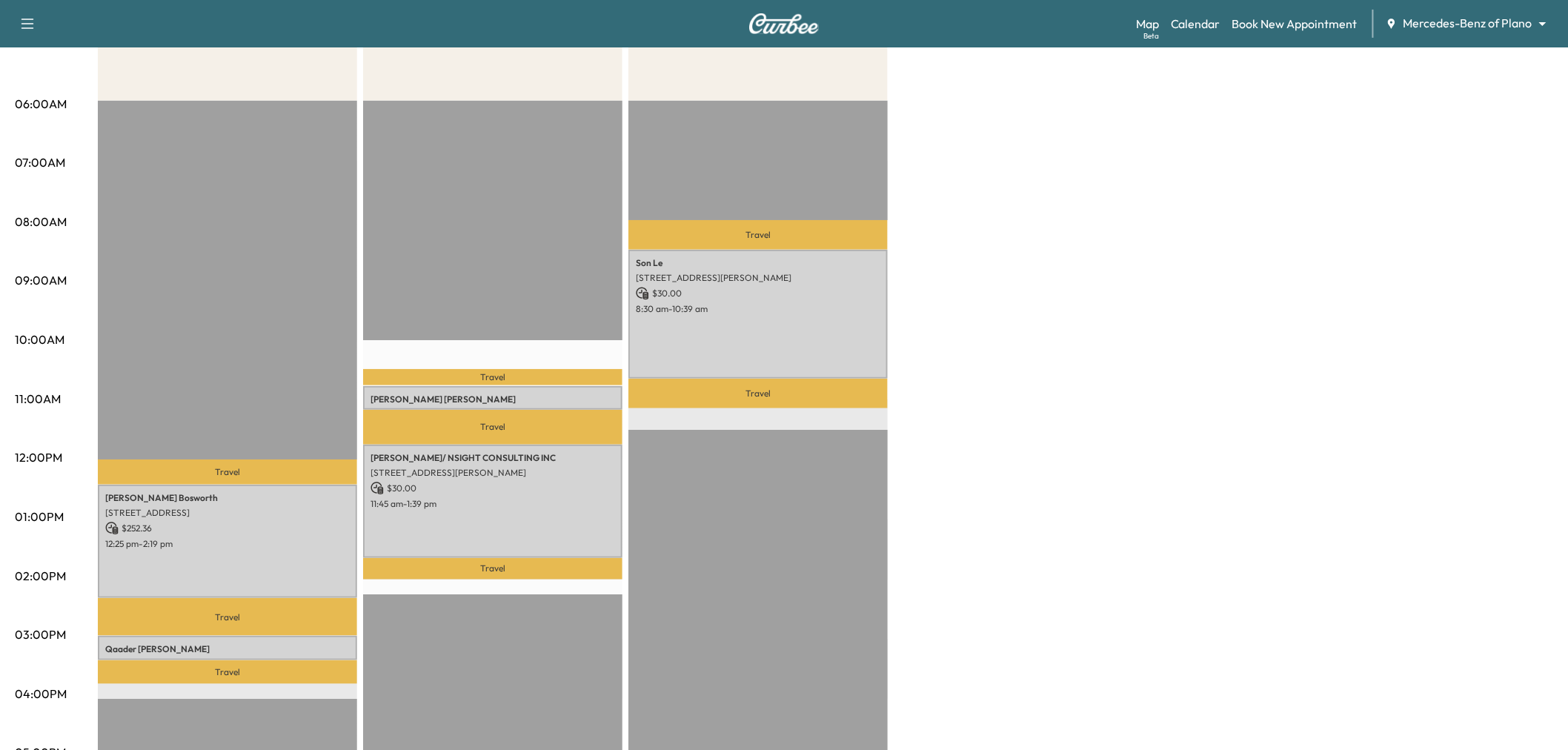
click at [418, 398] on p "Joseph Lynch" at bounding box center [492, 399] width 244 height 12
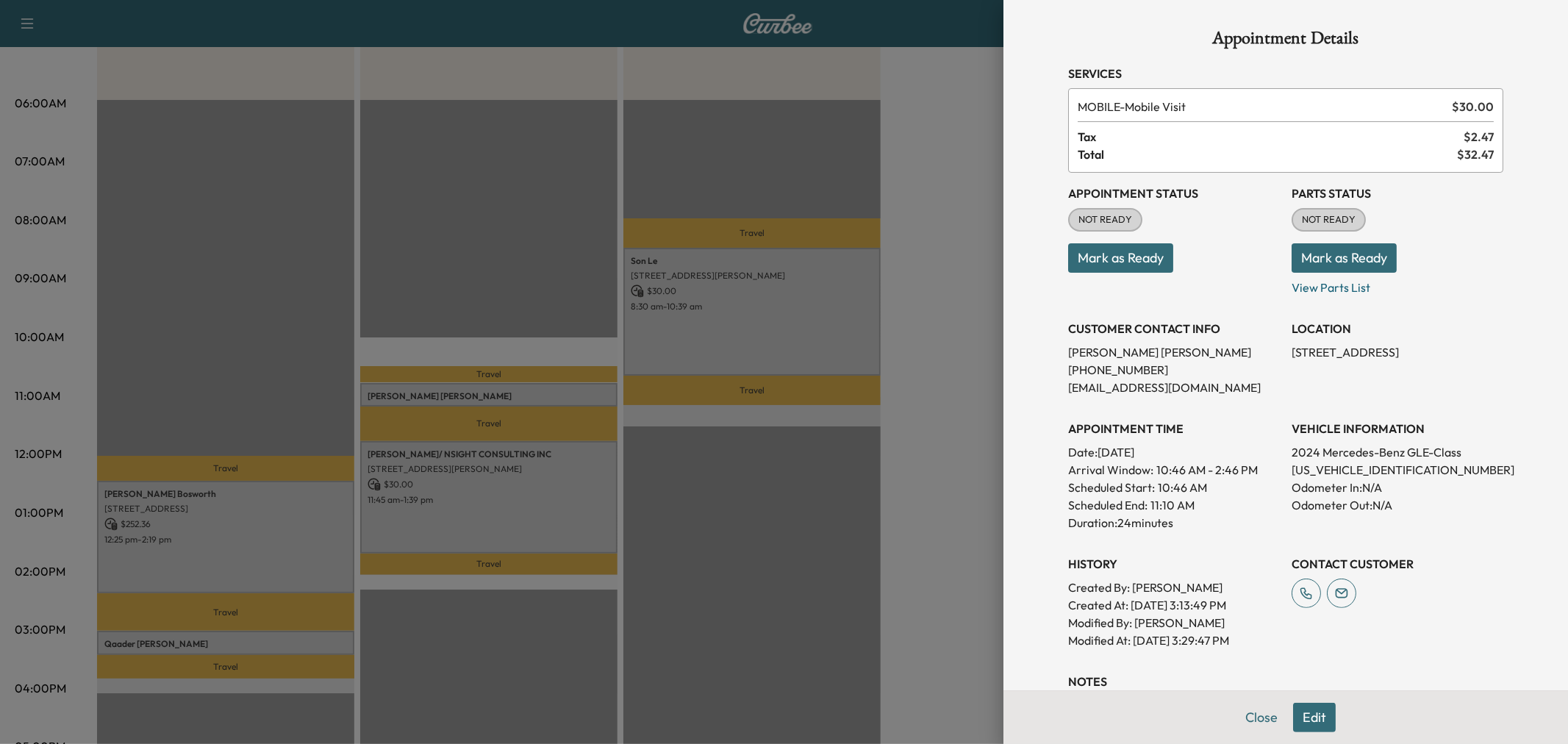
click at [416, 396] on div at bounding box center [784, 372] width 1568 height 744
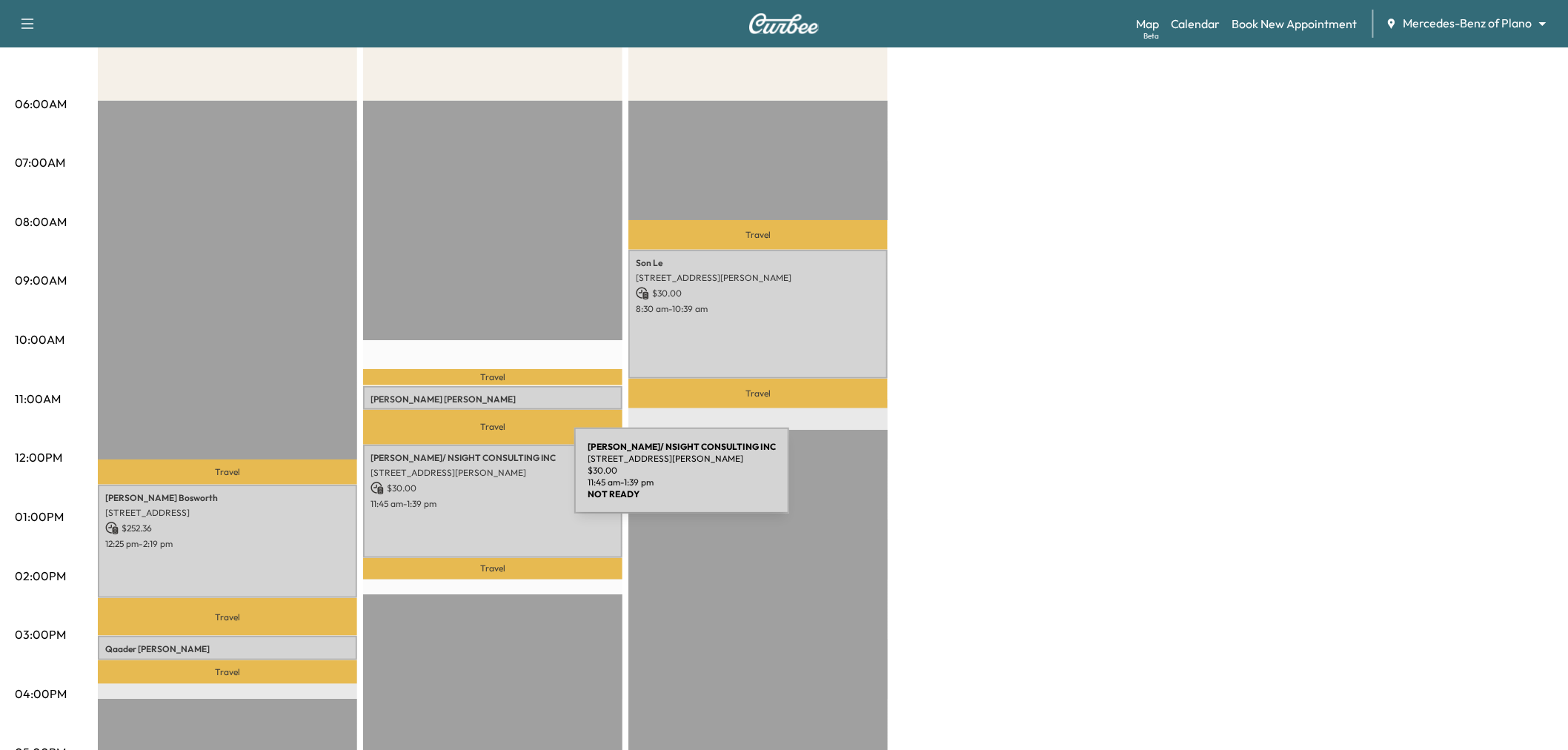
click at [476, 492] on div "Lynn Dewy/ NSIGHT CONSULTING INC 1040 Ranahan Dr, Prosper, TX 75078, USA $ 30.0…" at bounding box center [492, 501] width 259 height 113
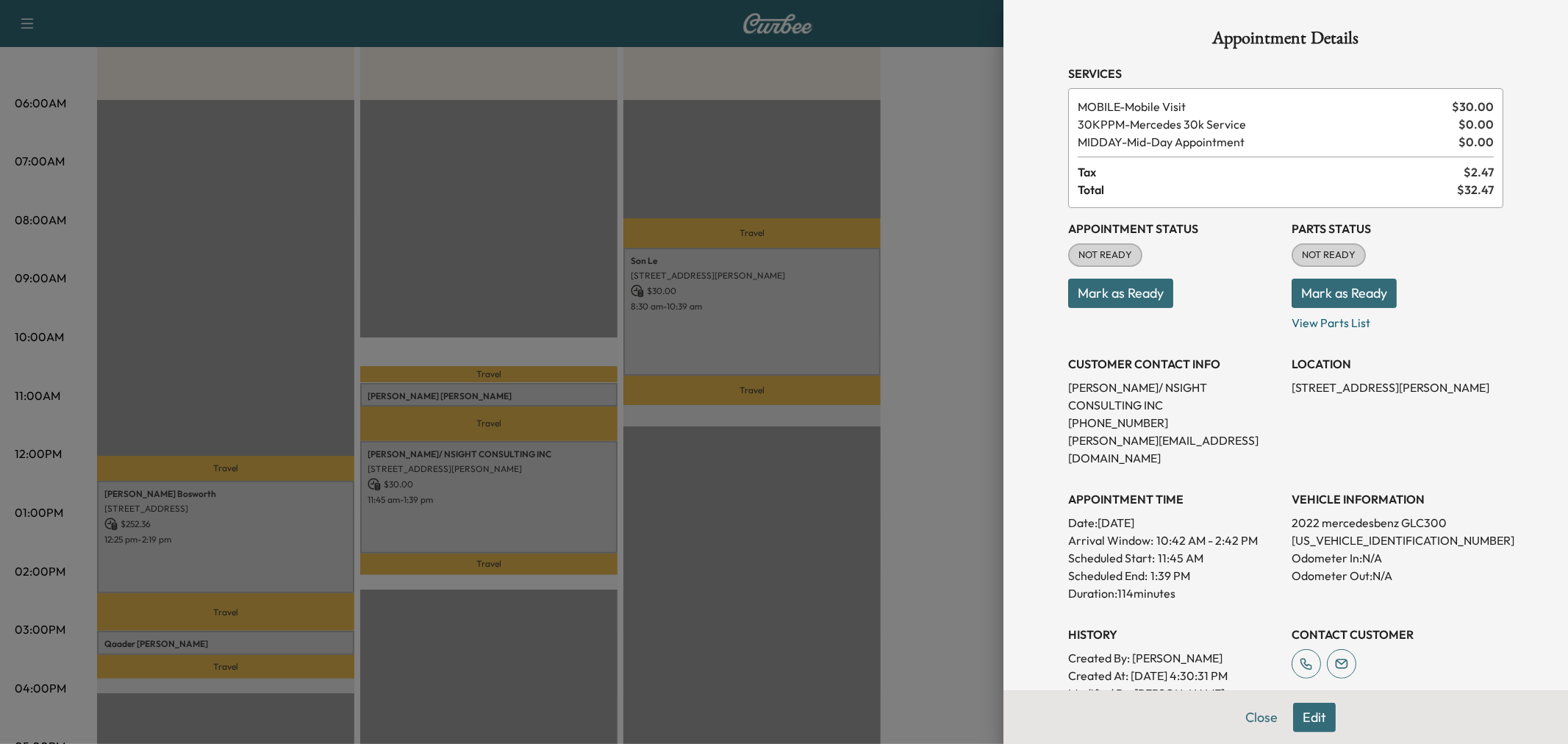
click at [474, 488] on div at bounding box center [784, 372] width 1568 height 744
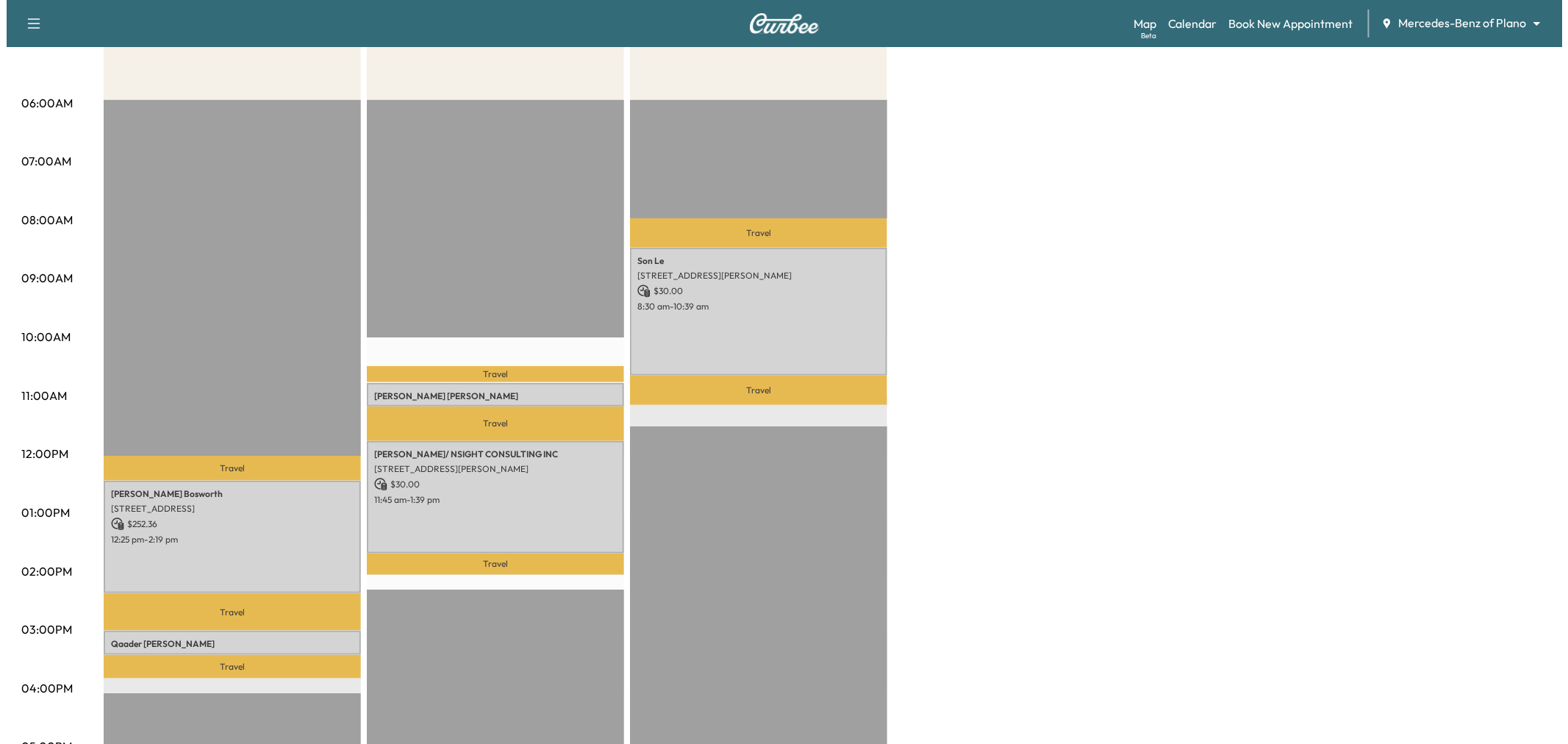
scroll to position [0, 0]
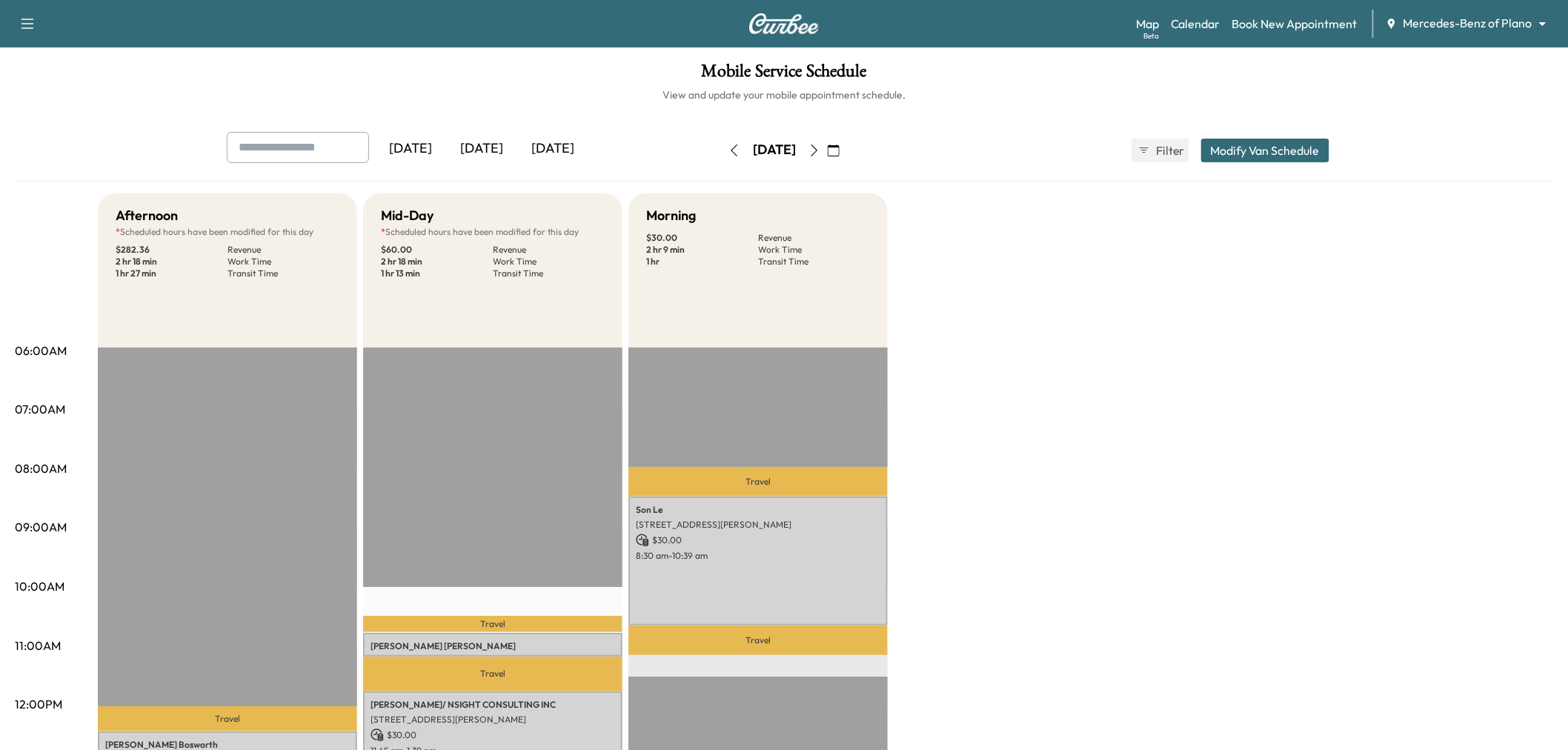
click at [1241, 151] on button "Modify Van Schedule" at bounding box center [1265, 150] width 128 height 23
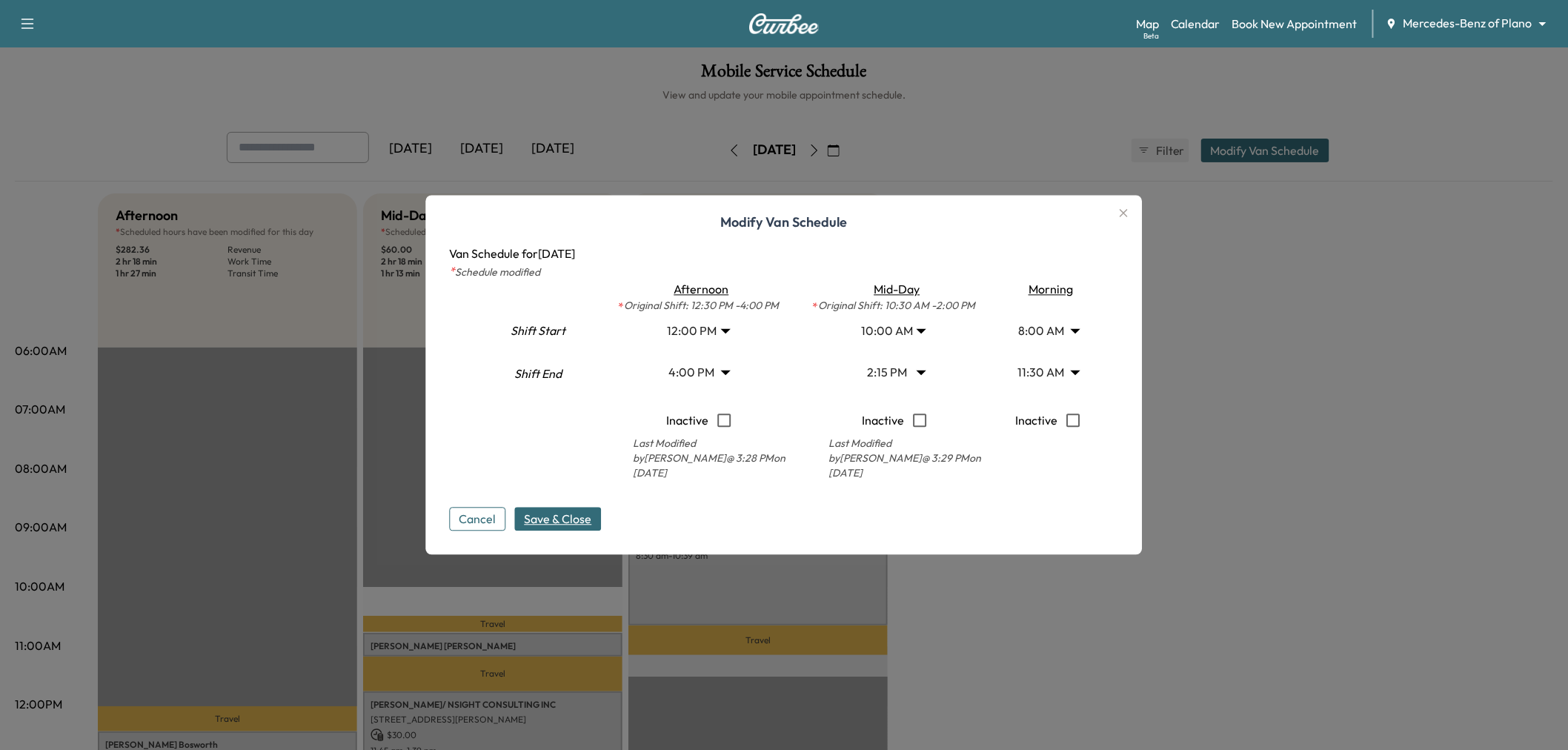
click at [907, 375] on body "Support Log Out Map Beta Calendar Book New Appointment Mercedes-Benz of Plano *…" at bounding box center [784, 375] width 1568 height 750
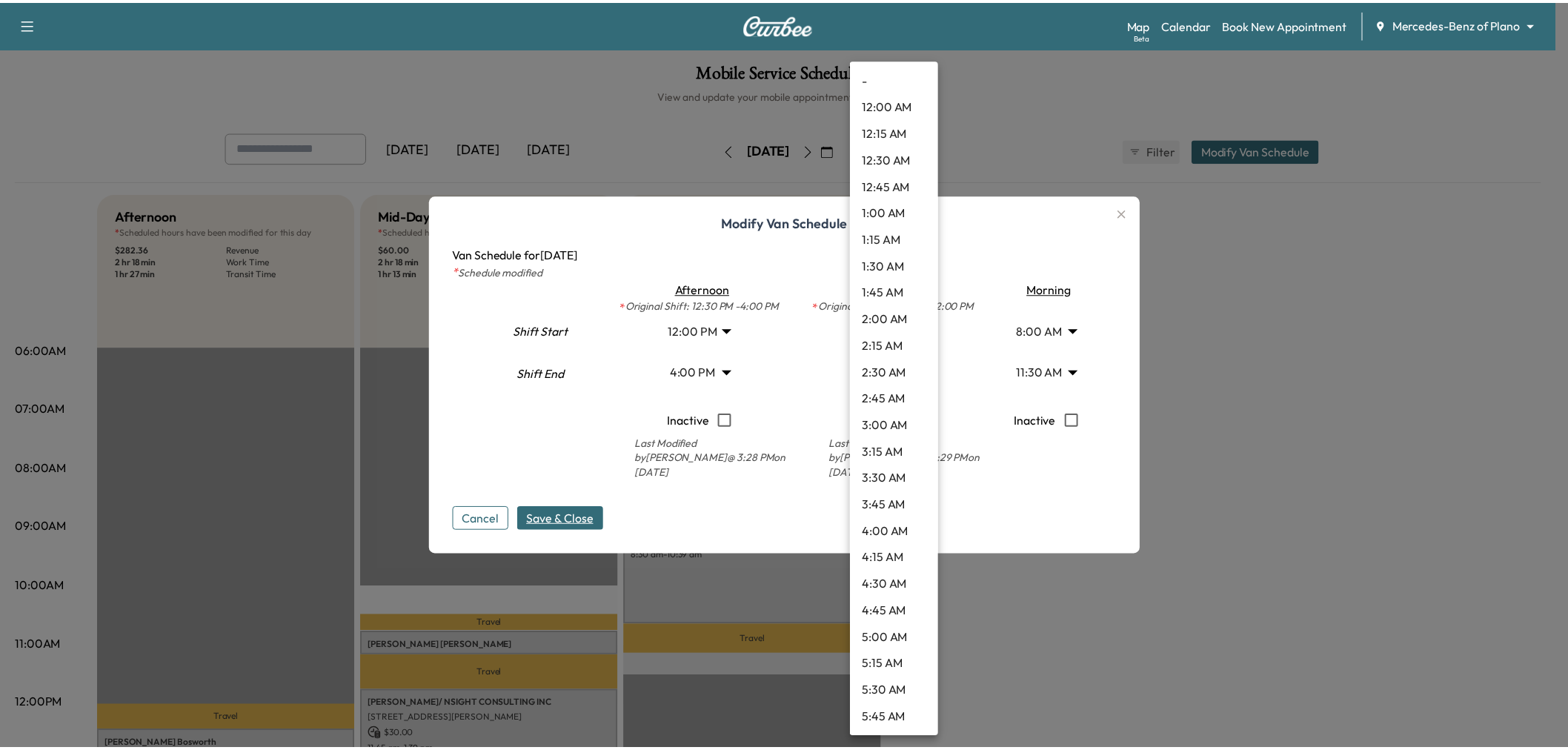
scroll to position [1227, 0]
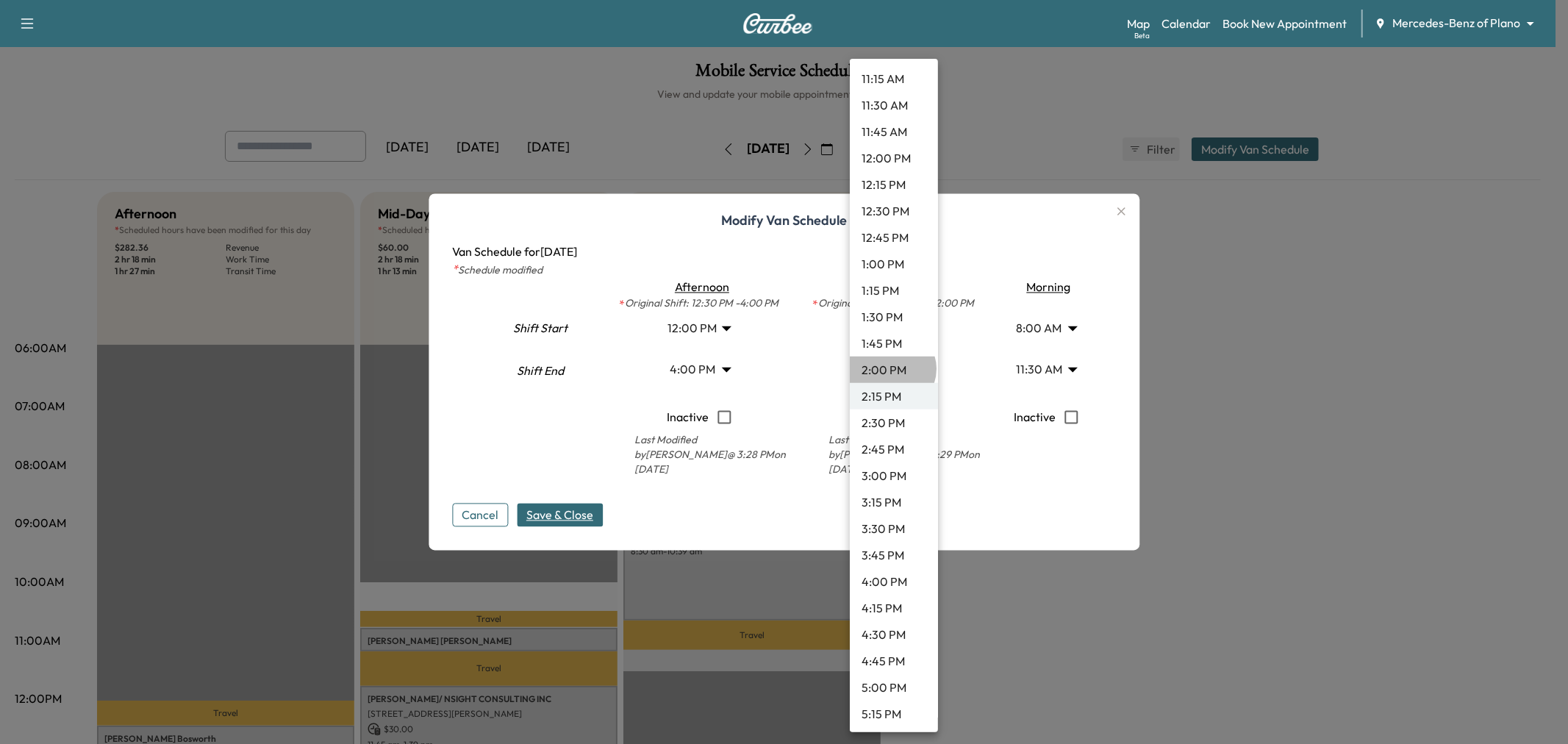
click at [892, 368] on li "2:00 PM" at bounding box center [894, 370] width 88 height 26
type input "**"
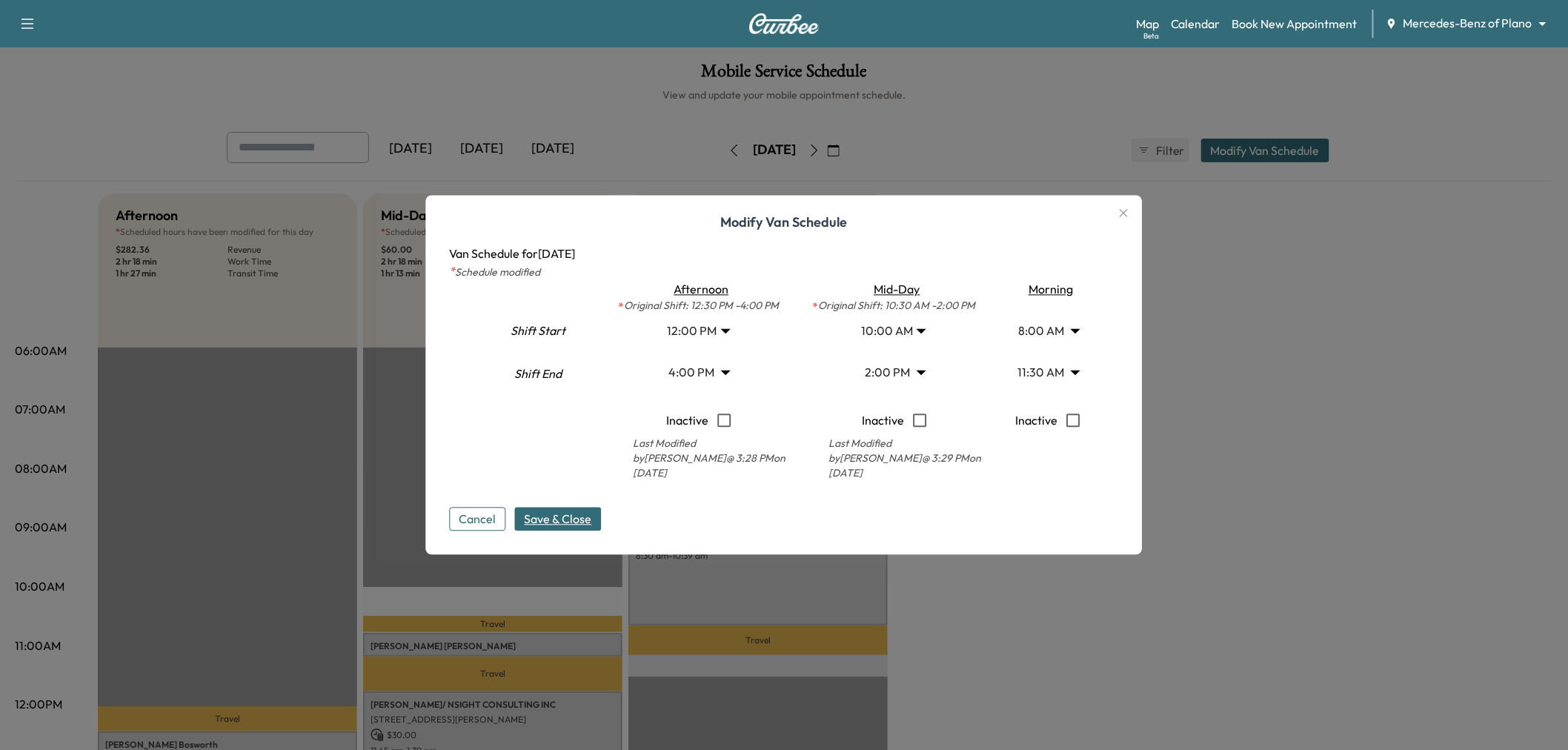
click at [574, 520] on span "Save & Close" at bounding box center [558, 519] width 67 height 18
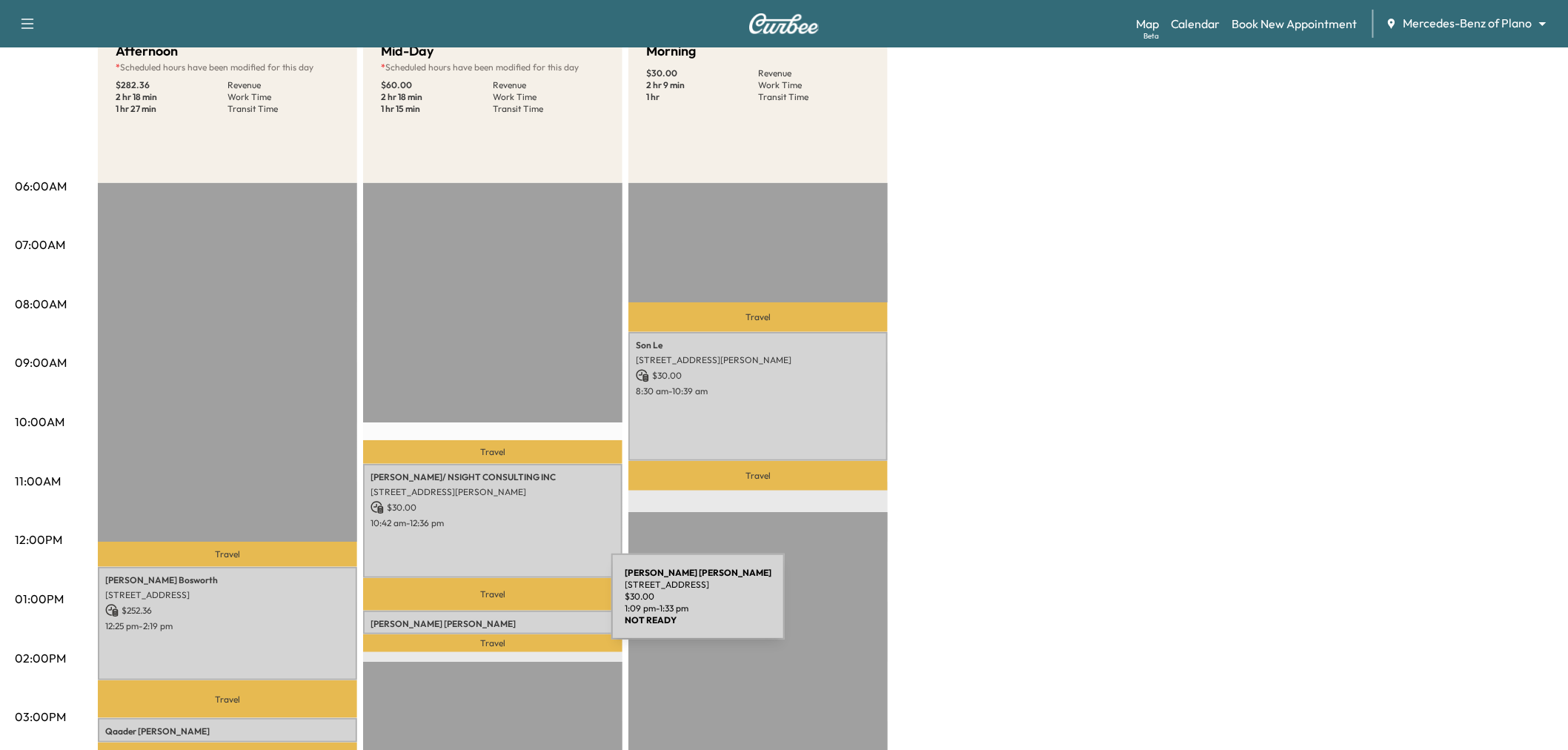
scroll to position [247, 0]
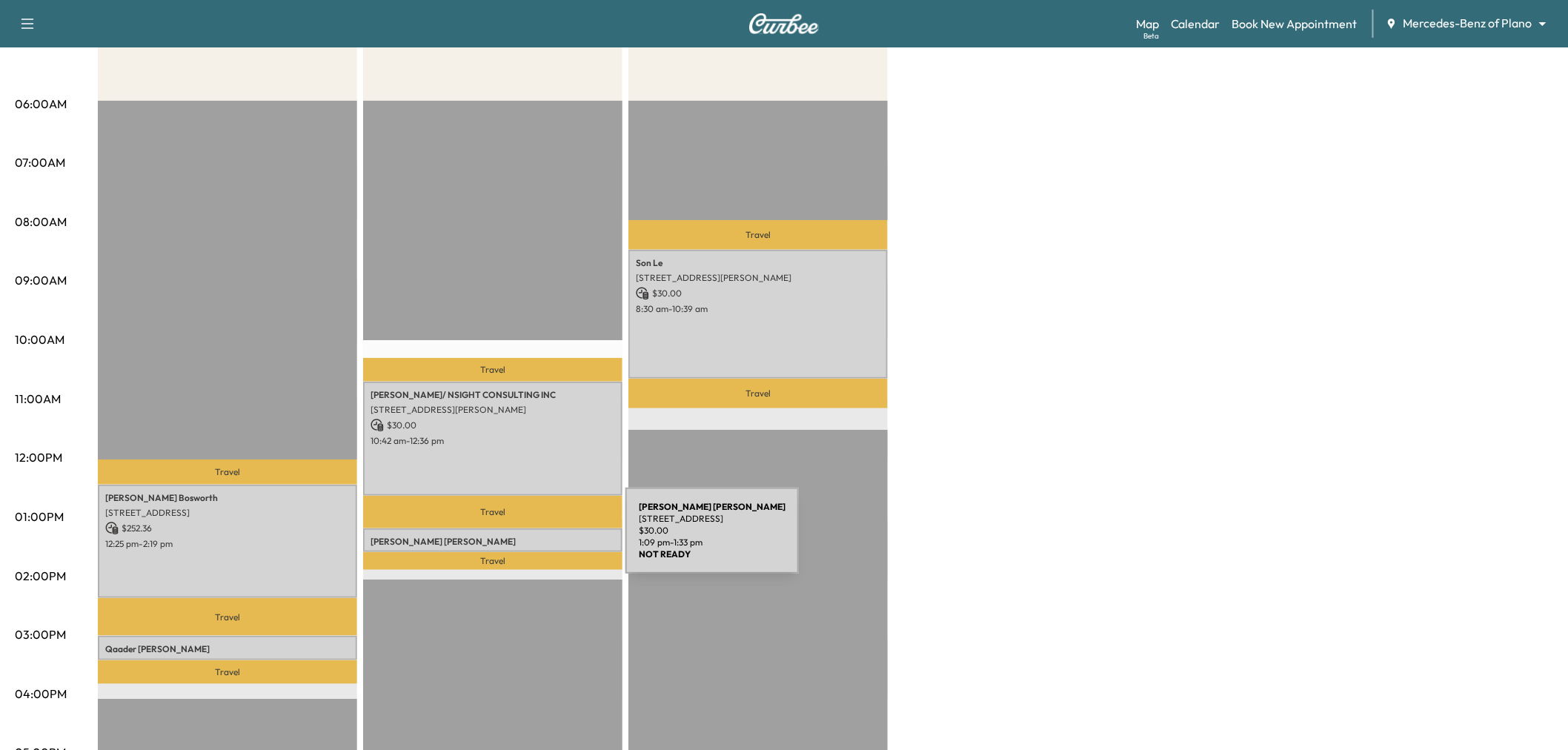
click at [514, 539] on p "Joseph Lynch" at bounding box center [492, 541] width 244 height 12
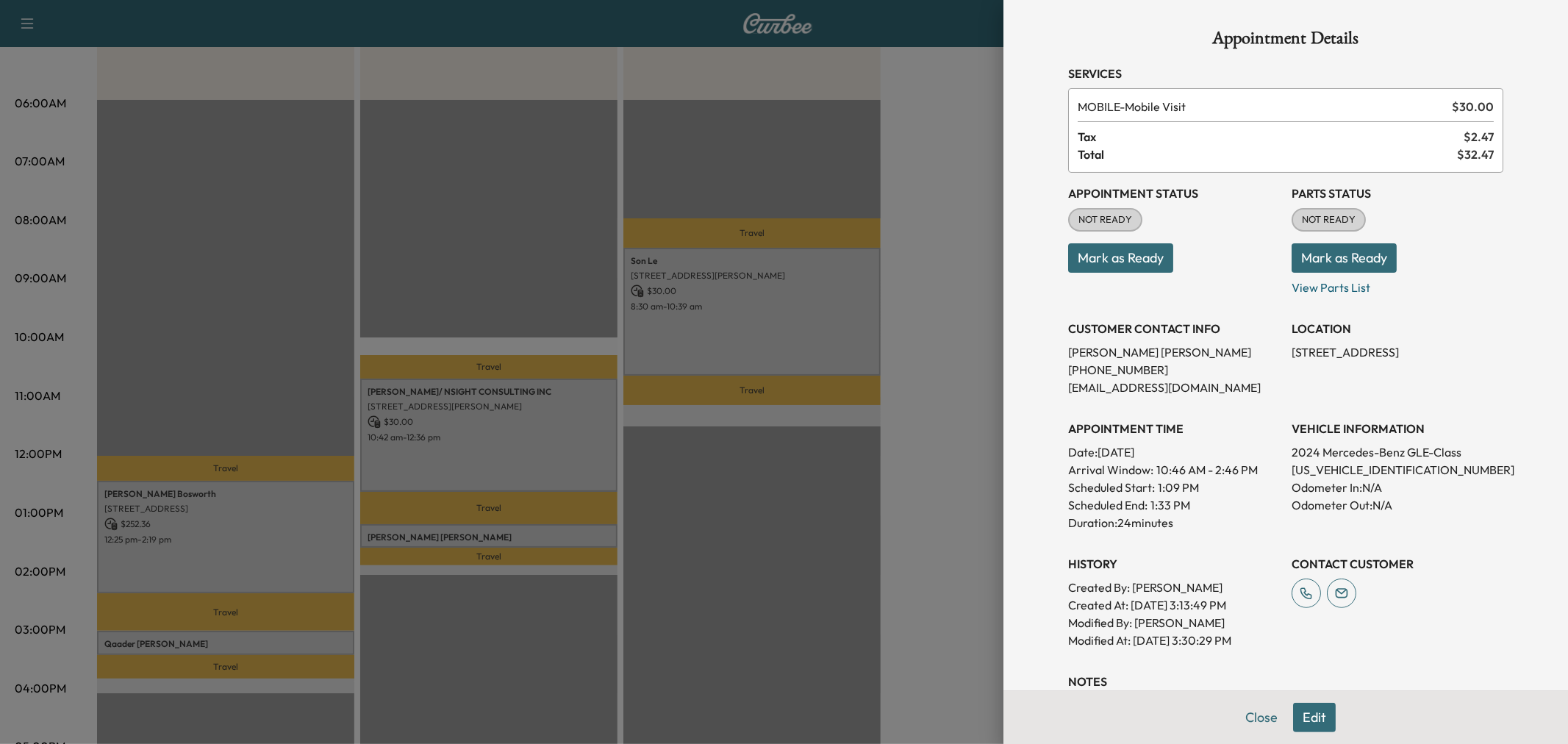
click at [922, 523] on div at bounding box center [784, 372] width 1568 height 744
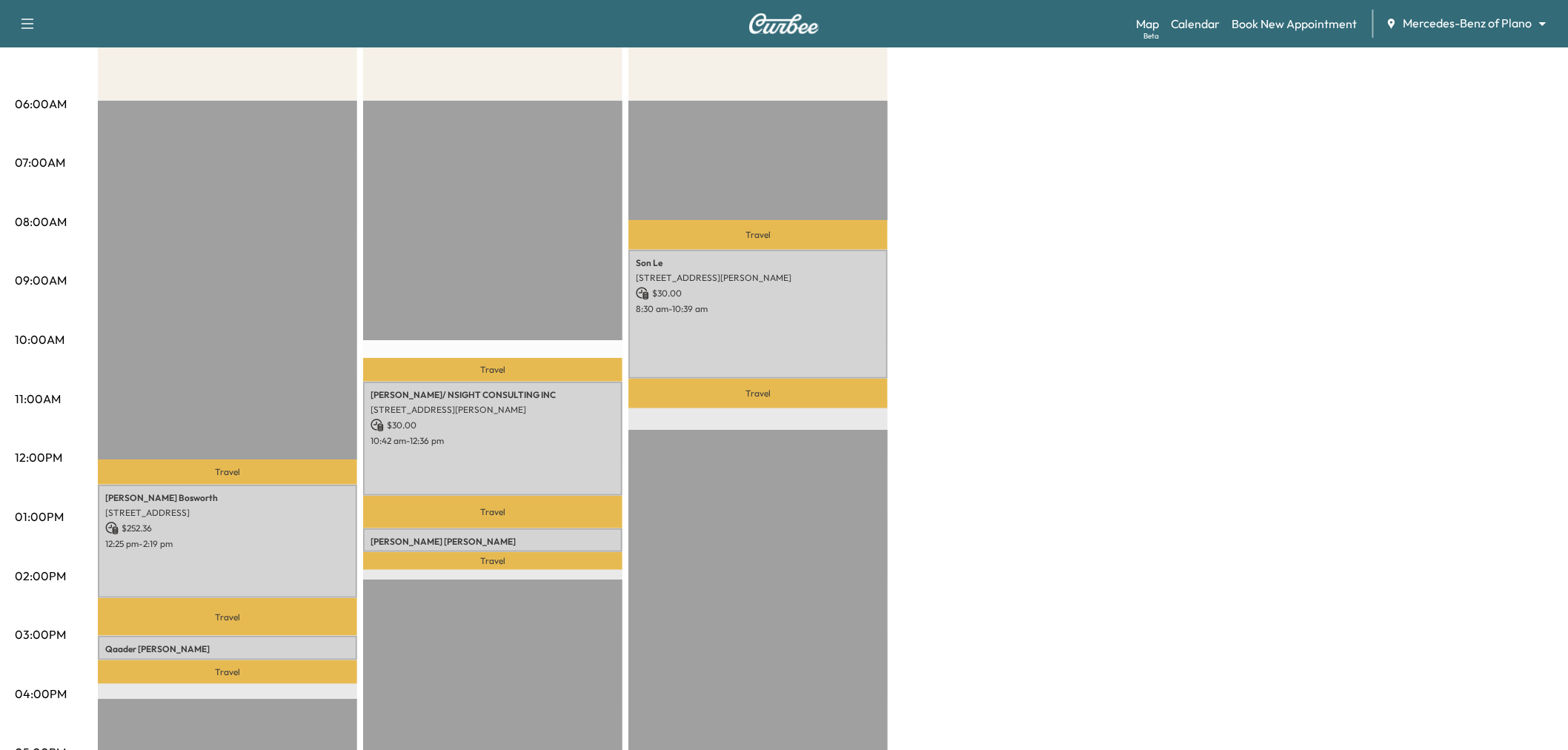
click at [1190, 306] on div "Afternoon * Scheduled hours have been modified for this day $ 282.36 Revenue 2 …" at bounding box center [825, 502] width 1455 height 1111
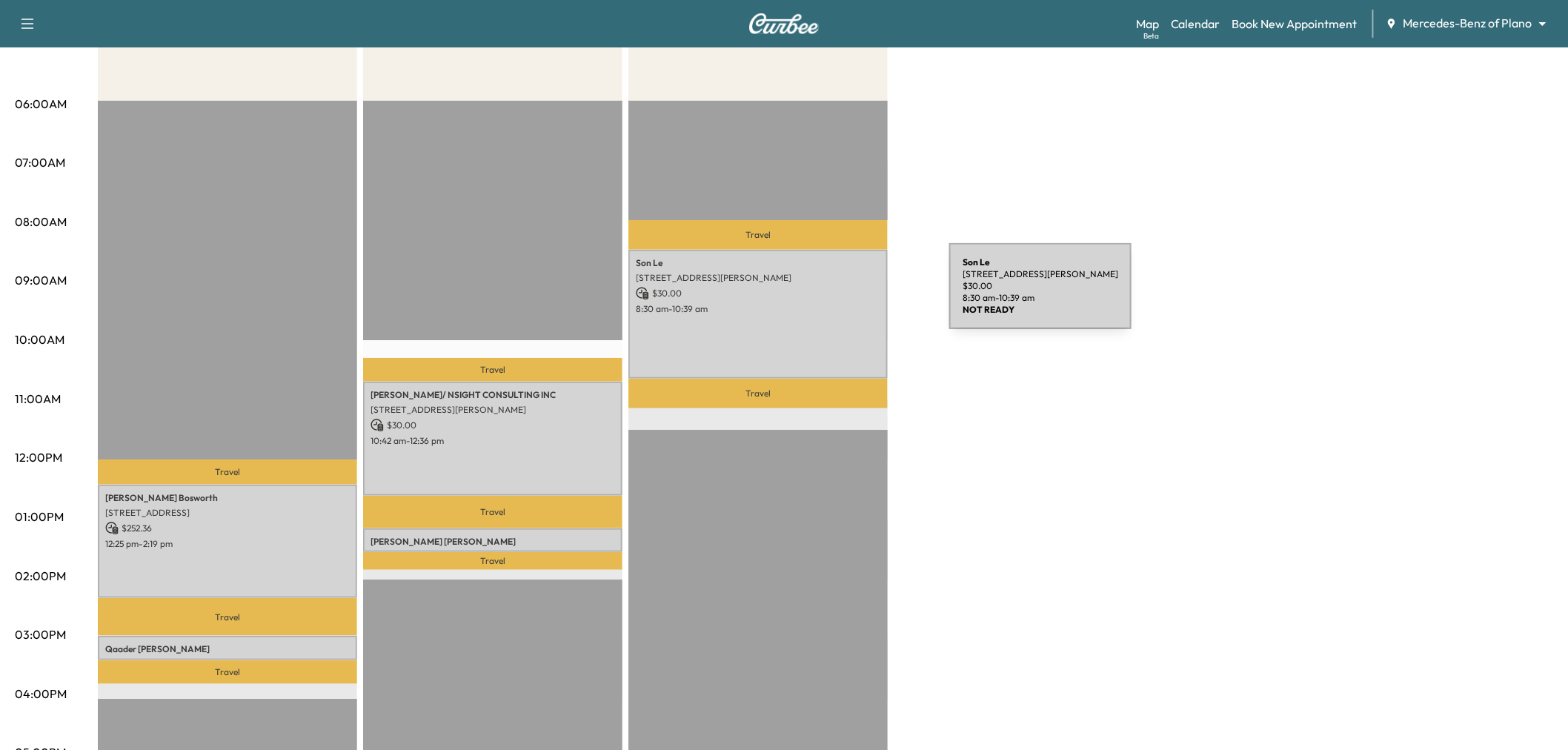
scroll to position [0, 0]
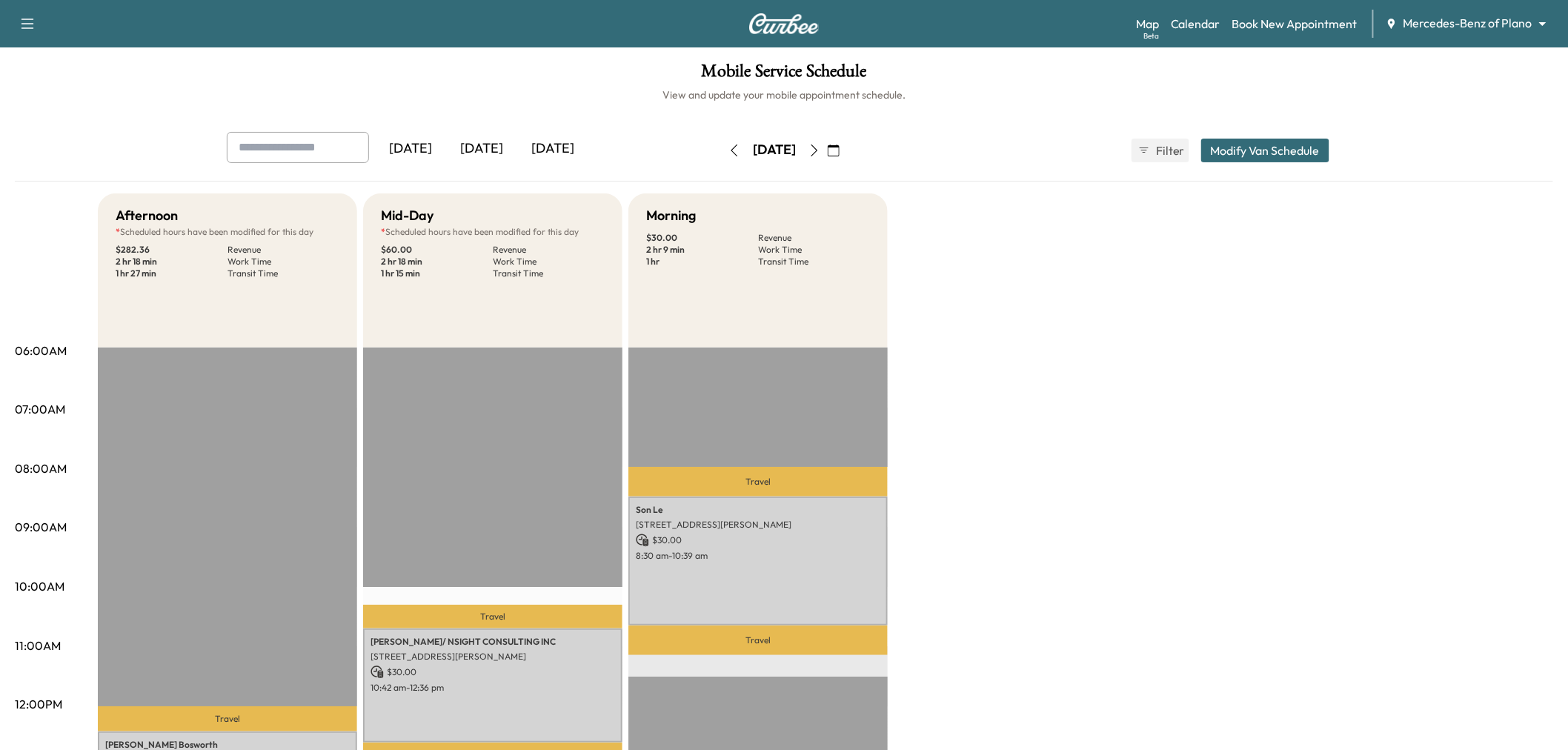
click at [827, 149] on button "button" at bounding box center [813, 150] width 25 height 23
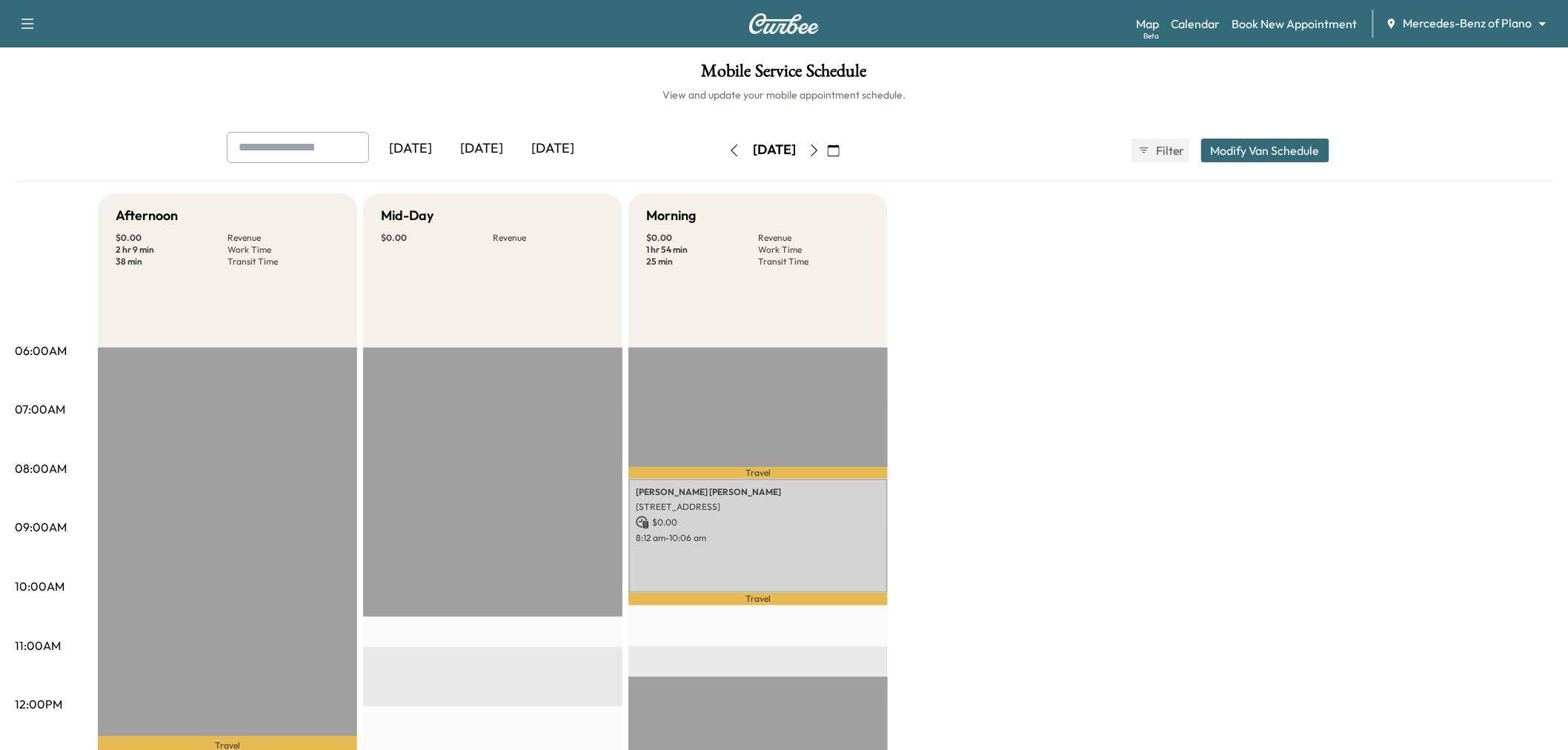
click at [820, 153] on icon "button" at bounding box center [813, 150] width 12 height 12
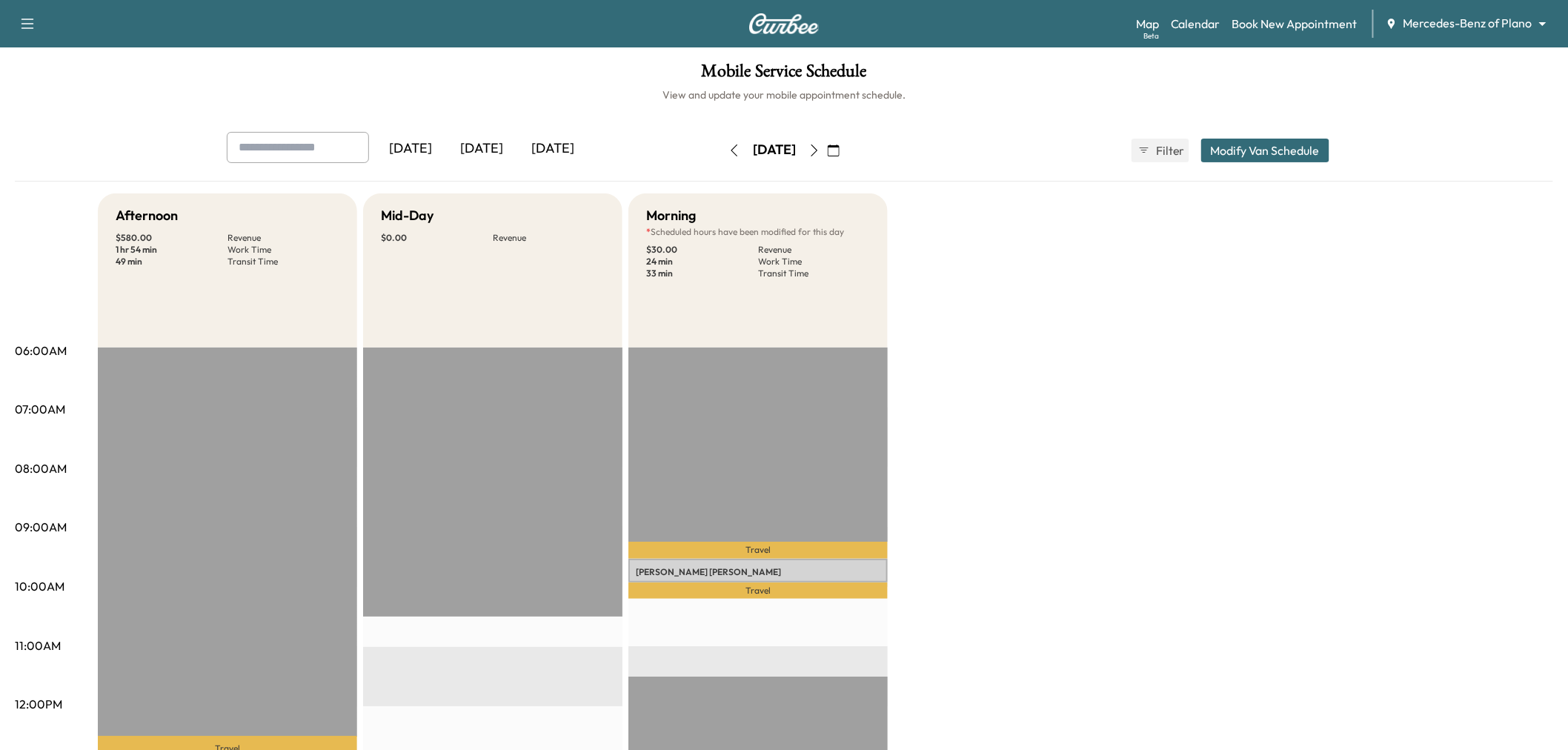
click at [722, 153] on div "Wednesday, August 27" at bounding box center [774, 150] width 105 height 23
click at [728, 153] on icon "button" at bounding box center [734, 150] width 12 height 12
